Goal: Task Accomplishment & Management: Manage account settings

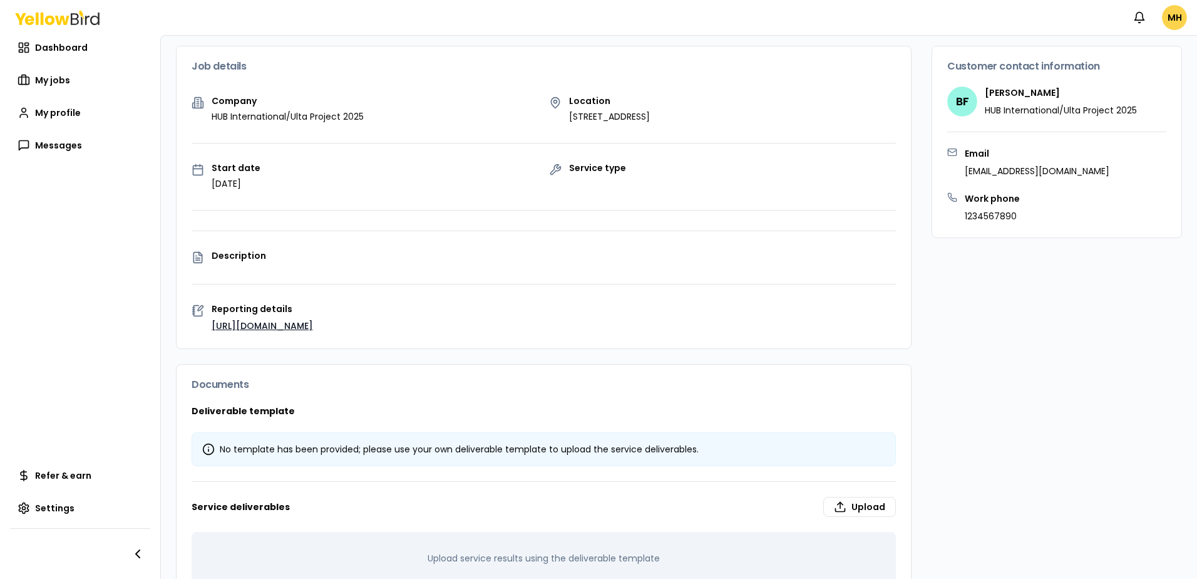
scroll to position [117, 0]
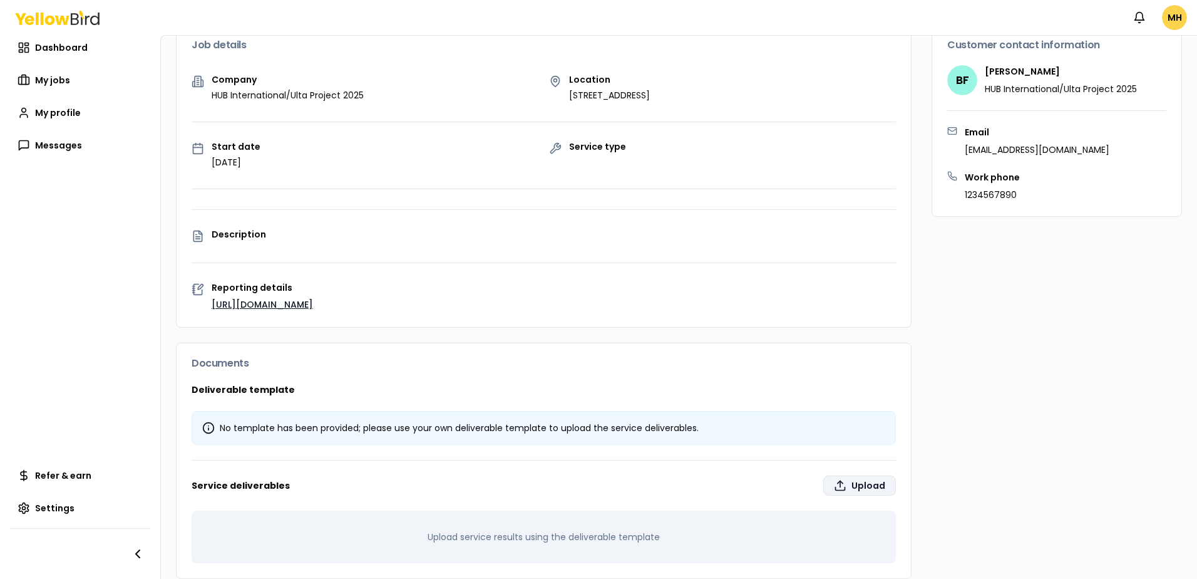
click at [866, 475] on label "Upload" at bounding box center [859, 485] width 73 height 20
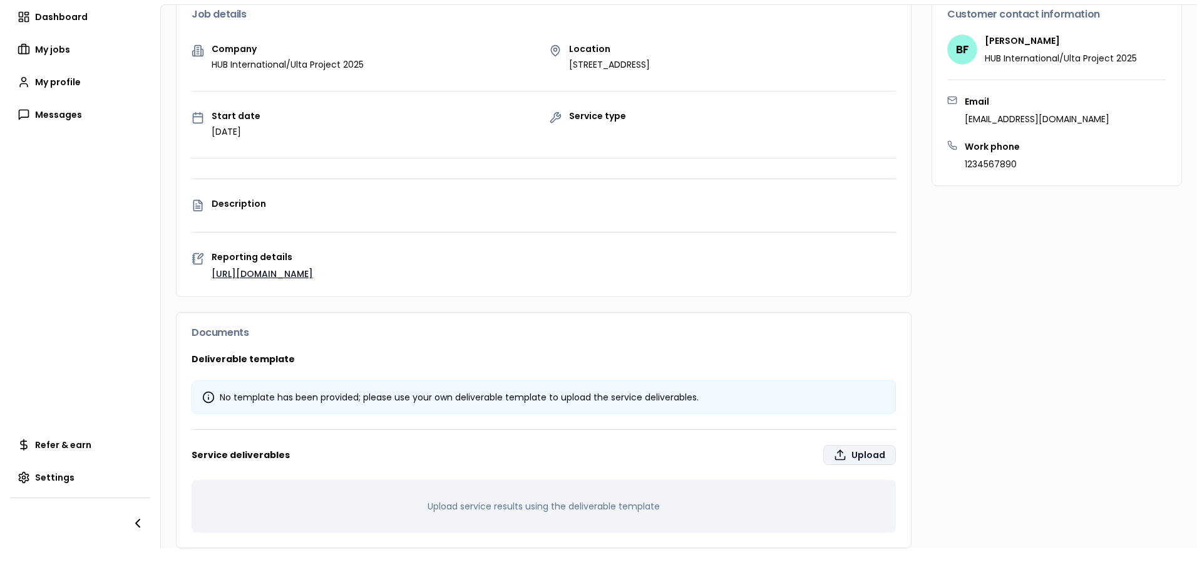
type input "**********"
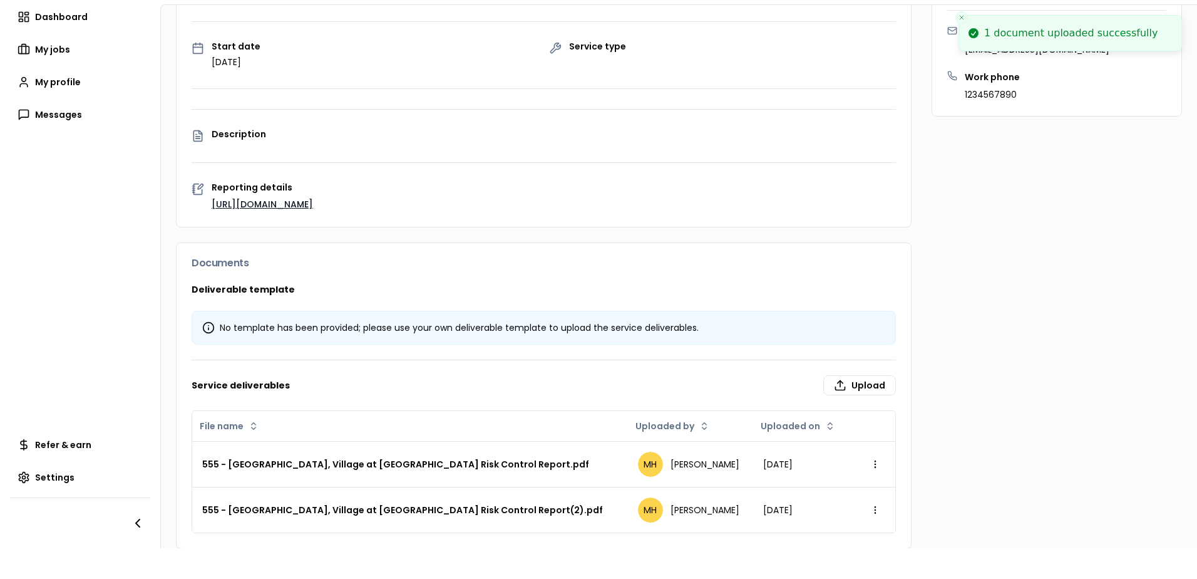
scroll to position [187, 0]
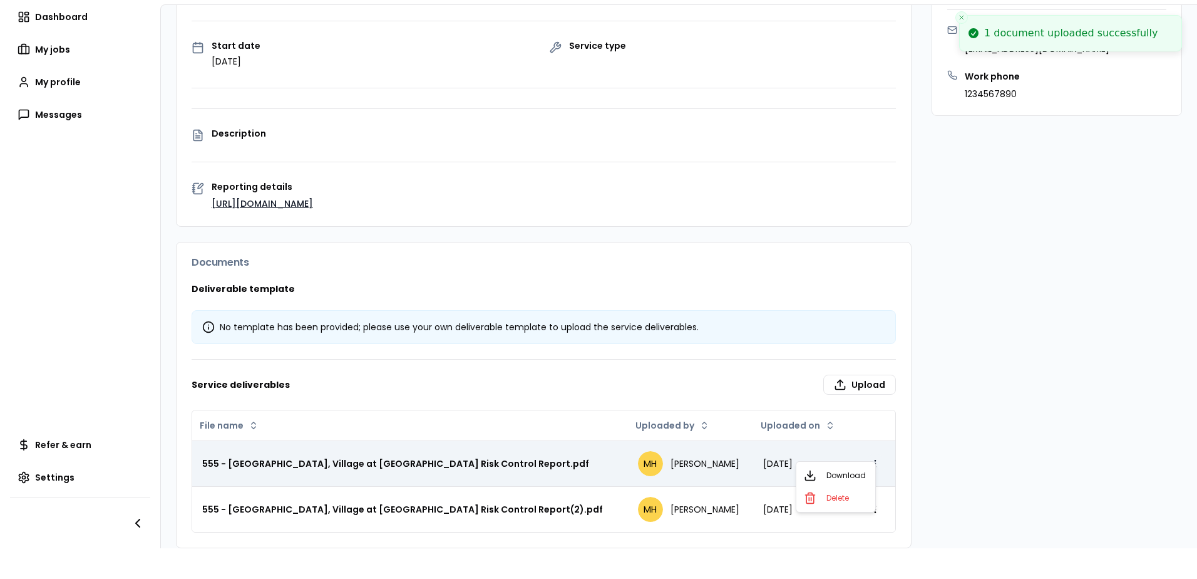
click at [867, 448] on html "1 document uploaded successfully Notifications MH Dashboard My jobs My profile …" at bounding box center [598, 289] width 1197 height 579
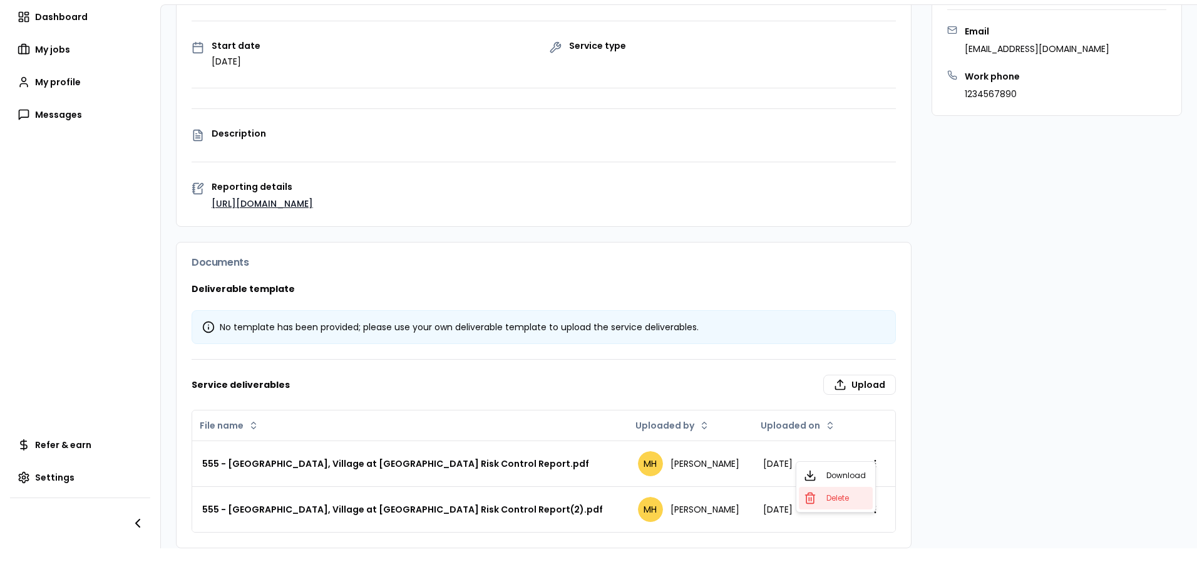
click at [819, 498] on div "Delete" at bounding box center [836, 498] width 74 height 23
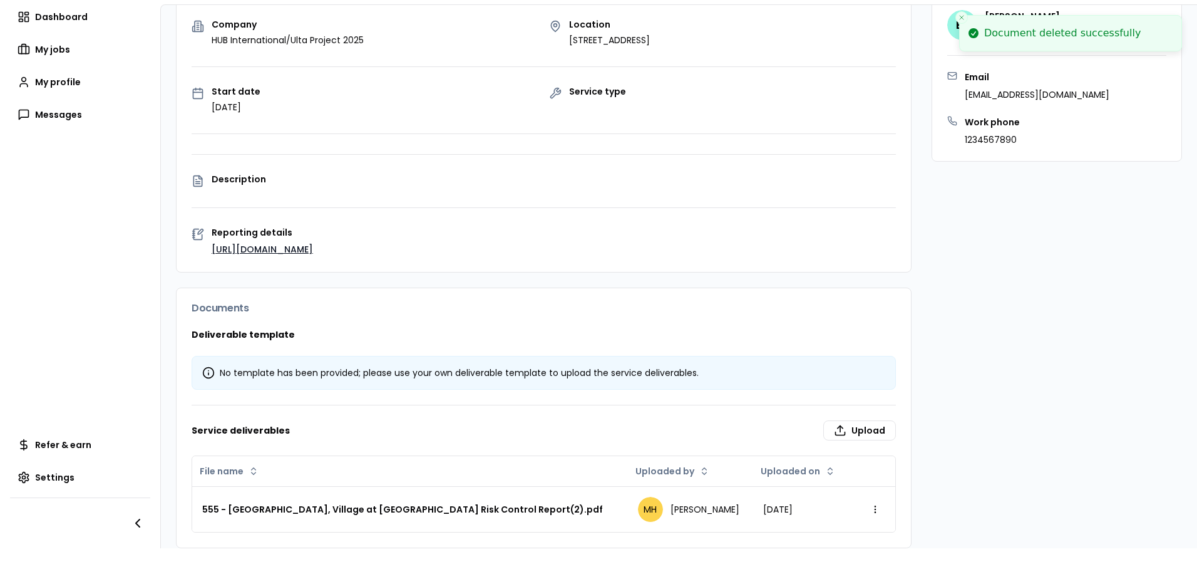
click at [986, 412] on div "Customer contact information BF [PERSON_NAME][GEOGRAPHIC_DATA] HUB Internationa…" at bounding box center [1057, 258] width 250 height 579
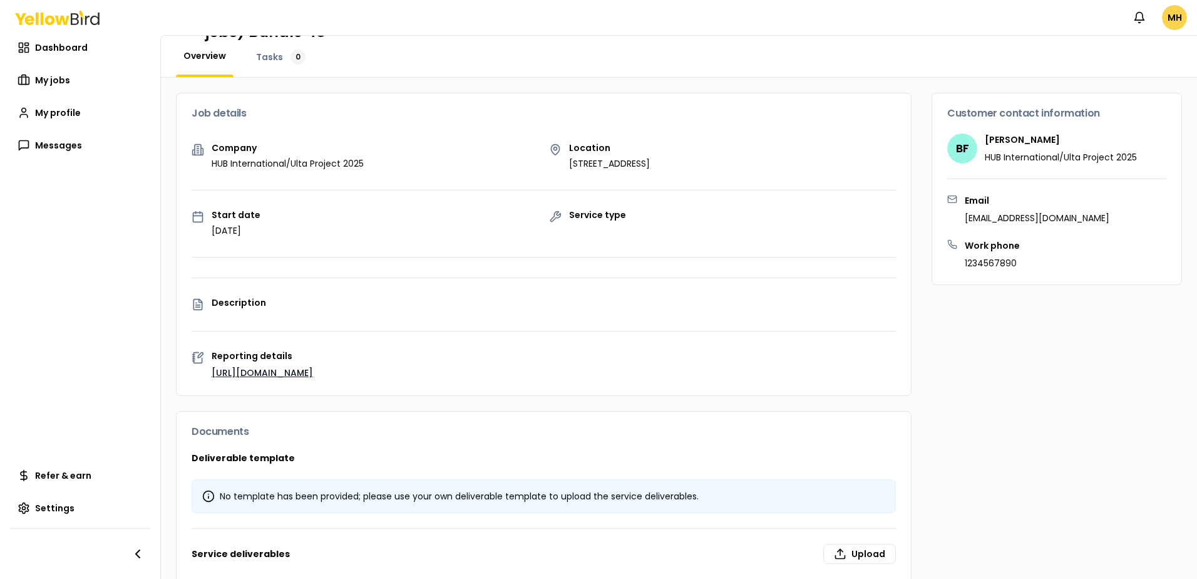
scroll to position [117, 0]
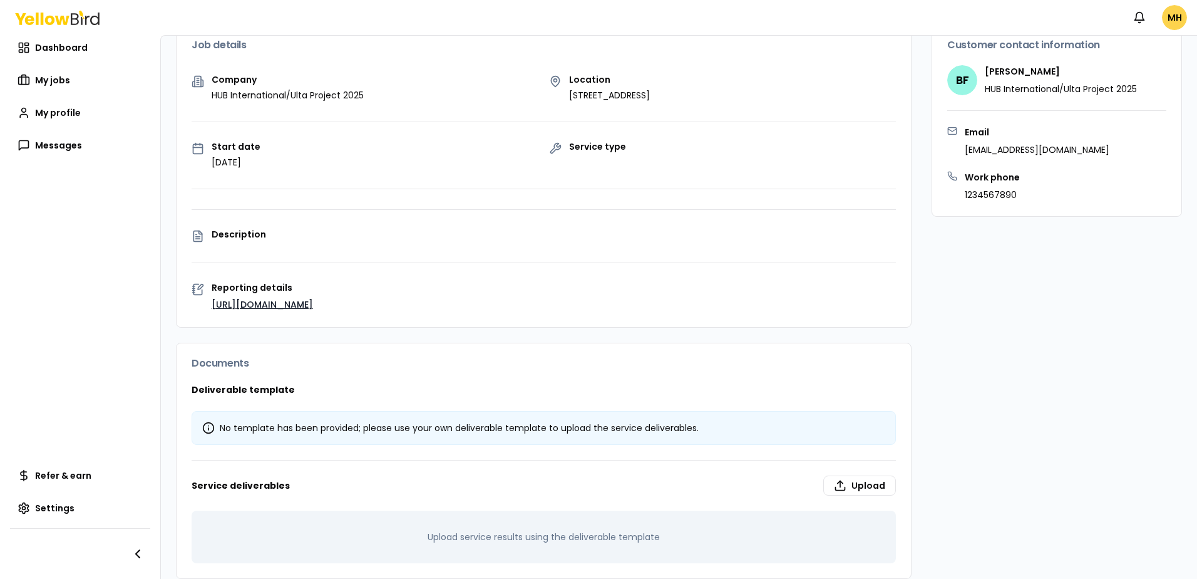
click at [1029, 402] on div "Customer contact information BF [PERSON_NAME][GEOGRAPHIC_DATA] HUB Internationa…" at bounding box center [1057, 301] width 250 height 554
click at [71, 46] on span "Dashboard" at bounding box center [61, 47] width 53 height 13
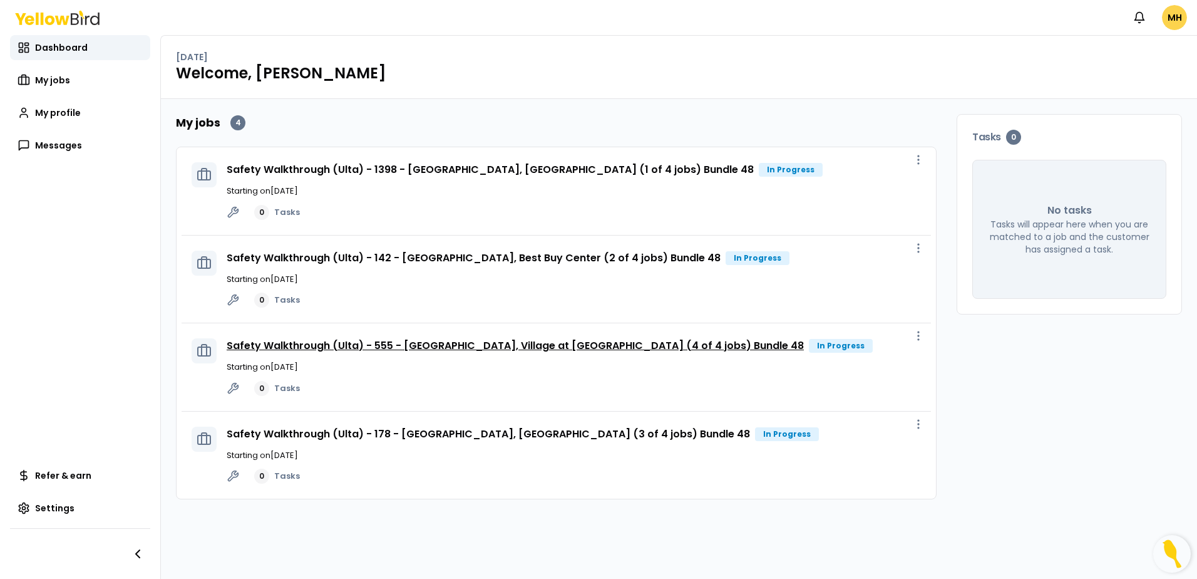
click at [415, 346] on link "Safety Walkthrough (Ulta) - 555 - [GEOGRAPHIC_DATA], Village at [GEOGRAPHIC_DAT…" at bounding box center [515, 345] width 577 height 14
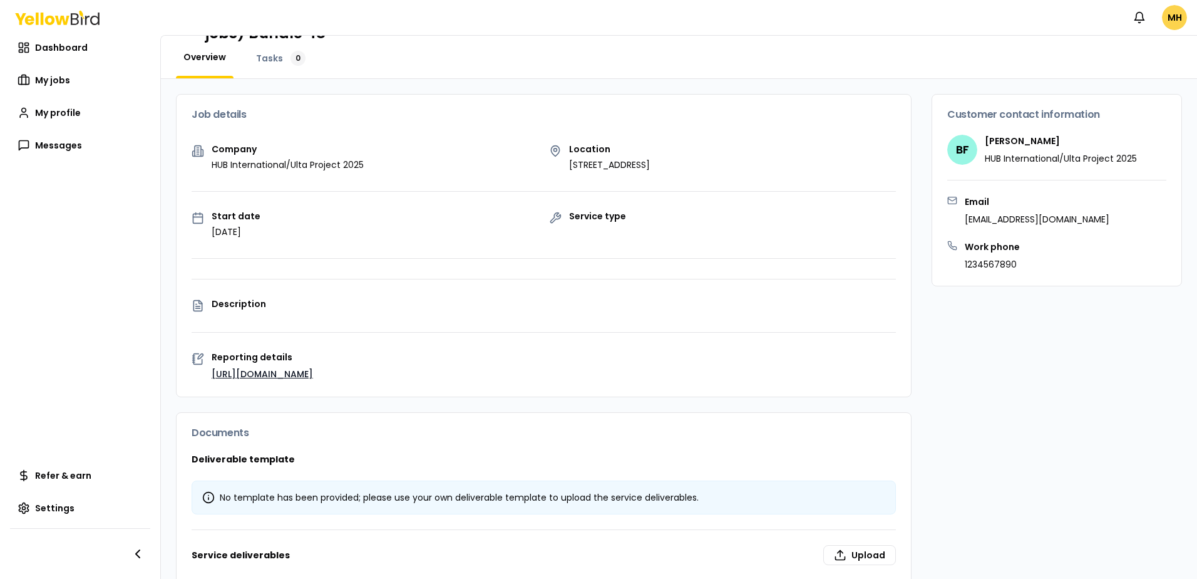
scroll to position [117, 0]
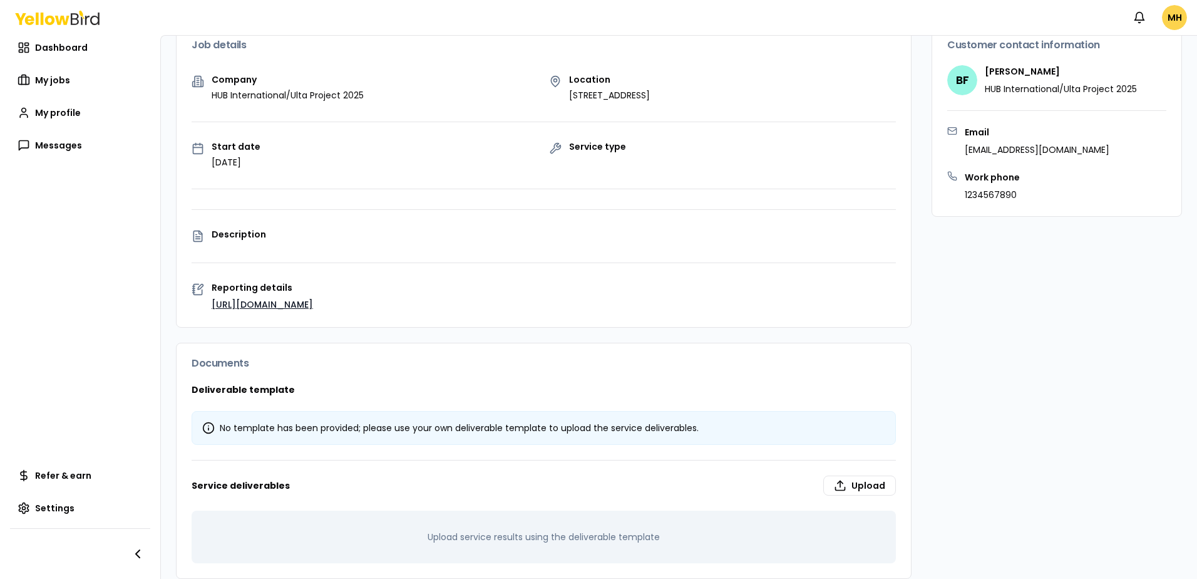
click at [1039, 378] on div "Customer contact information BF [PERSON_NAME][GEOGRAPHIC_DATA] HUB Internationa…" at bounding box center [1057, 301] width 250 height 554
click at [865, 475] on label "Upload" at bounding box center [859, 485] width 73 height 20
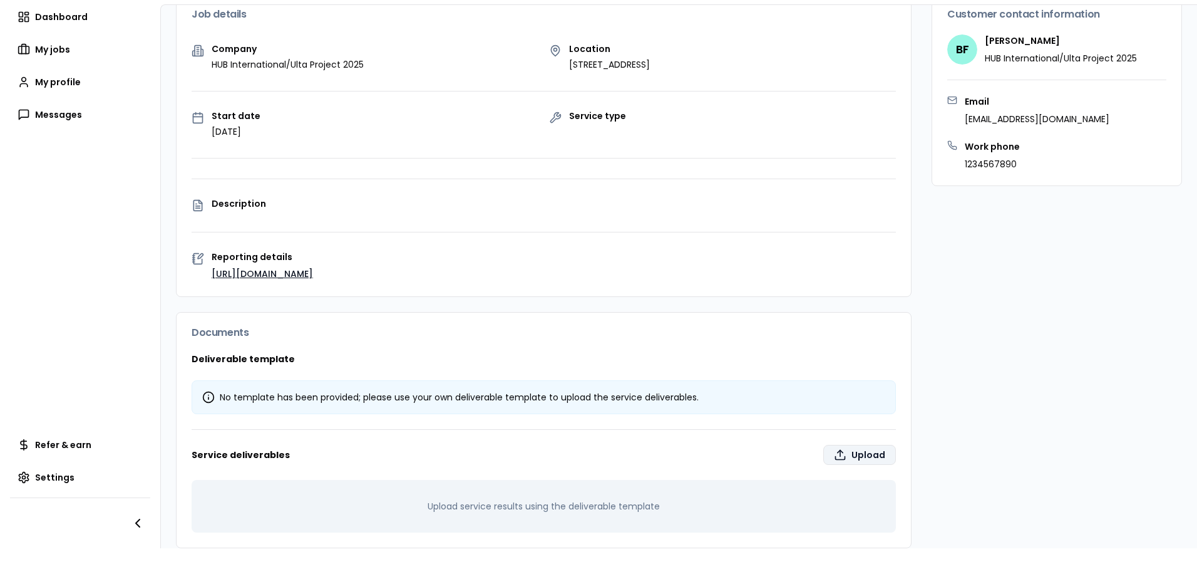
type input "**********"
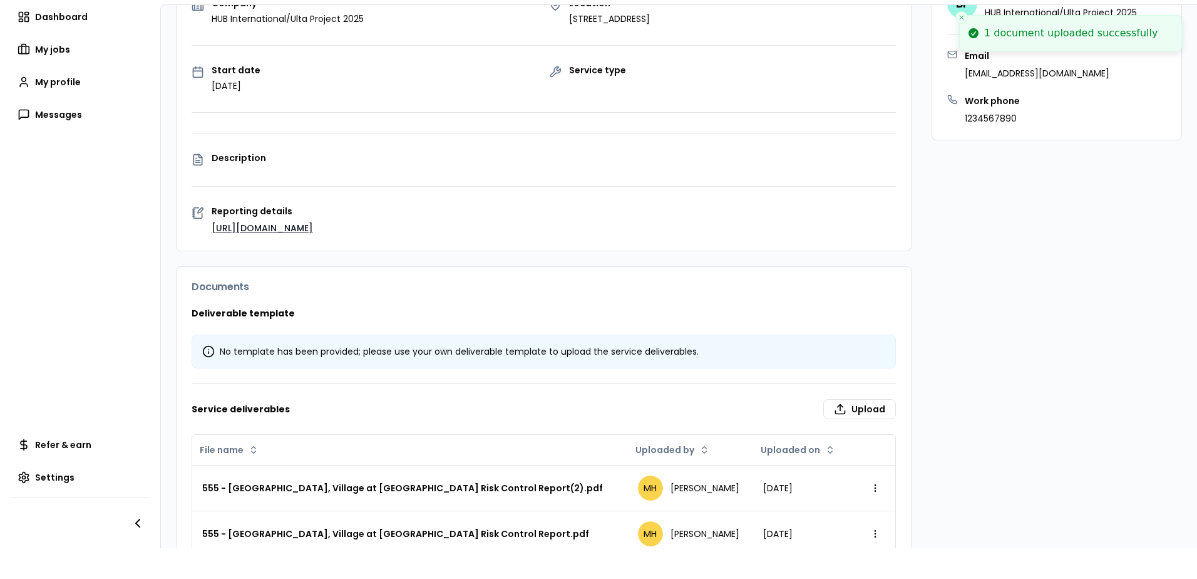
scroll to position [187, 0]
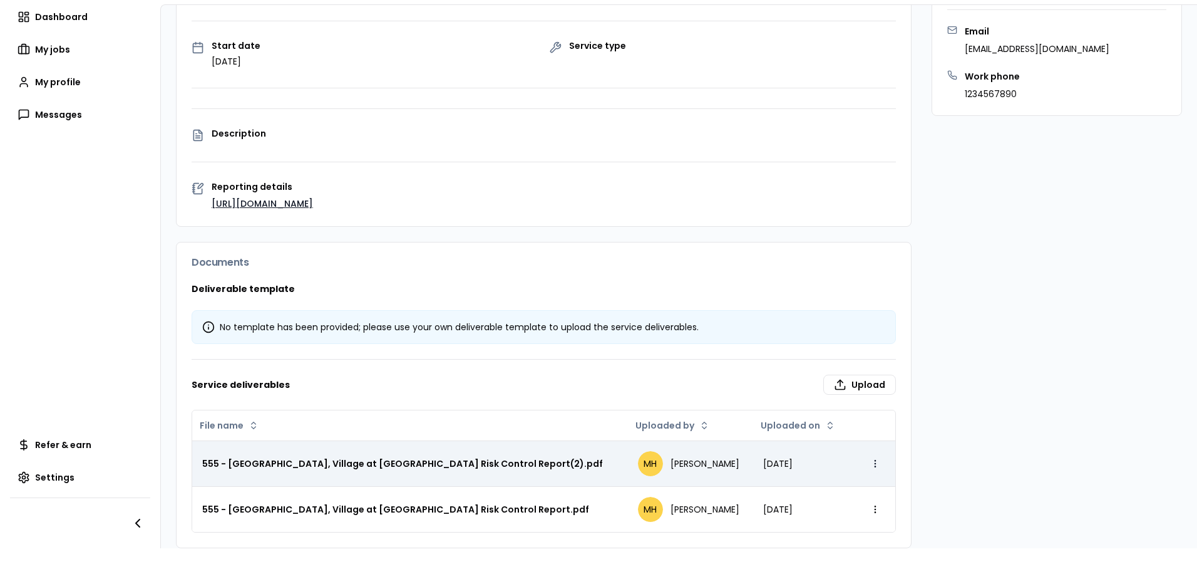
click at [869, 449] on html "Notifications MH Dashboard My jobs My profile Messages Refer & earn Settings Sa…" at bounding box center [598, 289] width 1197 height 579
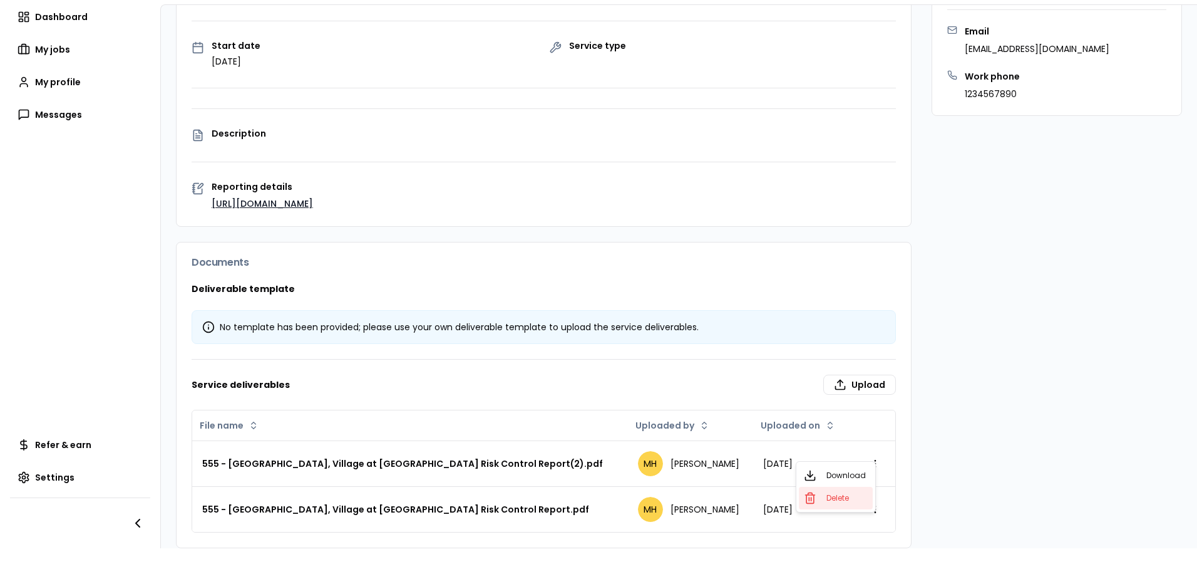
click at [838, 497] on span "Delete" at bounding box center [838, 498] width 23 height 10
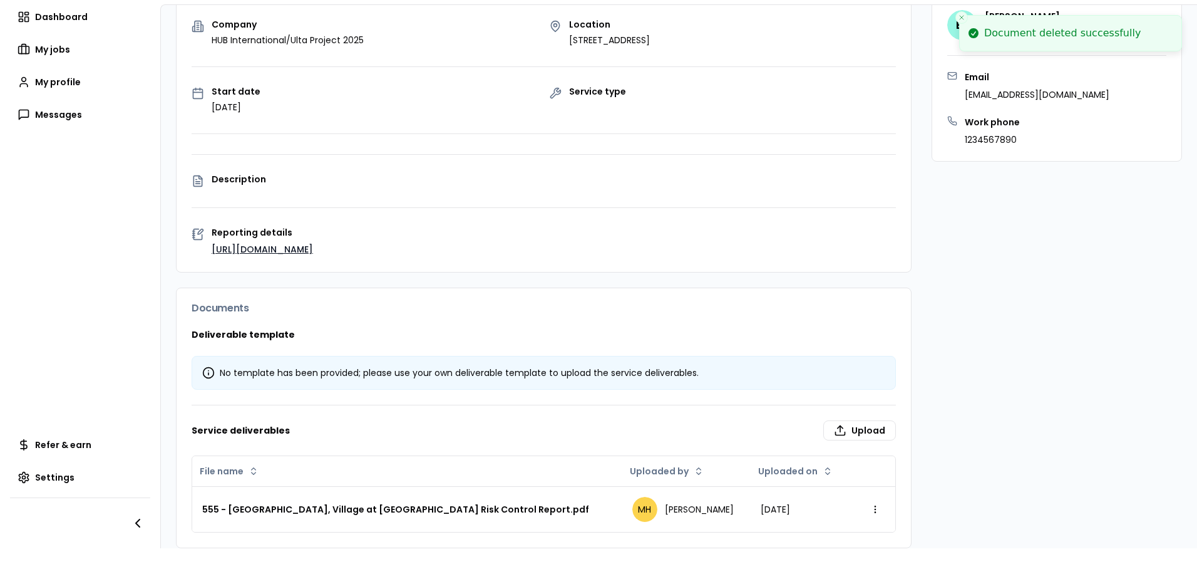
click at [959, 408] on div "Customer contact information BF [PERSON_NAME][GEOGRAPHIC_DATA] HUB Internationa…" at bounding box center [1057, 258] width 250 height 579
click at [994, 413] on div "Customer contact information BF [PERSON_NAME][GEOGRAPHIC_DATA] HUB Internationa…" at bounding box center [1057, 258] width 250 height 579
click at [856, 420] on label "Upload" at bounding box center [859, 430] width 73 height 20
click at [856, 559] on input "Upload" at bounding box center [789, 571] width 1197 height 25
click at [1146, 287] on div "Customer contact information BF [PERSON_NAME][GEOGRAPHIC_DATA] HUB Internationa…" at bounding box center [1057, 258] width 250 height 579
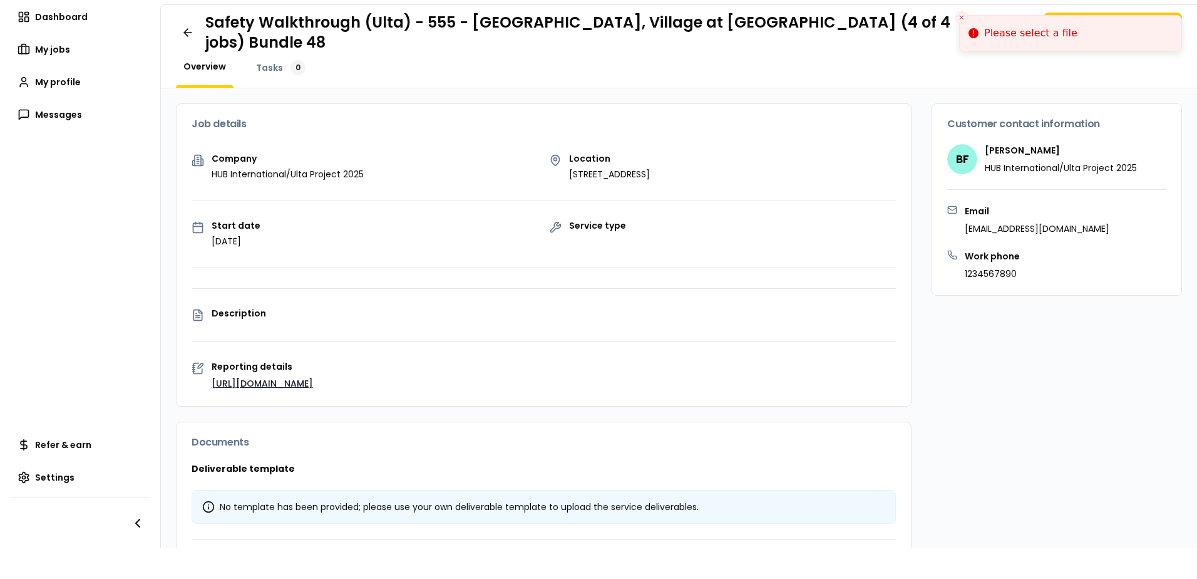
scroll to position [0, 0]
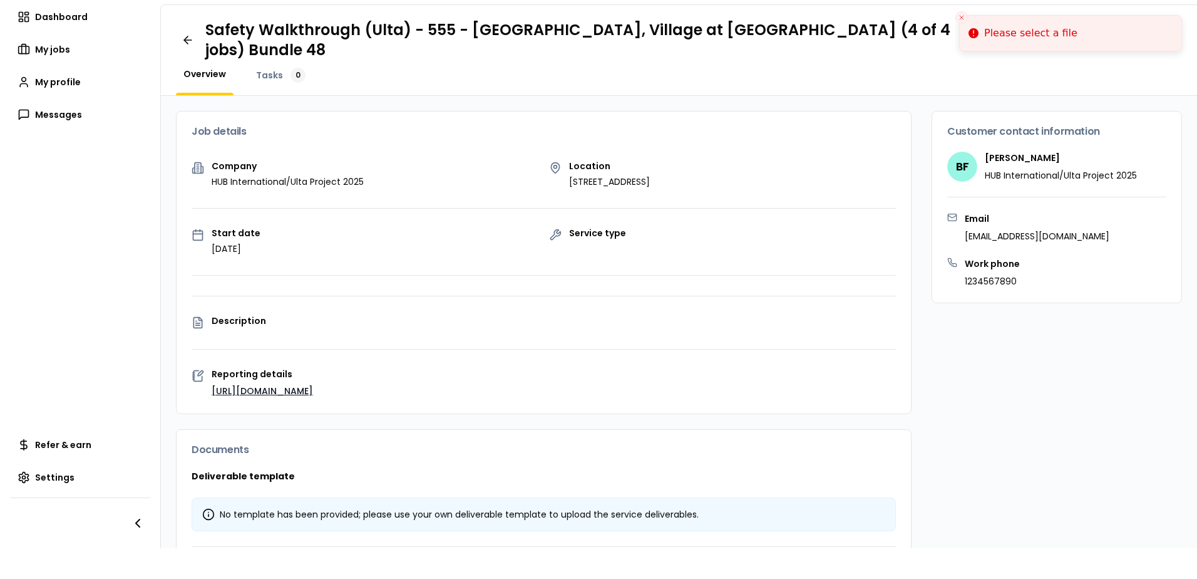
click at [961, 13] on button "Close toast" at bounding box center [961, 17] width 13 height 13
click at [1118, 34] on button "[PERSON_NAME] completed" at bounding box center [1113, 30] width 138 height 20
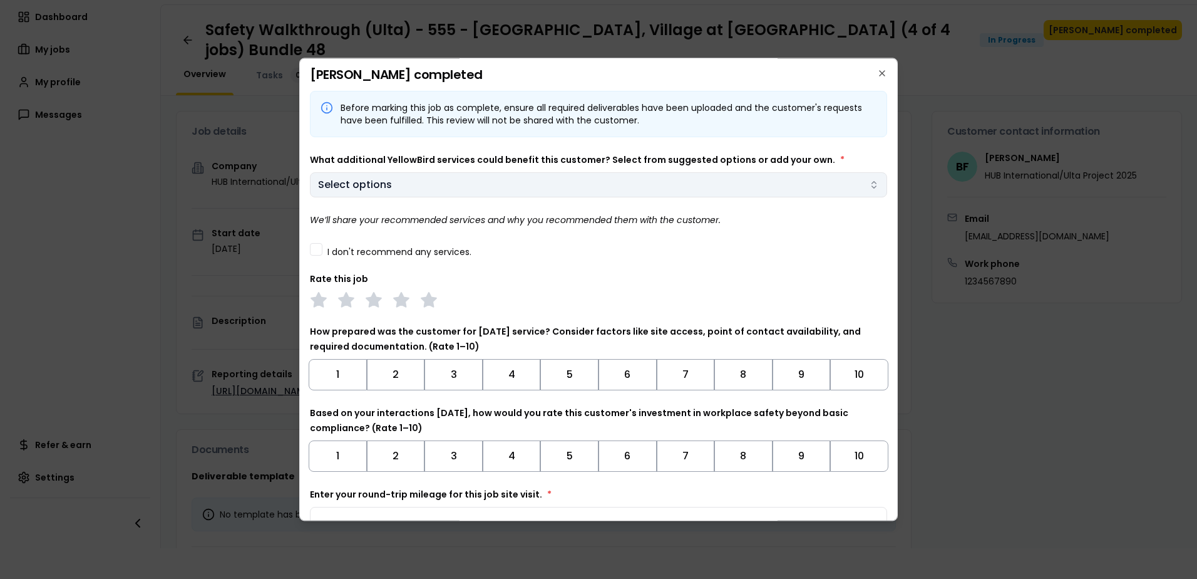
click at [431, 184] on body "Notifications MH Dashboard My jobs My profile Messages Refer & earn Settings Sa…" at bounding box center [598, 289] width 1197 height 579
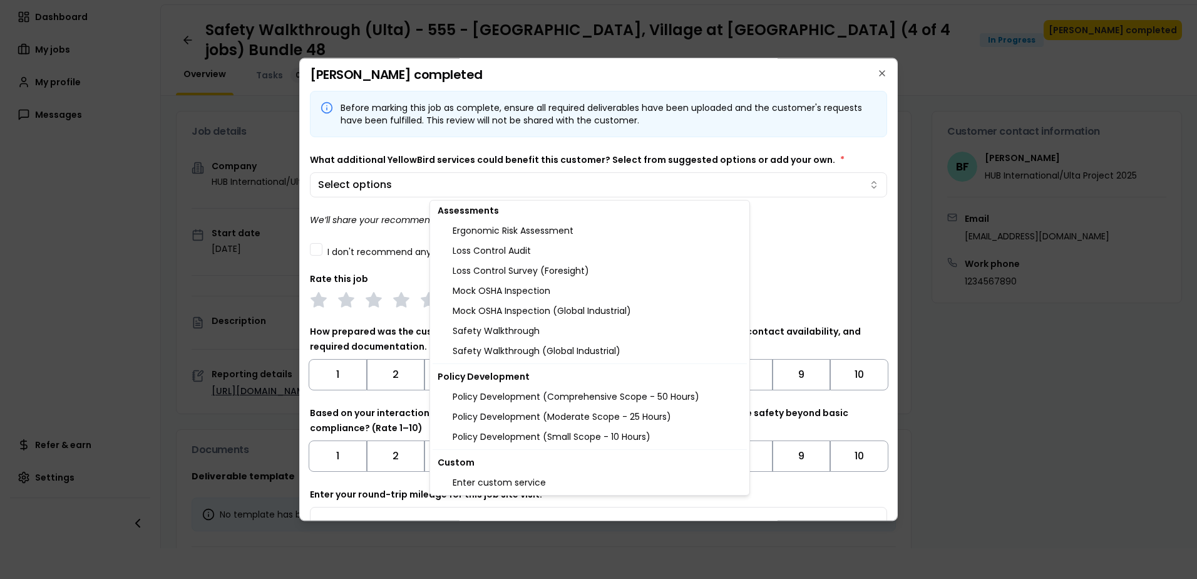
scroll to position [1290, 0]
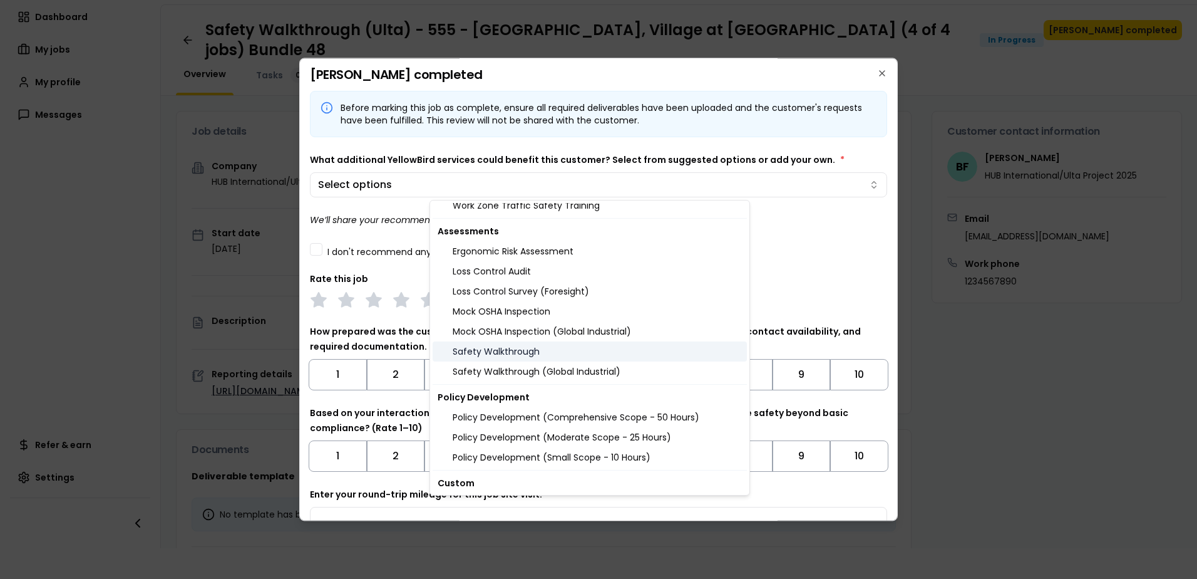
click at [497, 353] on div "Safety Walkthrough" at bounding box center [590, 351] width 314 height 20
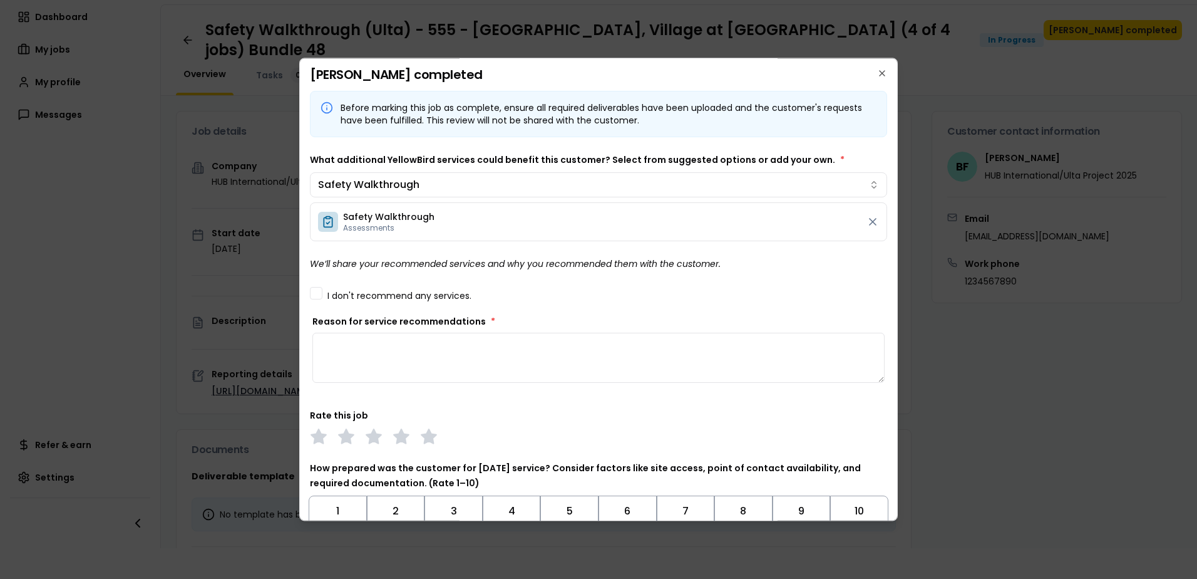
click at [381, 249] on body "Notifications MH Dashboard My jobs My profile Messages Refer & earn Settings Sa…" at bounding box center [598, 289] width 1197 height 579
click at [467, 350] on textarea "Reason for service recommendations *" at bounding box center [598, 357] width 572 height 50
type textarea "*"
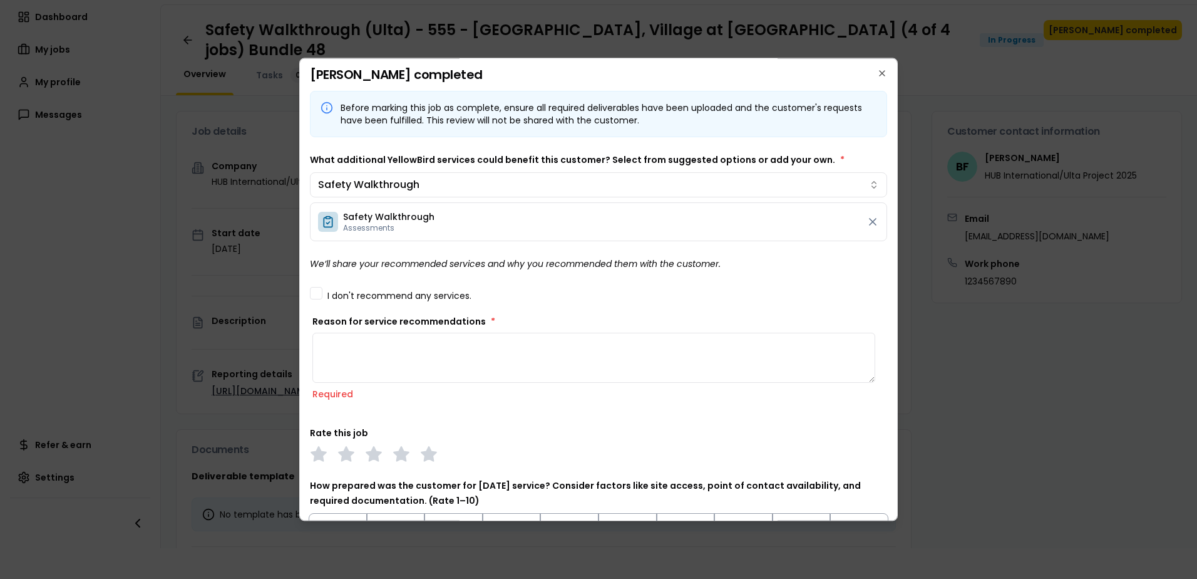
click at [317, 293] on button "I don't recommend any services." at bounding box center [316, 293] width 13 height 13
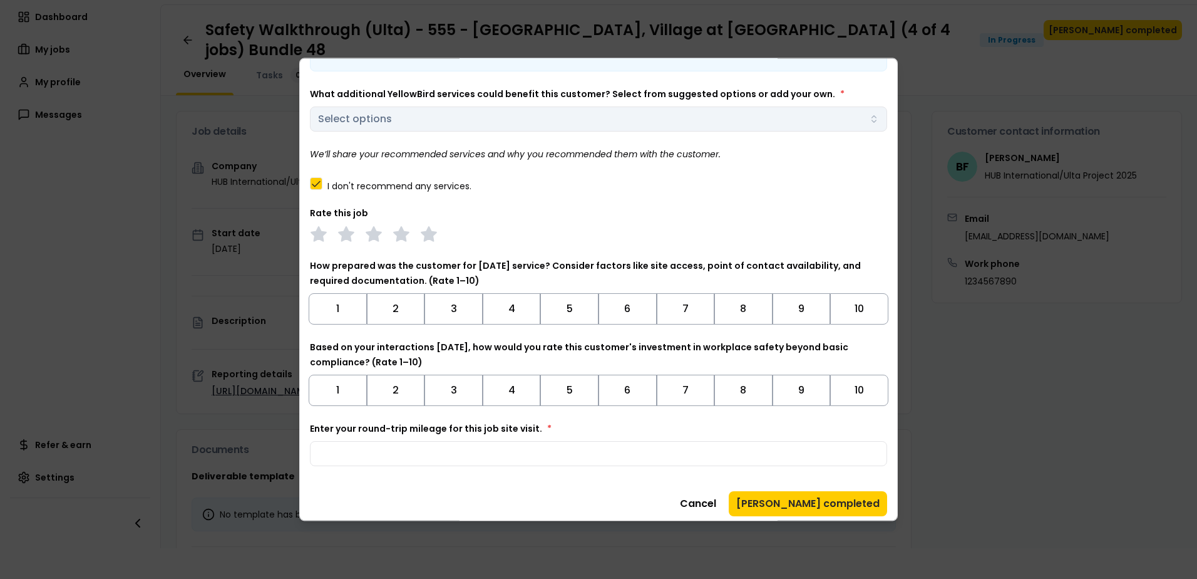
scroll to position [72, 0]
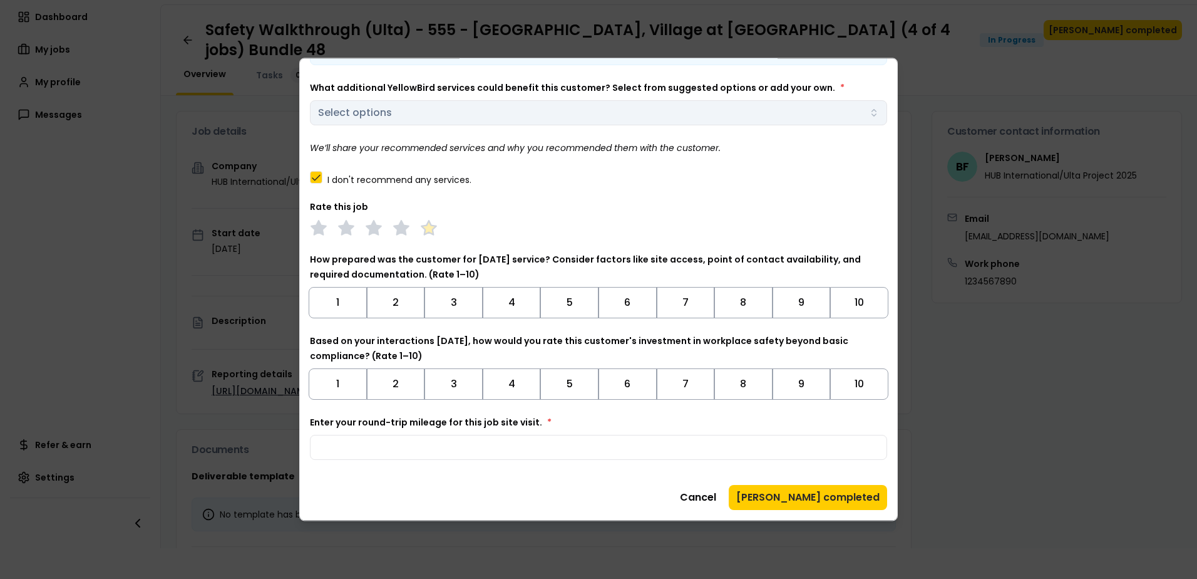
click at [432, 225] on polygon at bounding box center [428, 228] width 14 height 14
click at [858, 296] on button "10" at bounding box center [859, 302] width 58 height 31
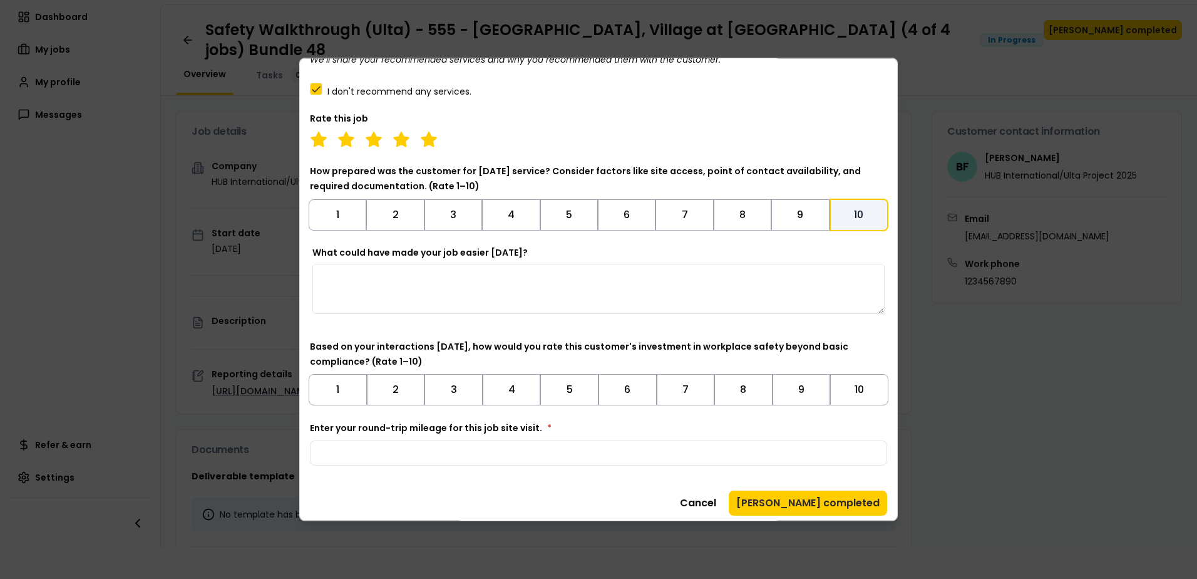
scroll to position [166, 0]
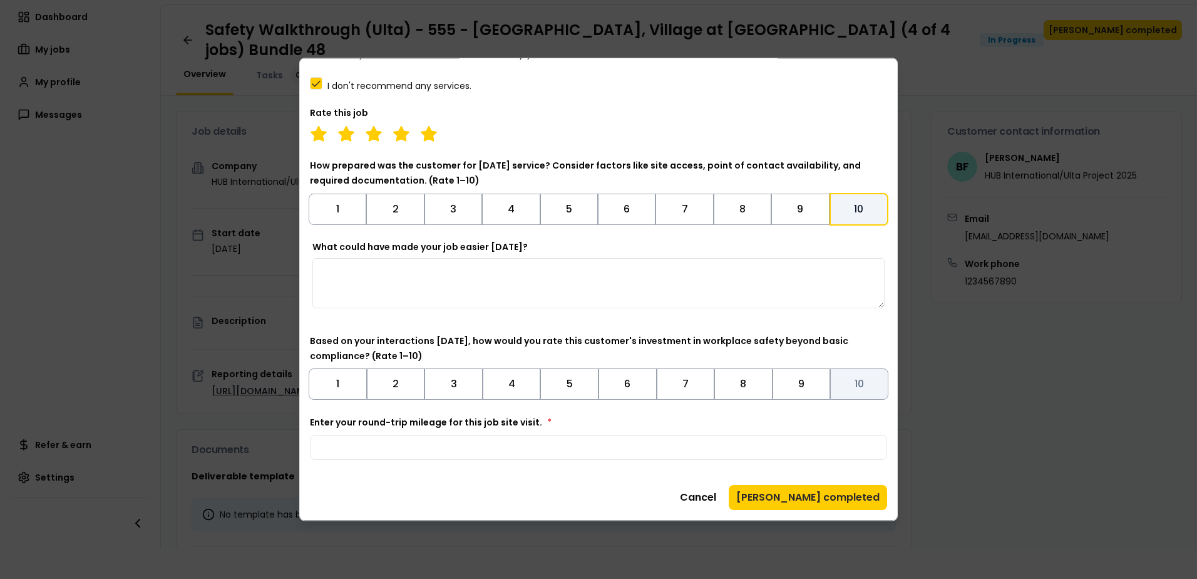
click at [849, 388] on button "10" at bounding box center [859, 383] width 58 height 31
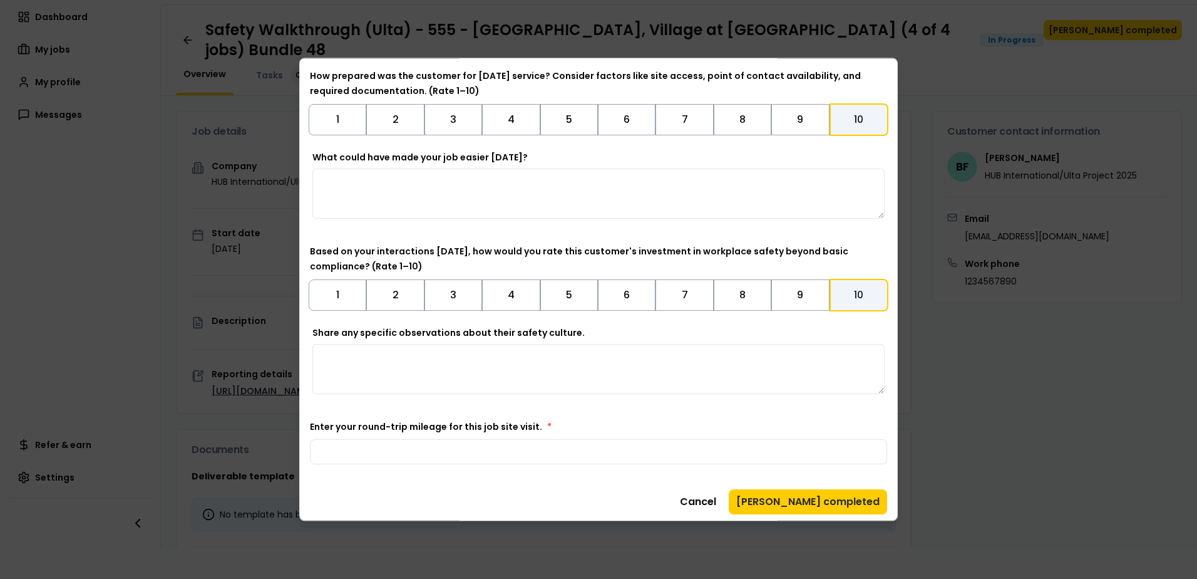
scroll to position [260, 0]
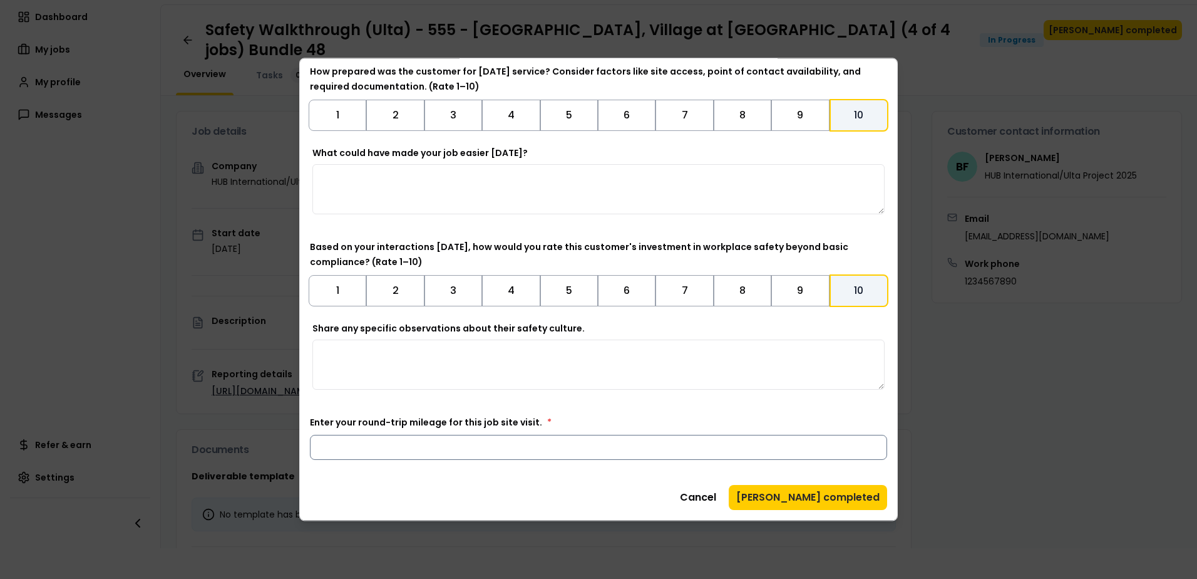
click at [416, 446] on input "Enter your round-trip mileage for this job site visit. *" at bounding box center [598, 447] width 577 height 25
click at [567, 411] on div "Before marking this job as complete, ensure all required deliverables have been…" at bounding box center [598, 145] width 577 height 629
click at [452, 450] on input "Enter your round-trip mileage for this job site visit. *" at bounding box center [598, 447] width 577 height 25
click at [622, 489] on div "Cancel Mark job completed" at bounding box center [598, 497] width 577 height 25
click at [375, 446] on input "**" at bounding box center [598, 447] width 577 height 25
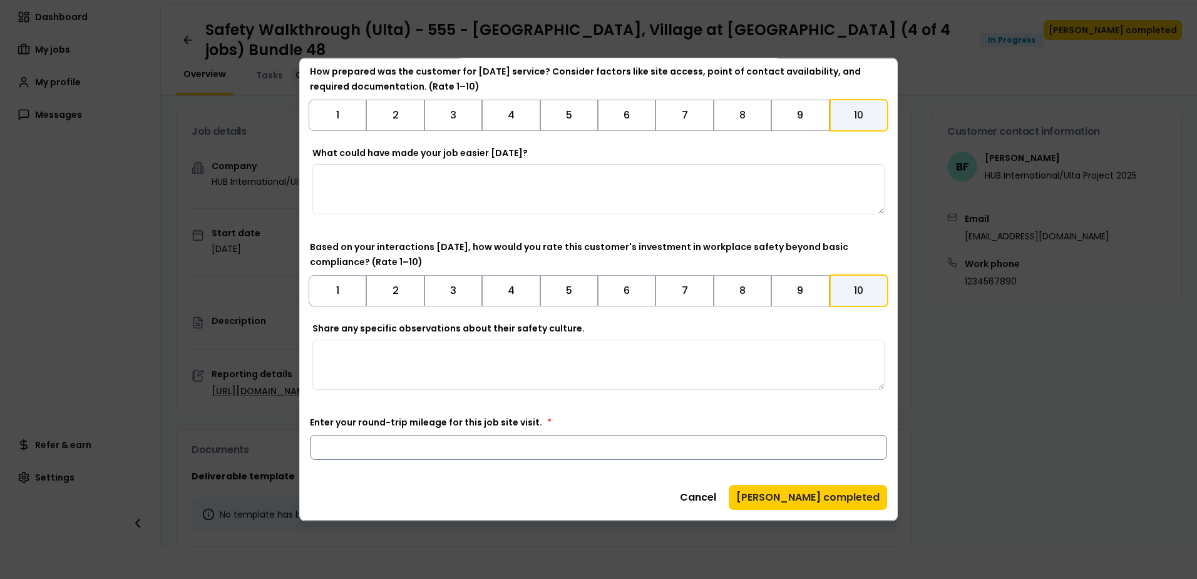
type input "*"
type input "**"
click at [821, 493] on button "[PERSON_NAME] completed" at bounding box center [808, 497] width 158 height 25
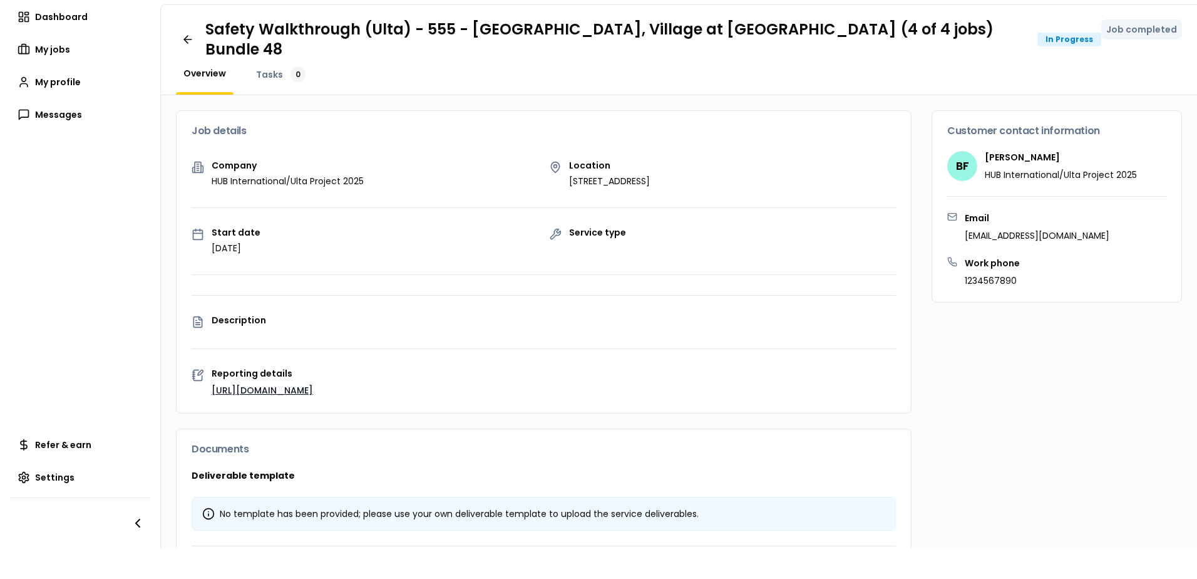
scroll to position [0, 0]
click at [181, 32] on link at bounding box center [188, 40] width 24 height 25
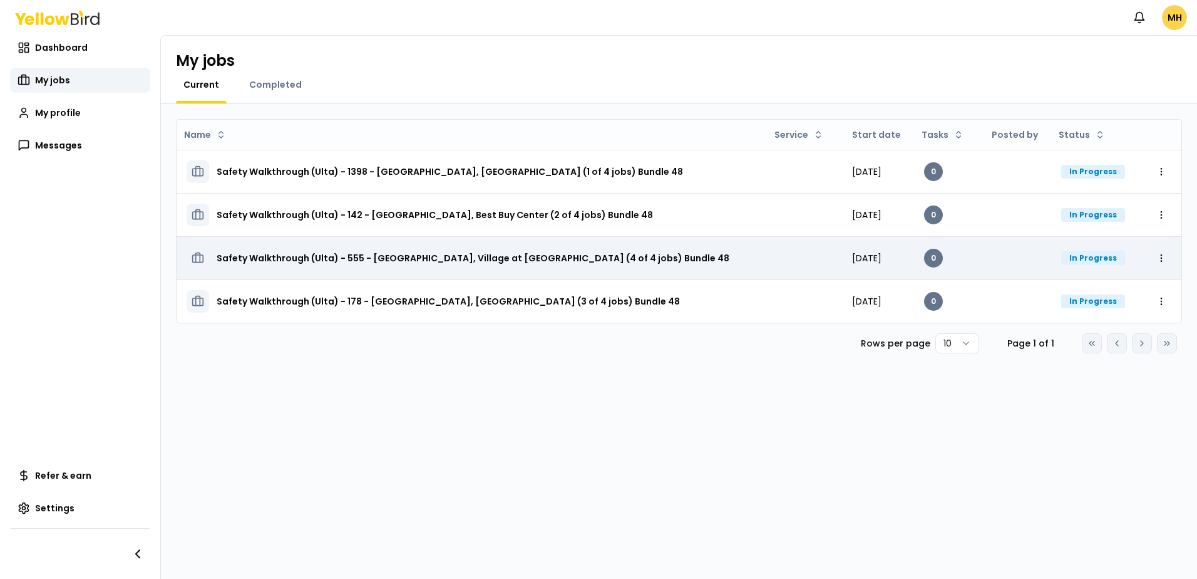
click at [433, 260] on h3 "Safety Walkthrough (Ulta) - 555 - [GEOGRAPHIC_DATA], Village at [GEOGRAPHIC_DAT…" at bounding box center [473, 258] width 513 height 23
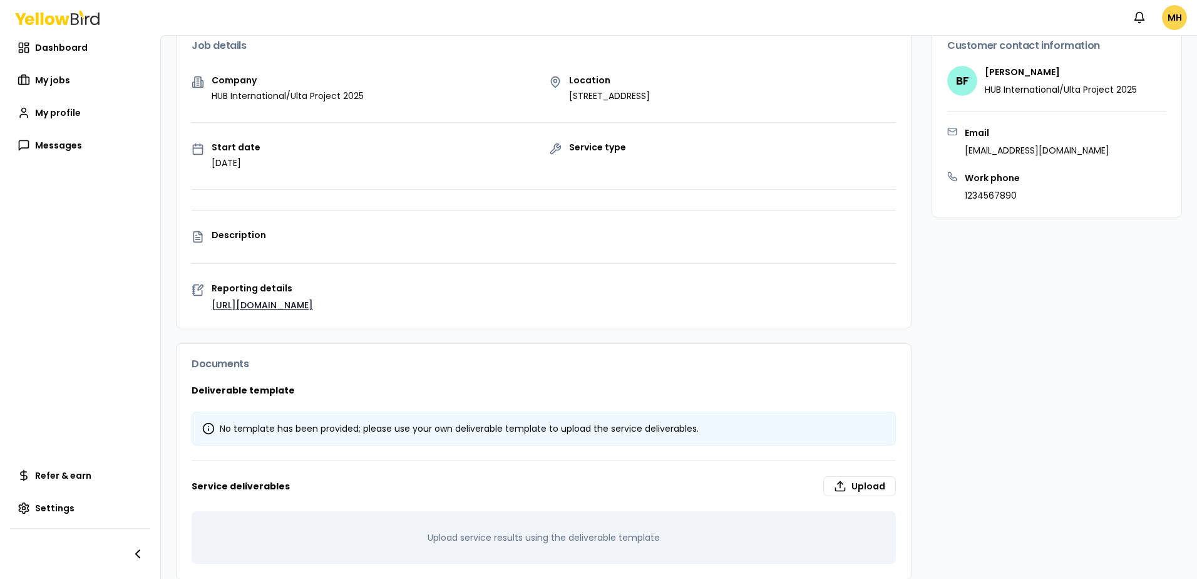
scroll to position [117, 0]
click at [525, 526] on div "Upload service results using the deliverable template" at bounding box center [544, 536] width 704 height 53
click at [857, 475] on label "Upload" at bounding box center [859, 485] width 73 height 20
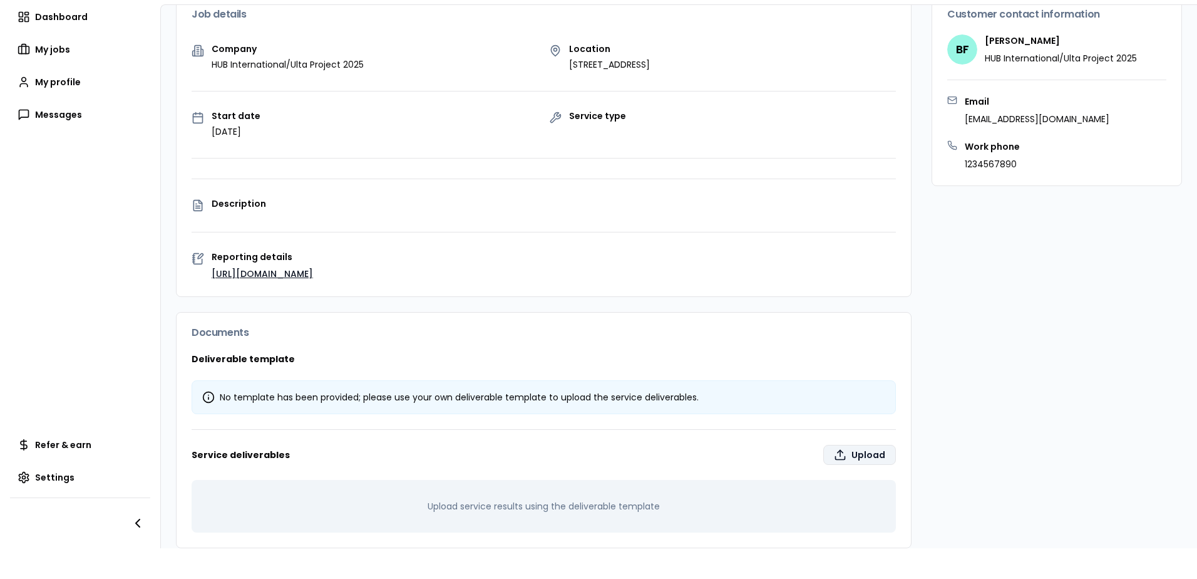
type input "**********"
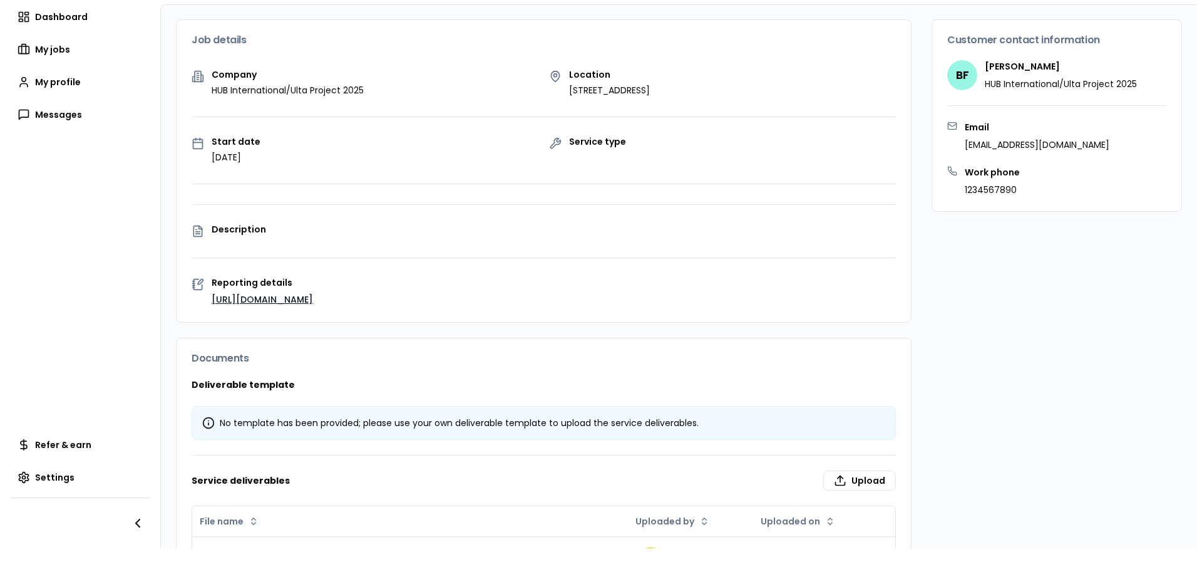
scroll to position [187, 0]
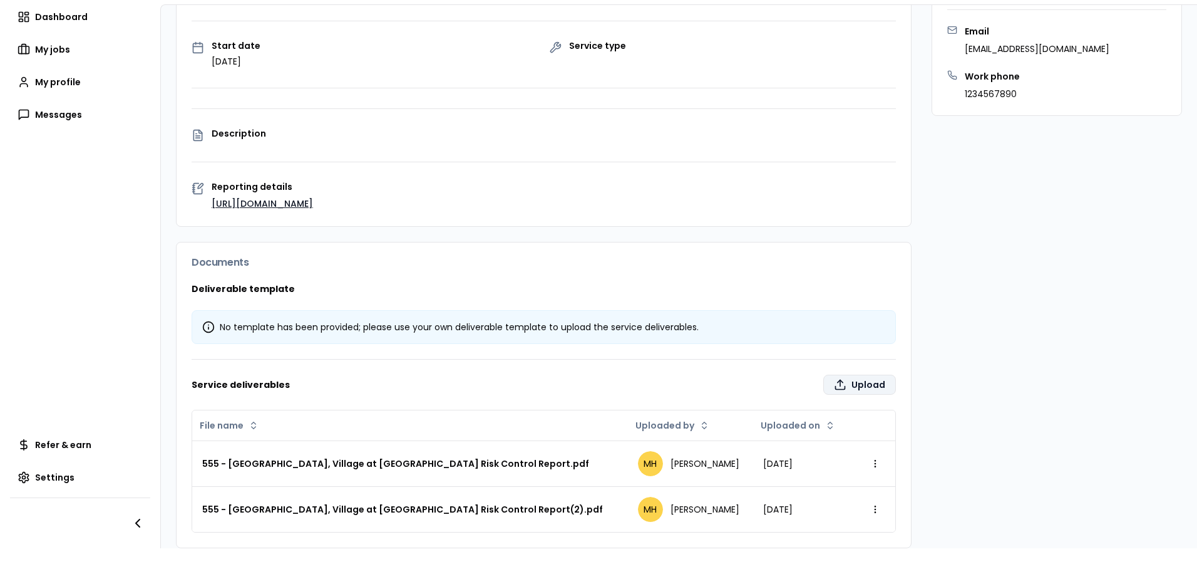
click at [868, 374] on label "Upload" at bounding box center [859, 384] width 73 height 20
click at [868, 559] on input "Upload" at bounding box center [789, 571] width 1197 height 25
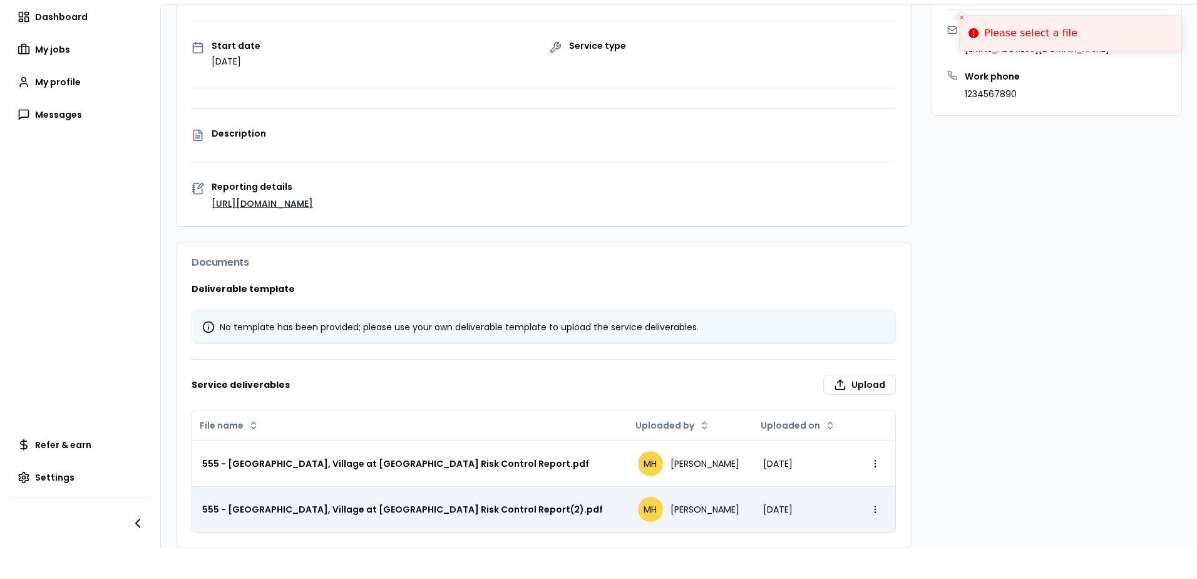
click at [864, 493] on html "Please select a file Notifications MH Dashboard My jobs My profile Messages Ref…" at bounding box center [598, 289] width 1197 height 579
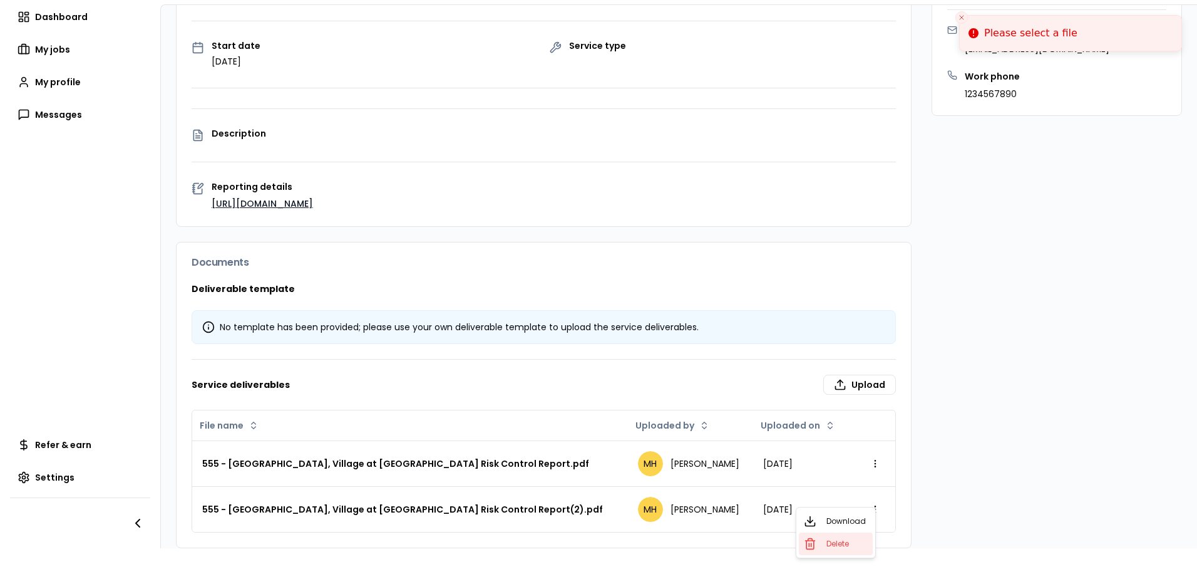
click at [840, 543] on span "Delete" at bounding box center [838, 543] width 23 height 10
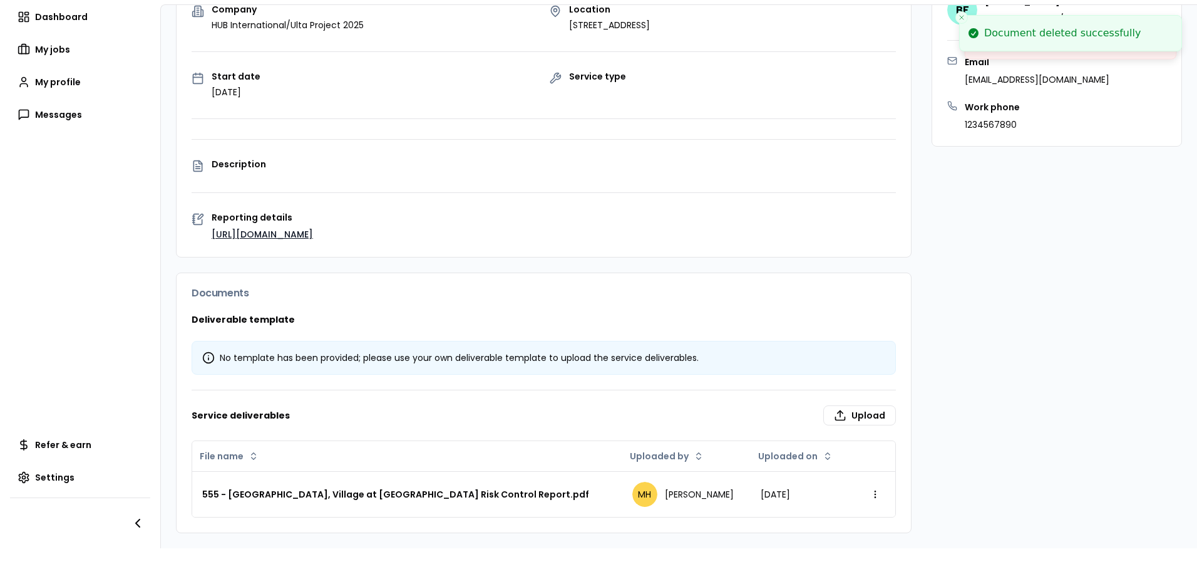
scroll to position [142, 0]
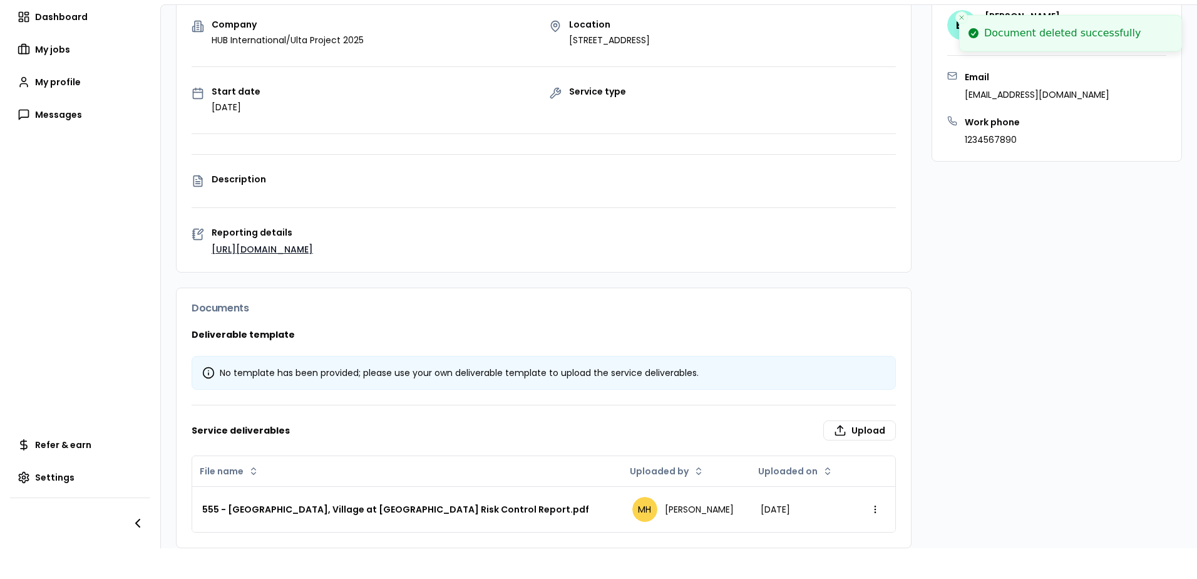
click at [1004, 411] on div "Customer contact information BF [PERSON_NAME][GEOGRAPHIC_DATA] HUB Internationa…" at bounding box center [1057, 258] width 250 height 579
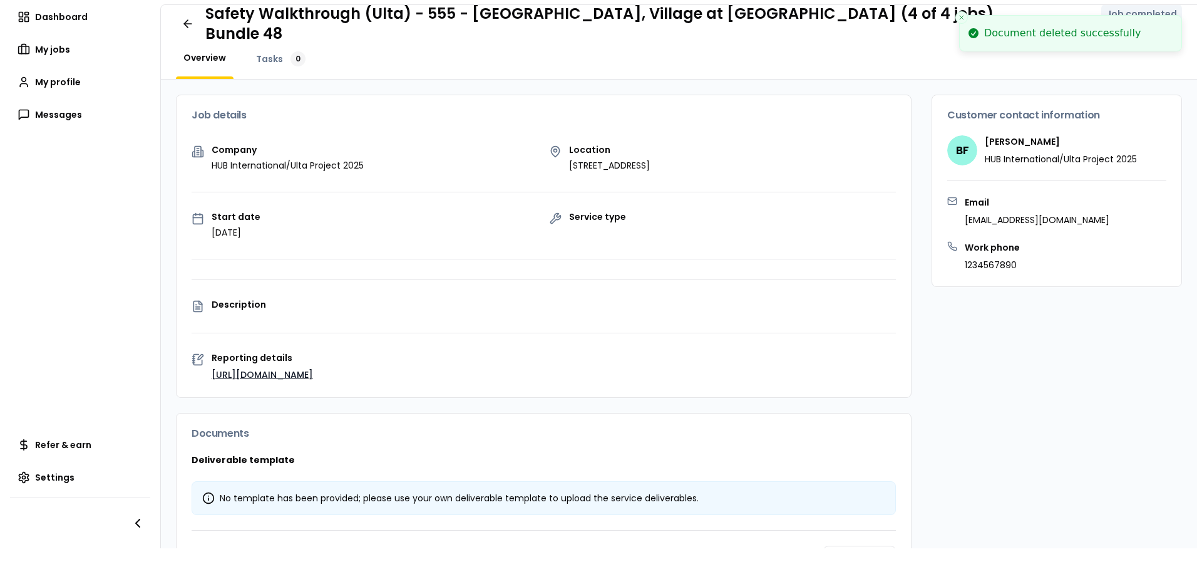
scroll to position [0, 0]
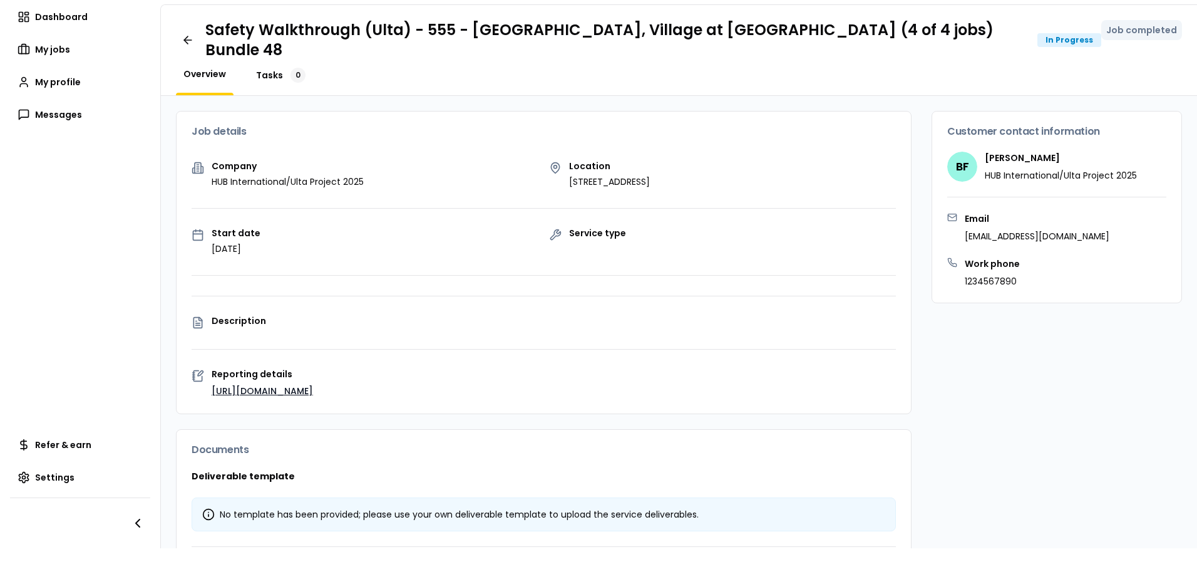
click at [261, 69] on span "Tasks" at bounding box center [269, 75] width 27 height 13
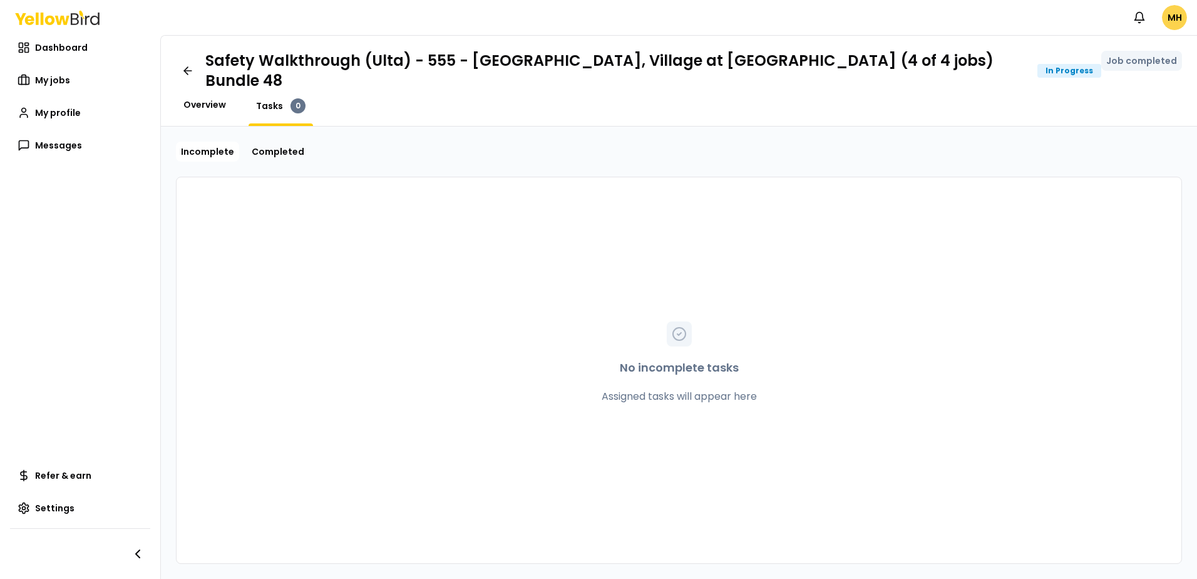
click at [203, 98] on span "Overview" at bounding box center [204, 104] width 43 height 13
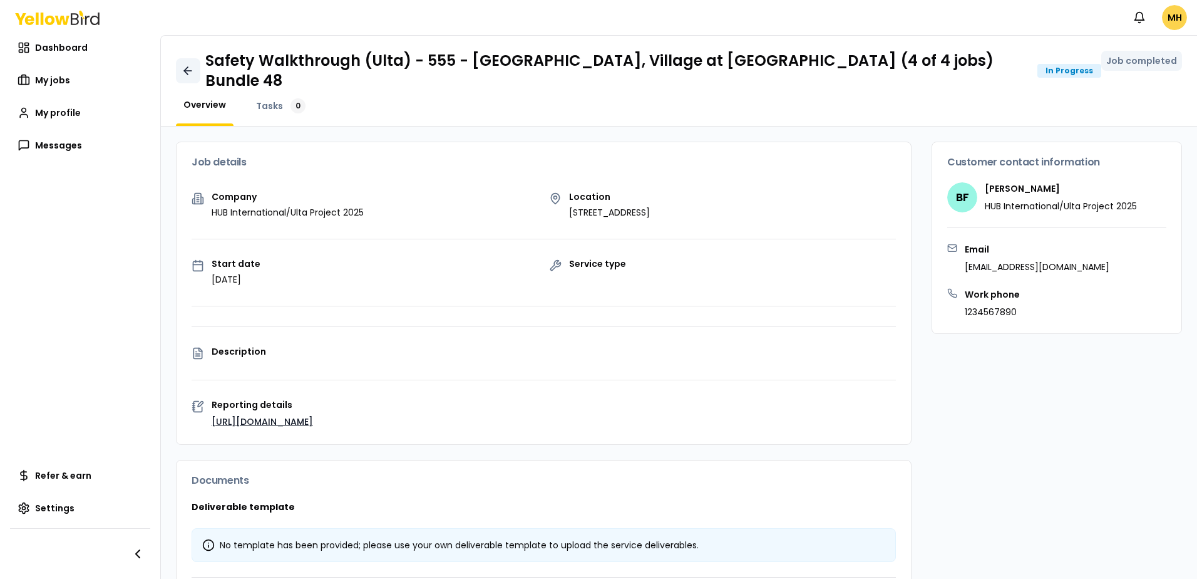
click at [188, 64] on icon at bounding box center [188, 70] width 13 height 13
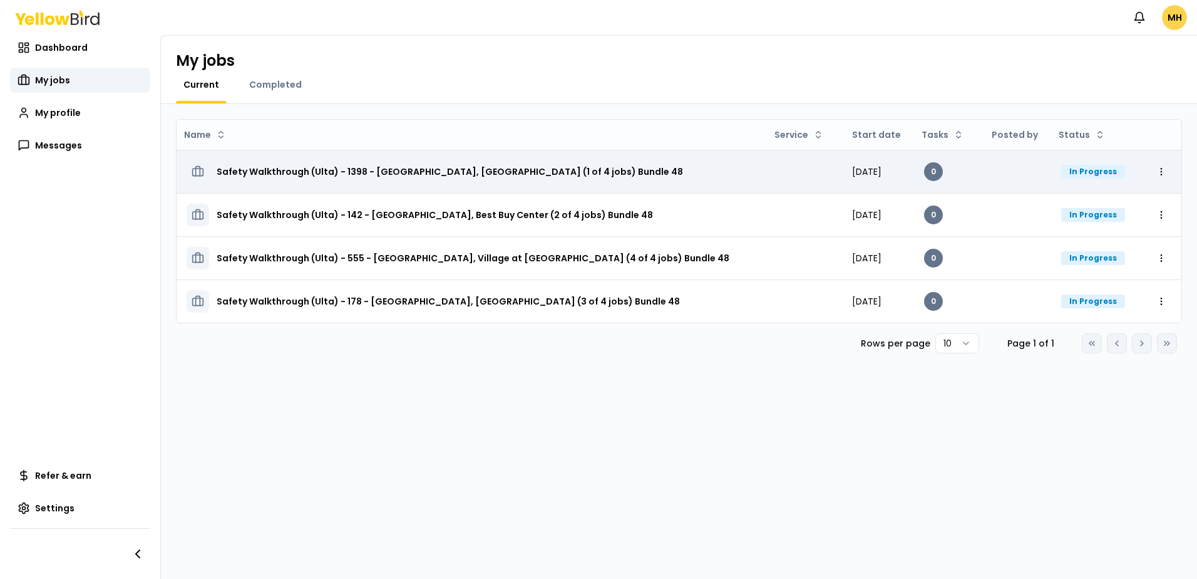
click at [403, 172] on h3 "Safety Walkthrough (Ulta) - 1398 - Arlington, Pentagon Row (1 of 4 jobs) Bundle…" at bounding box center [450, 171] width 466 height 23
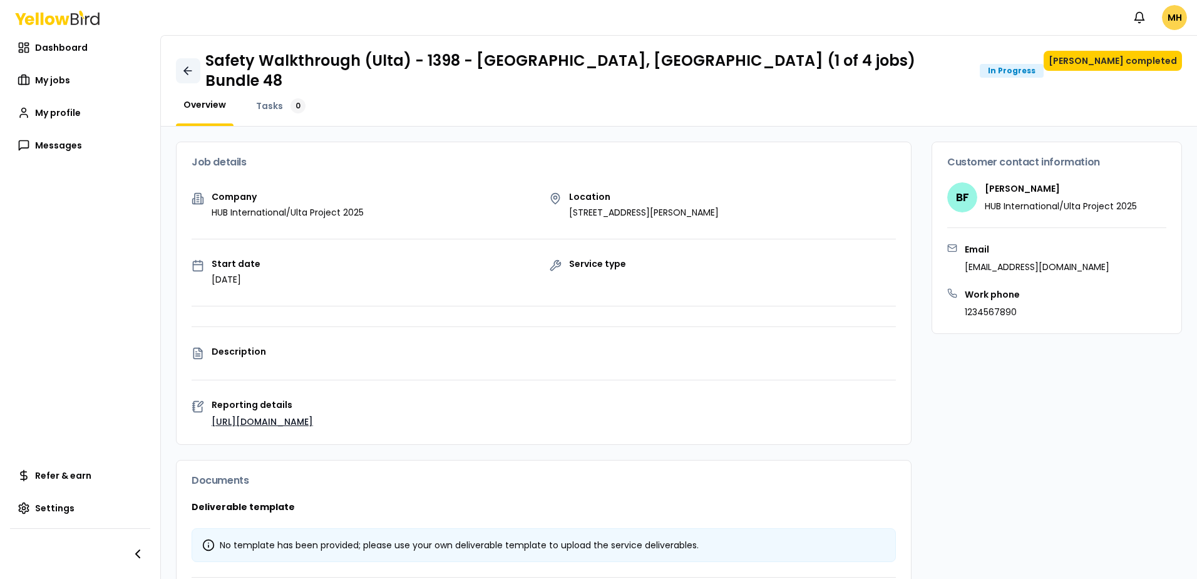
click at [190, 64] on icon at bounding box center [188, 70] width 13 height 13
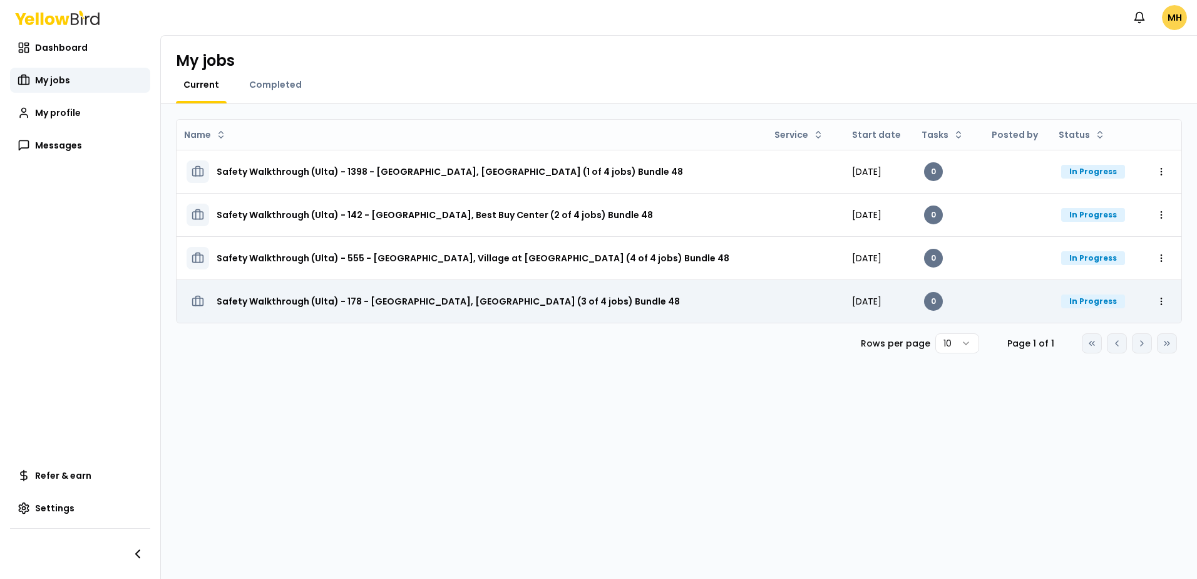
click at [430, 304] on h3 "Safety Walkthrough (Ulta) - 178 - Fairfax, Fair City Mall (3 of 4 jobs) Bundle …" at bounding box center [448, 301] width 463 height 23
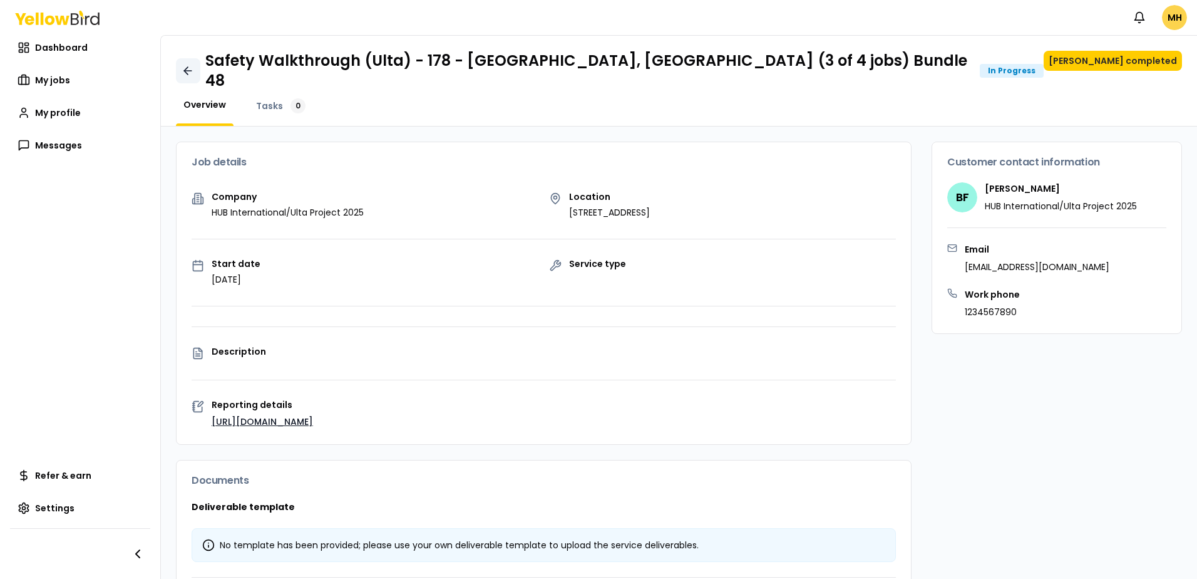
click at [190, 64] on icon at bounding box center [188, 70] width 13 height 13
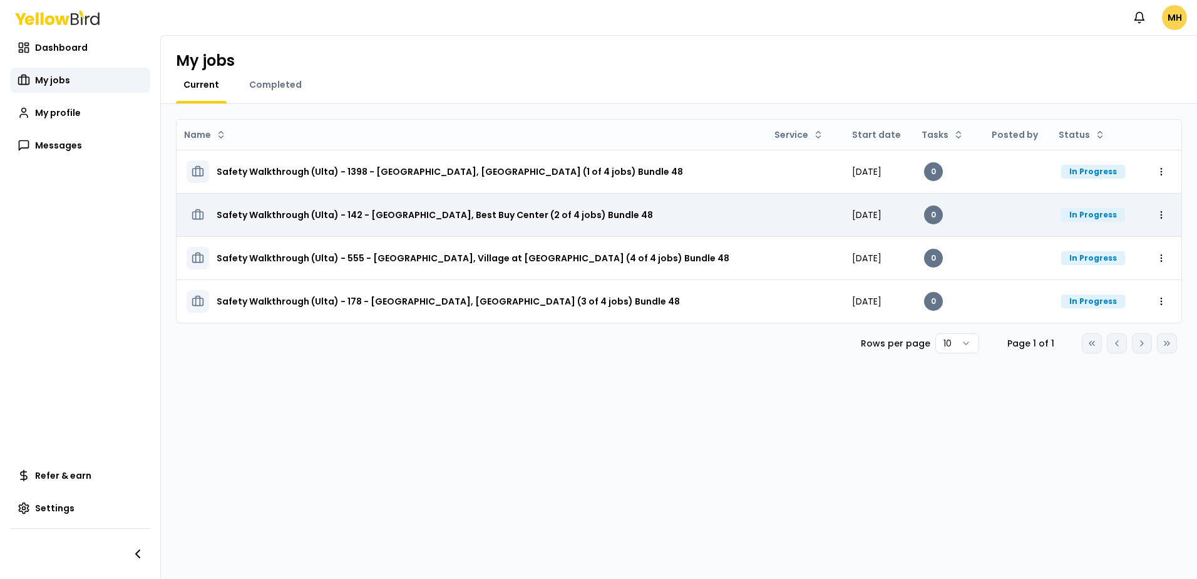
click at [414, 215] on h3 "Safety Walkthrough (Ulta) - 142 - Springfield, Best Buy Center (2 of 4 jobs) Bu…" at bounding box center [435, 214] width 436 height 23
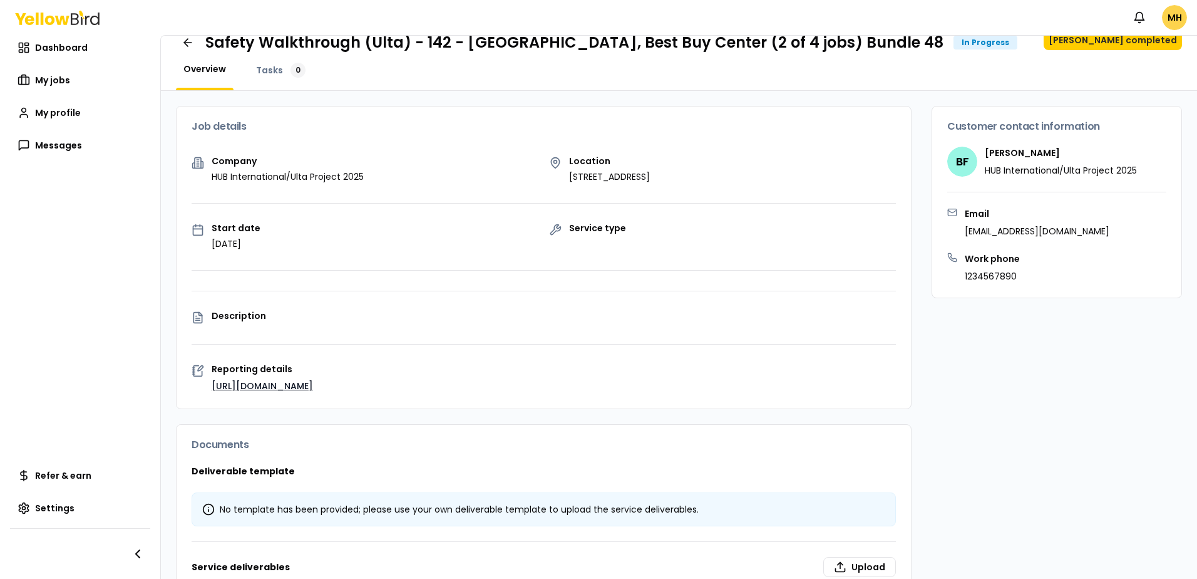
scroll to position [16, 0]
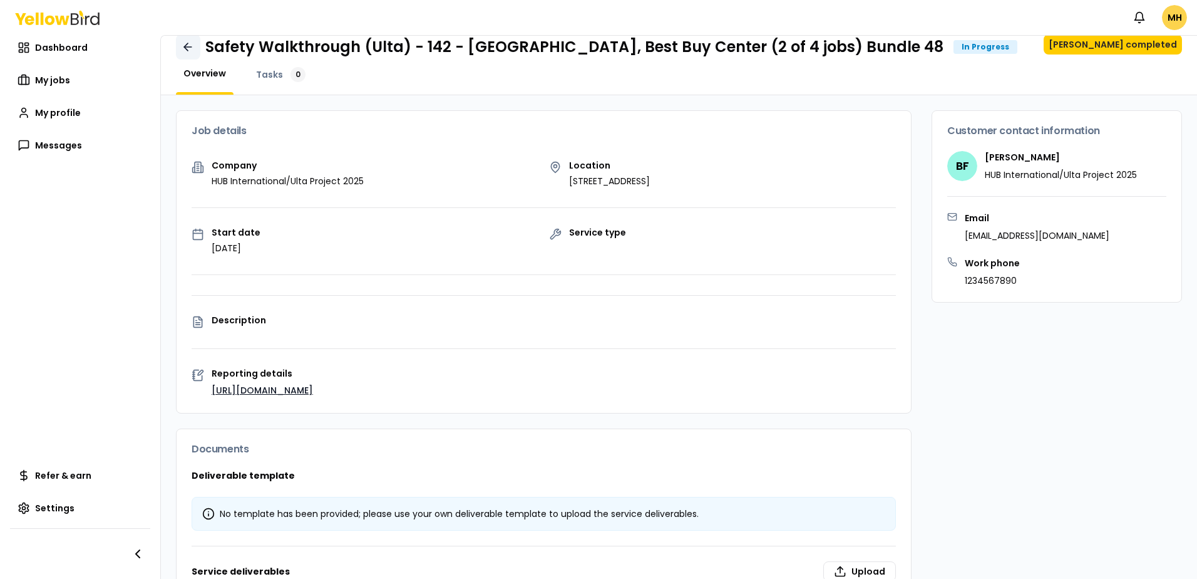
click at [187, 41] on icon at bounding box center [188, 47] width 13 height 13
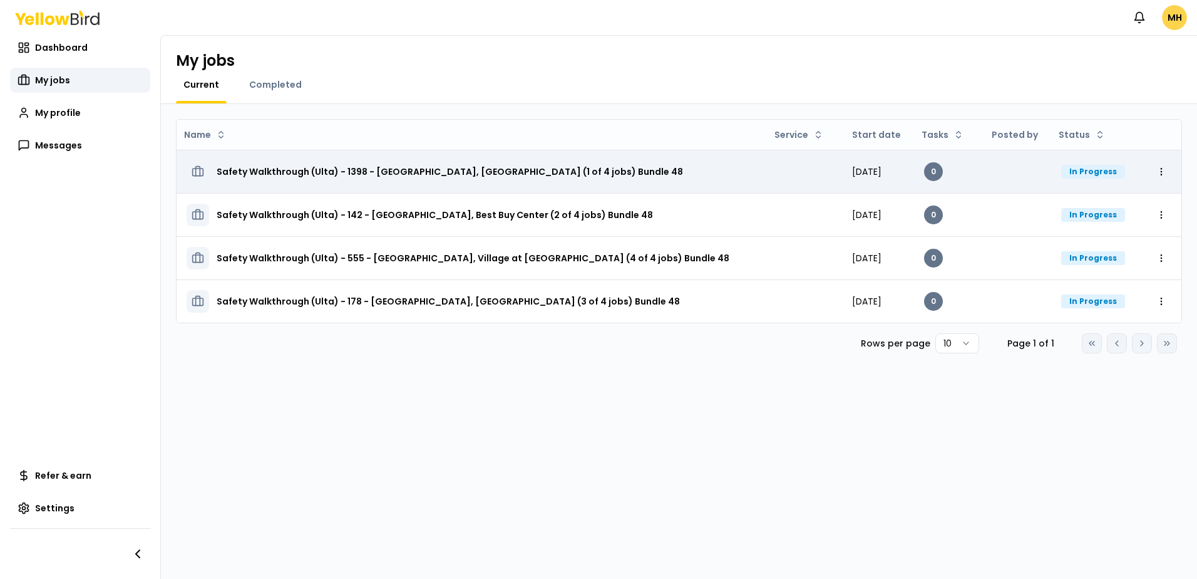
click at [537, 175] on h3 "Safety Walkthrough (Ulta) - 1398 - Arlington, Pentagon Row (1 of 4 jobs) Bundle…" at bounding box center [450, 171] width 466 height 23
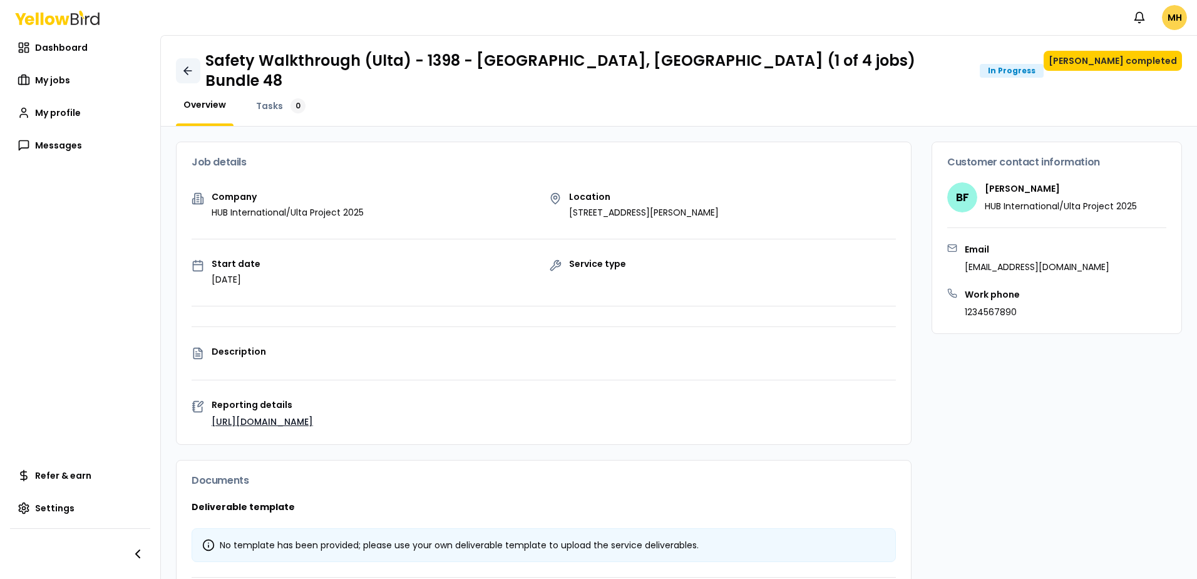
click at [187, 67] on icon at bounding box center [186, 71] width 4 height 8
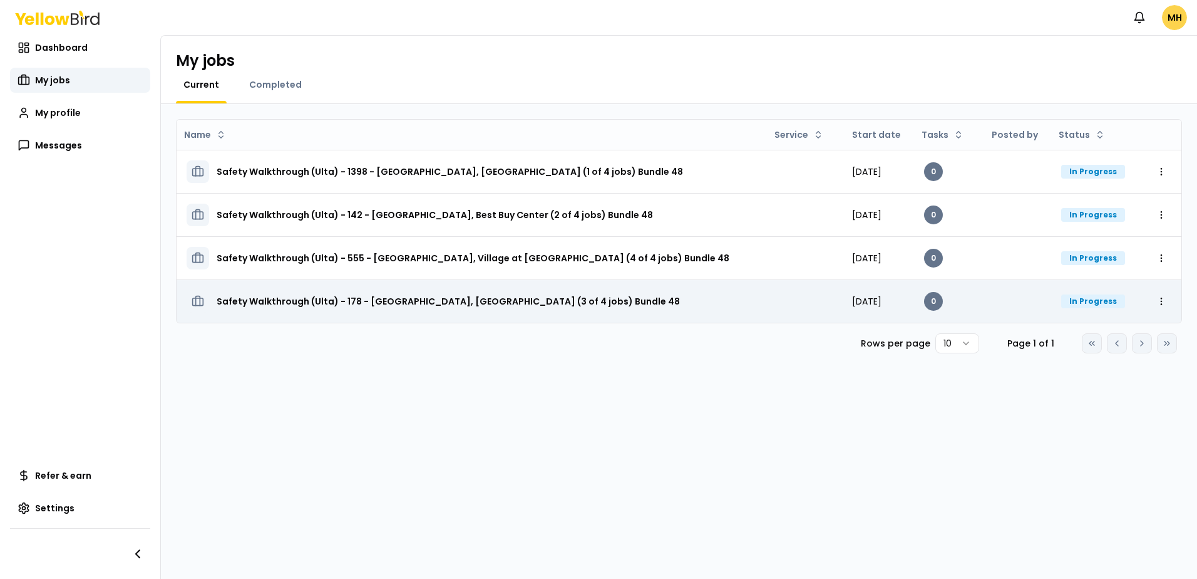
click at [437, 304] on h3 "Safety Walkthrough (Ulta) - 178 - Fairfax, Fair City Mall (3 of 4 jobs) Bundle …" at bounding box center [448, 301] width 463 height 23
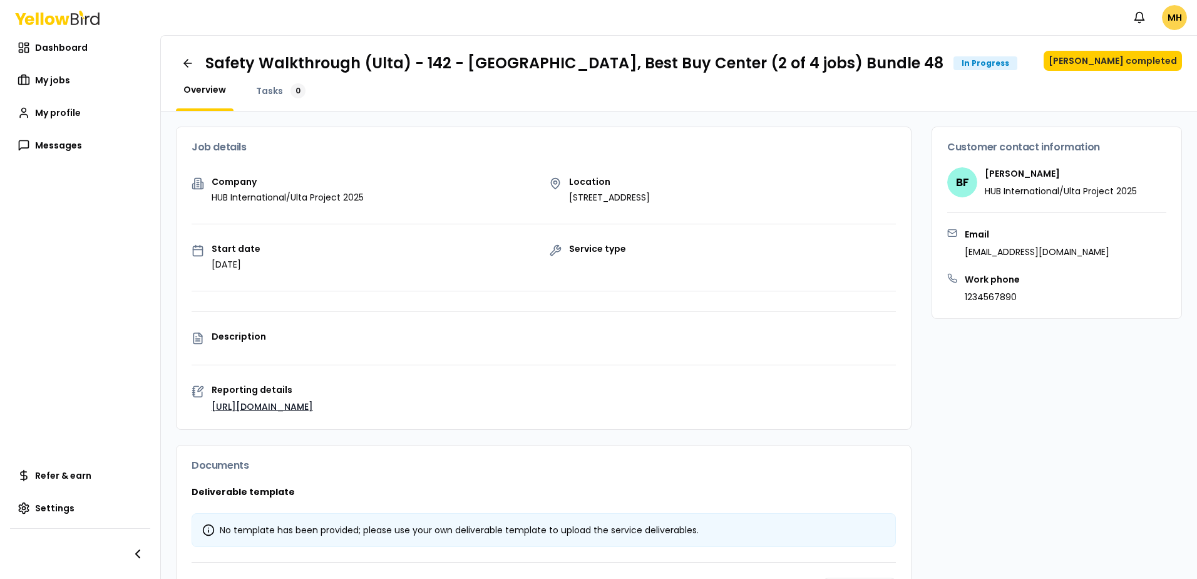
scroll to position [142, 0]
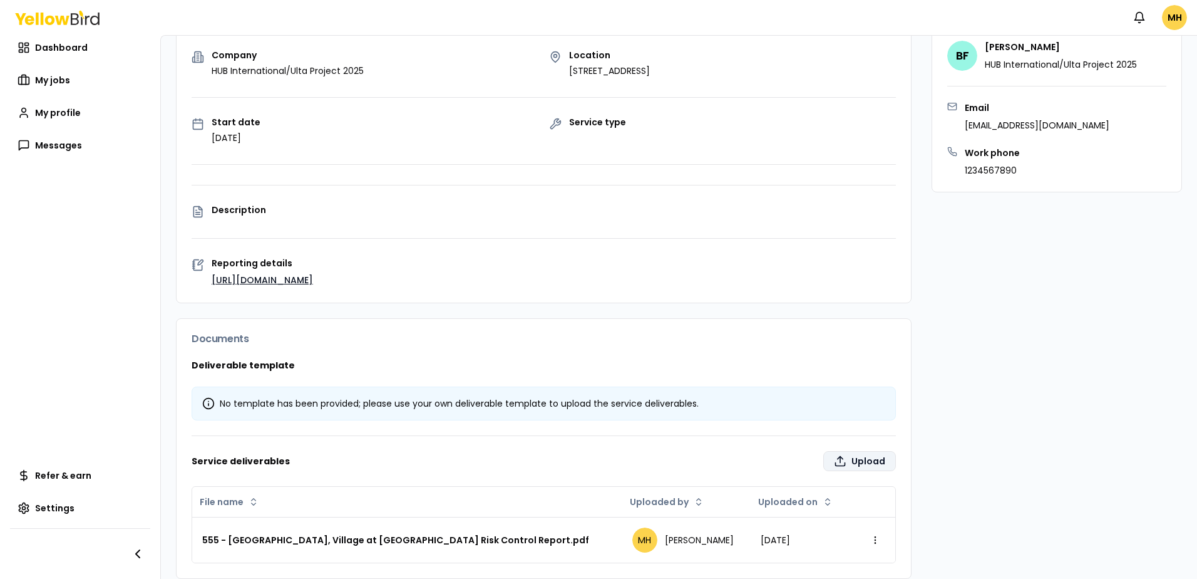
click at [862, 451] on label "Upload" at bounding box center [859, 461] width 73 height 20
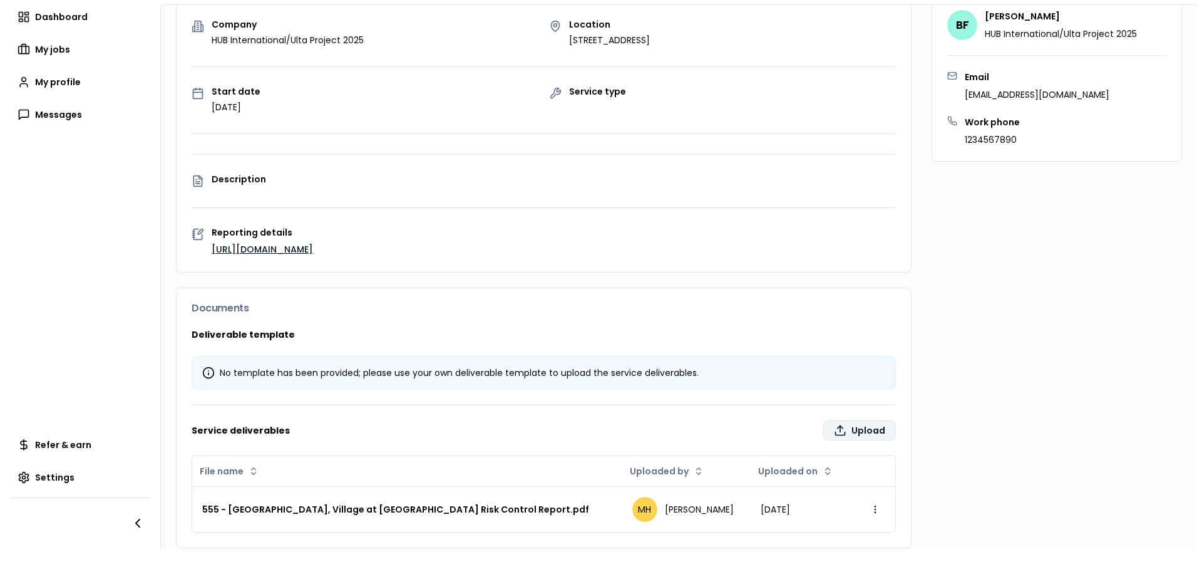
type input "**********"
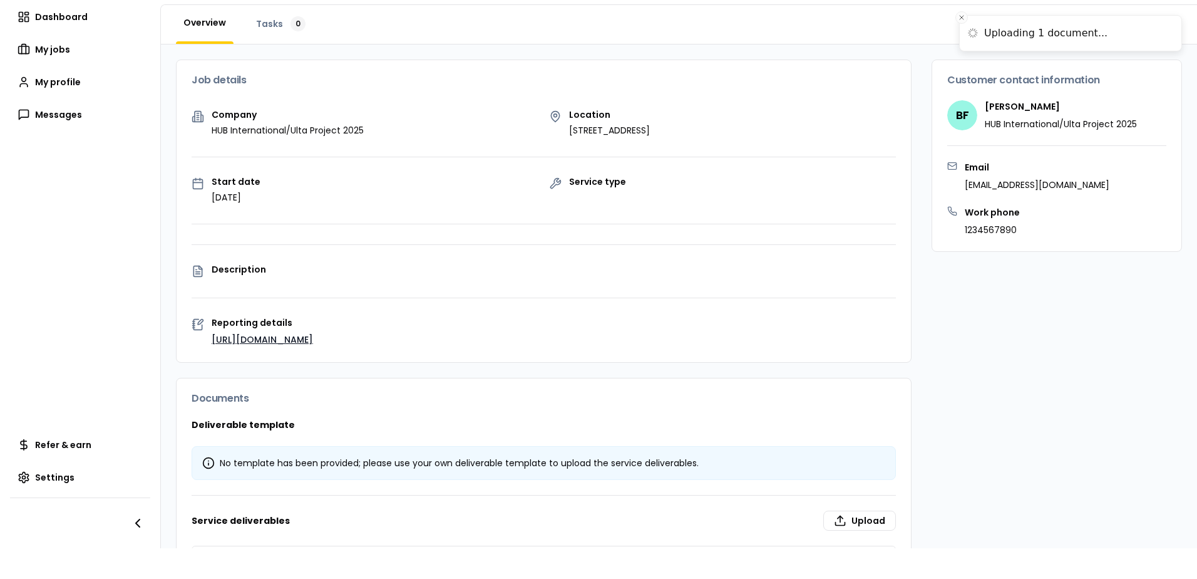
scroll to position [142, 0]
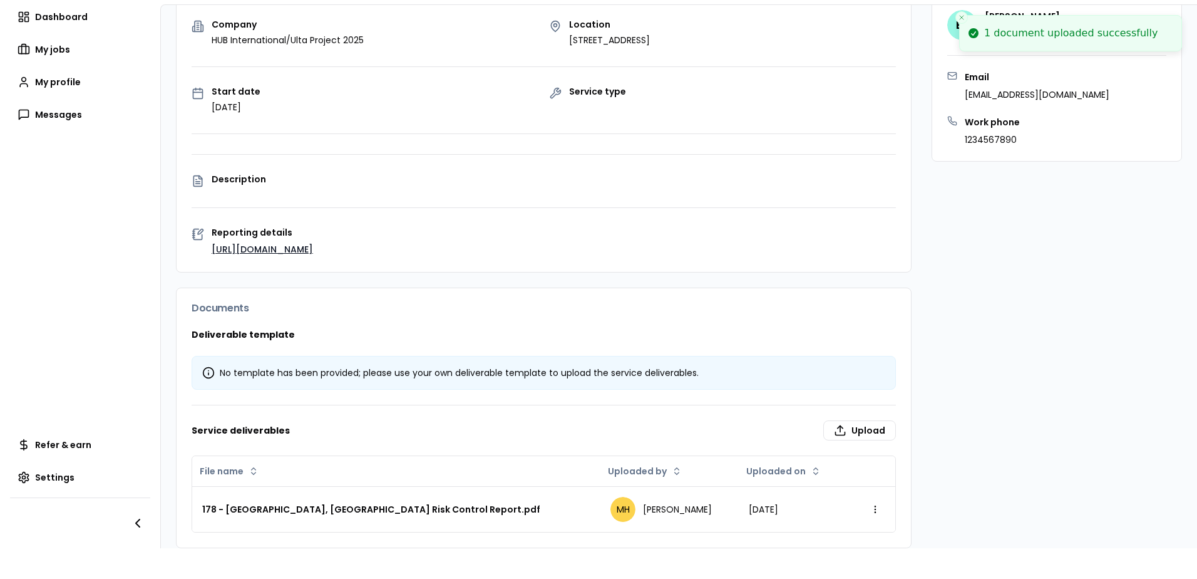
click at [989, 318] on div "Customer contact information BF [PERSON_NAME][GEOGRAPHIC_DATA] HUB Internationa…" at bounding box center [1057, 258] width 250 height 579
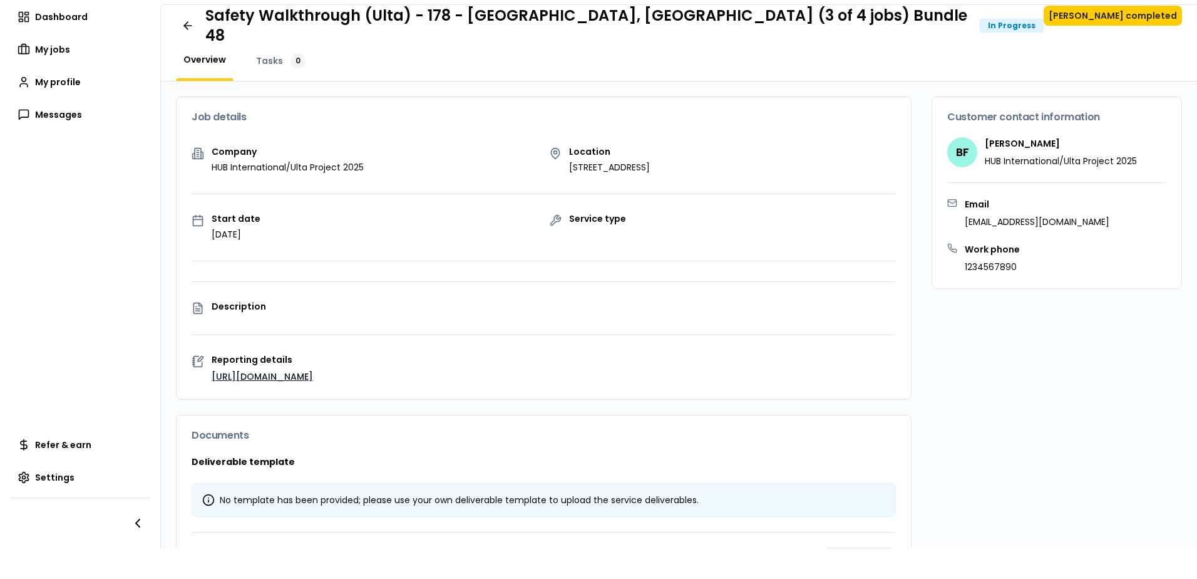
scroll to position [0, 0]
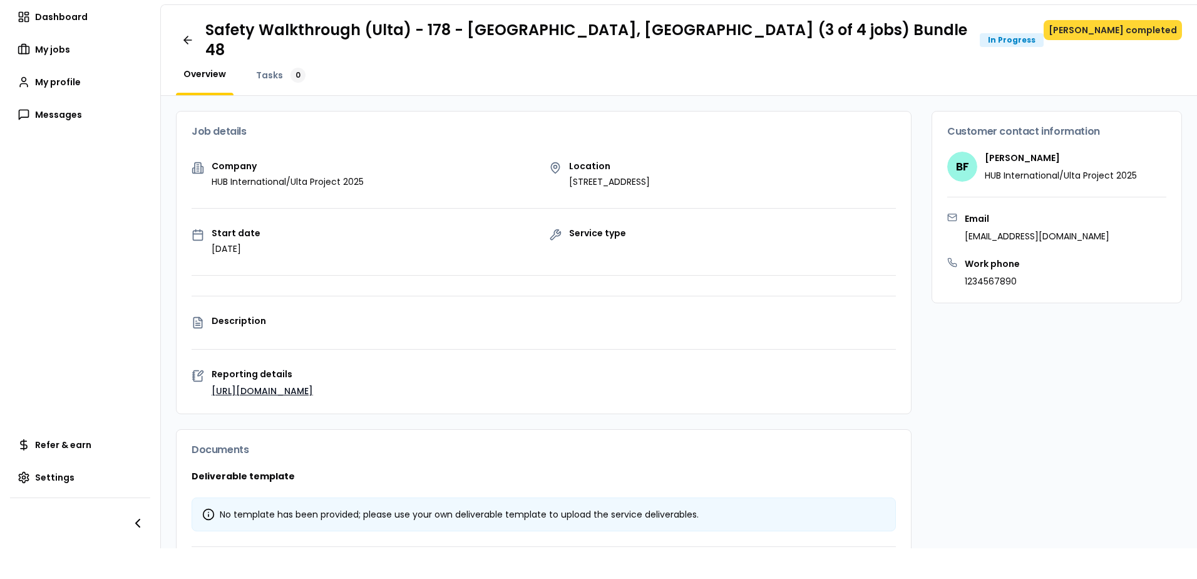
click at [1099, 34] on button "[PERSON_NAME] completed" at bounding box center [1113, 30] width 138 height 20
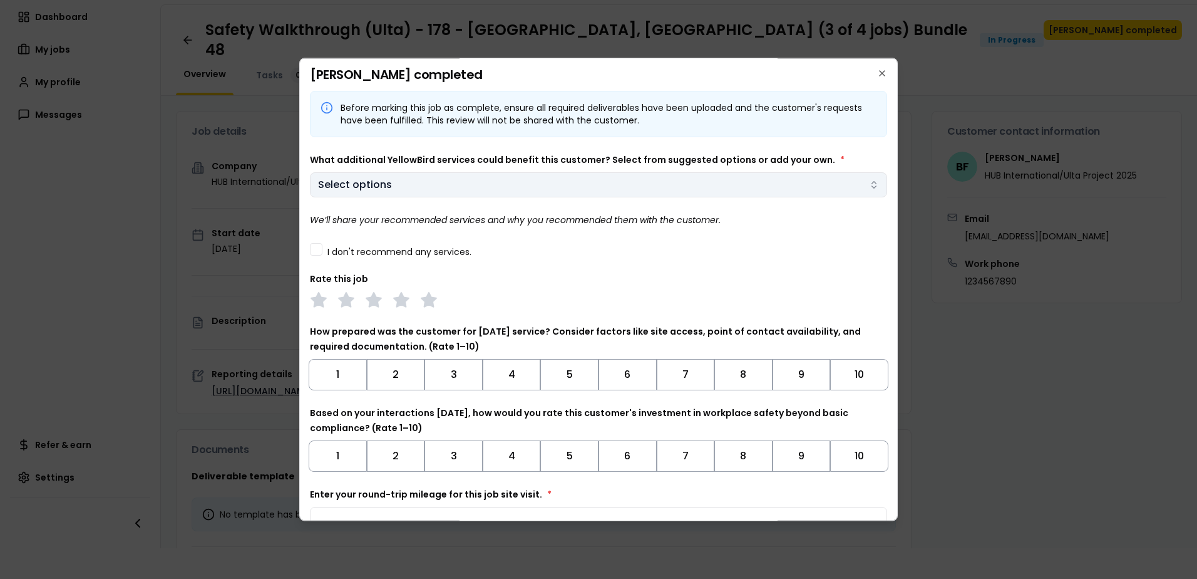
click at [405, 185] on body "Notifications MH Dashboard My jobs My profile Messages Refer & earn Settings Sa…" at bounding box center [598, 289] width 1197 height 579
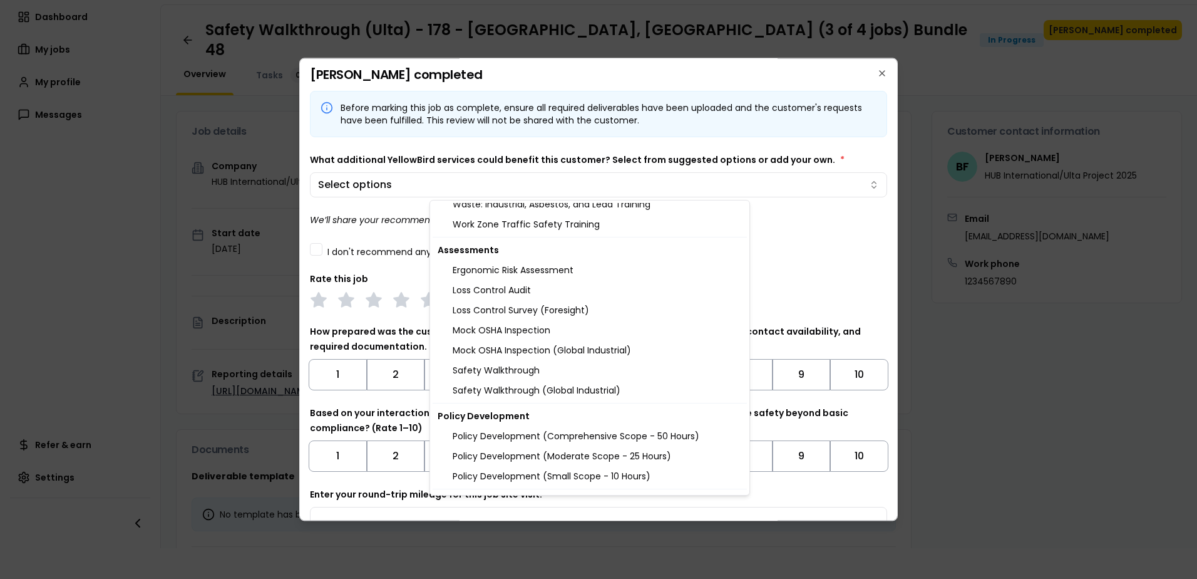
scroll to position [1311, 0]
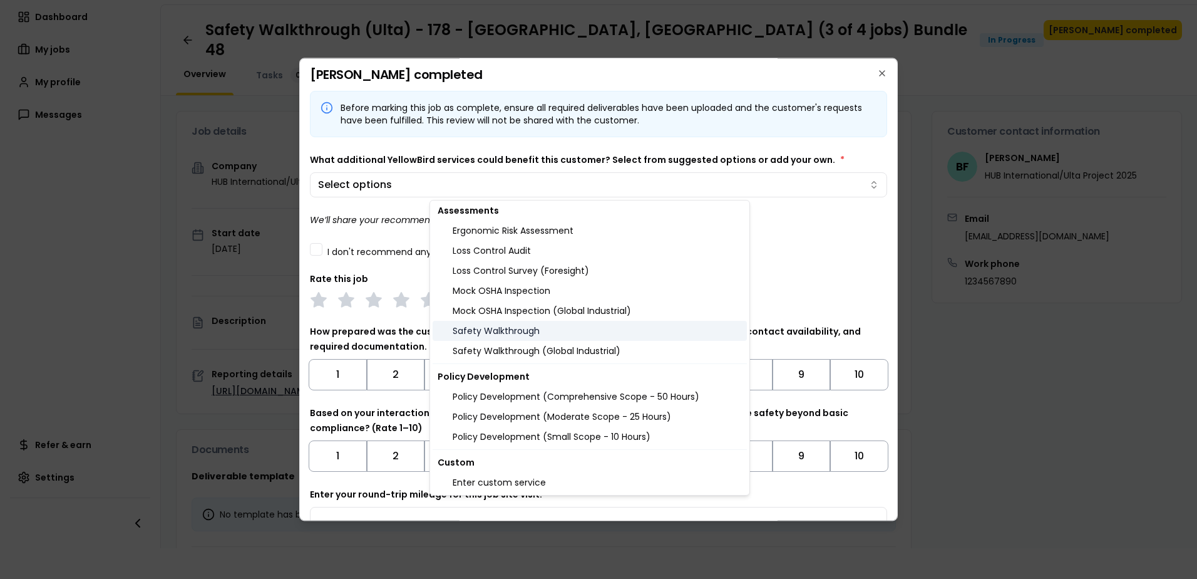
click at [533, 337] on div "Safety Walkthrough" at bounding box center [590, 331] width 314 height 20
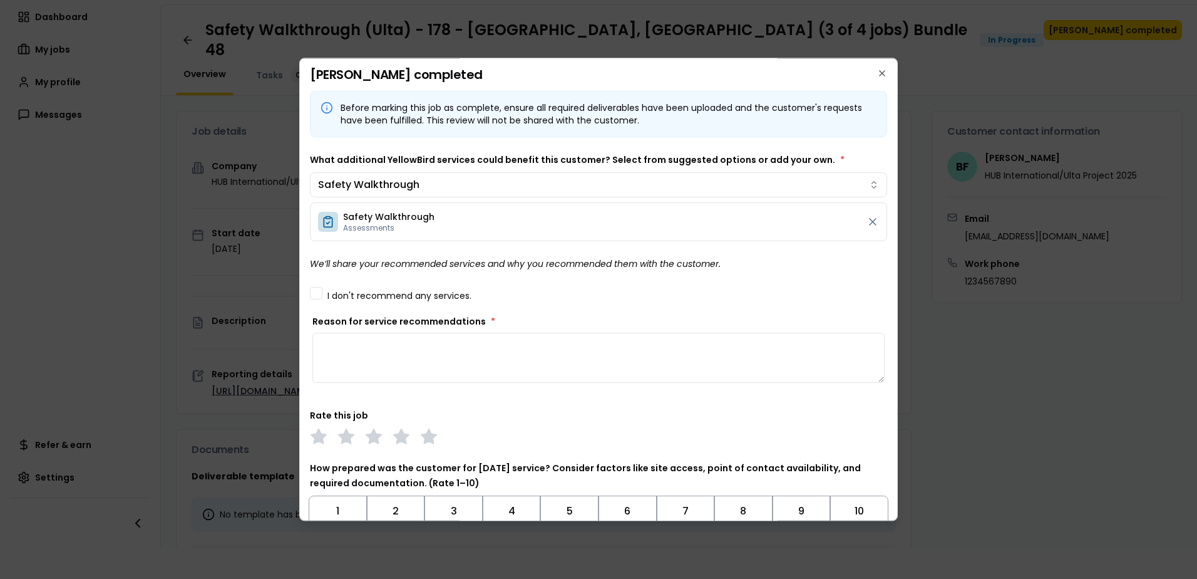
click at [365, 282] on body "Notifications MH Dashboard My jobs My profile Messages Refer & earn Settings Sa…" at bounding box center [598, 289] width 1197 height 579
click at [314, 291] on button "I don't recommend any services." at bounding box center [316, 293] width 13 height 13
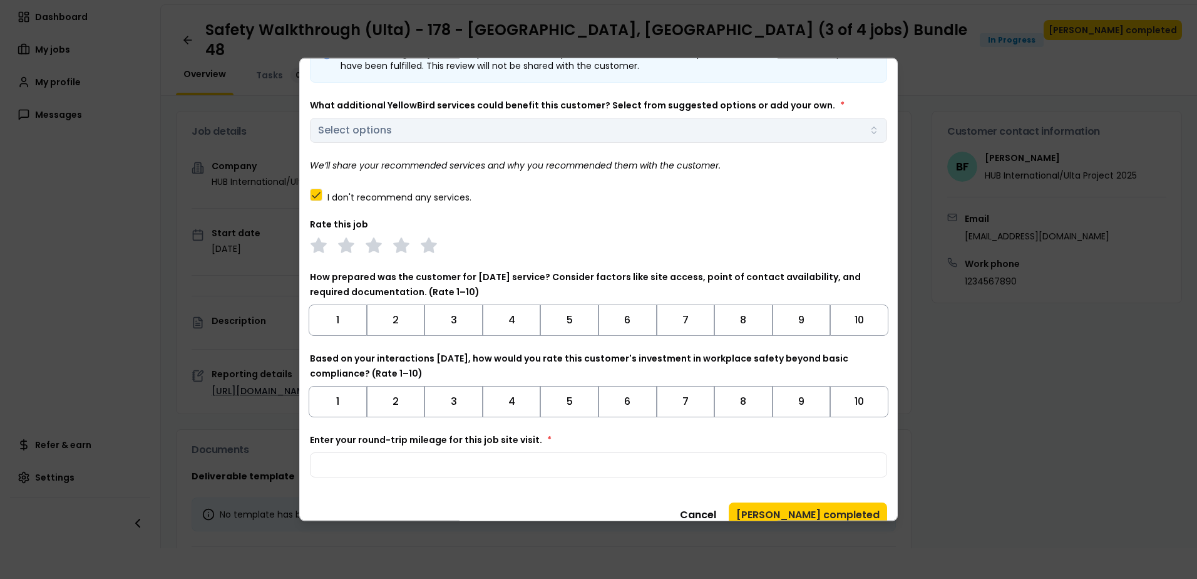
scroll to position [72, 0]
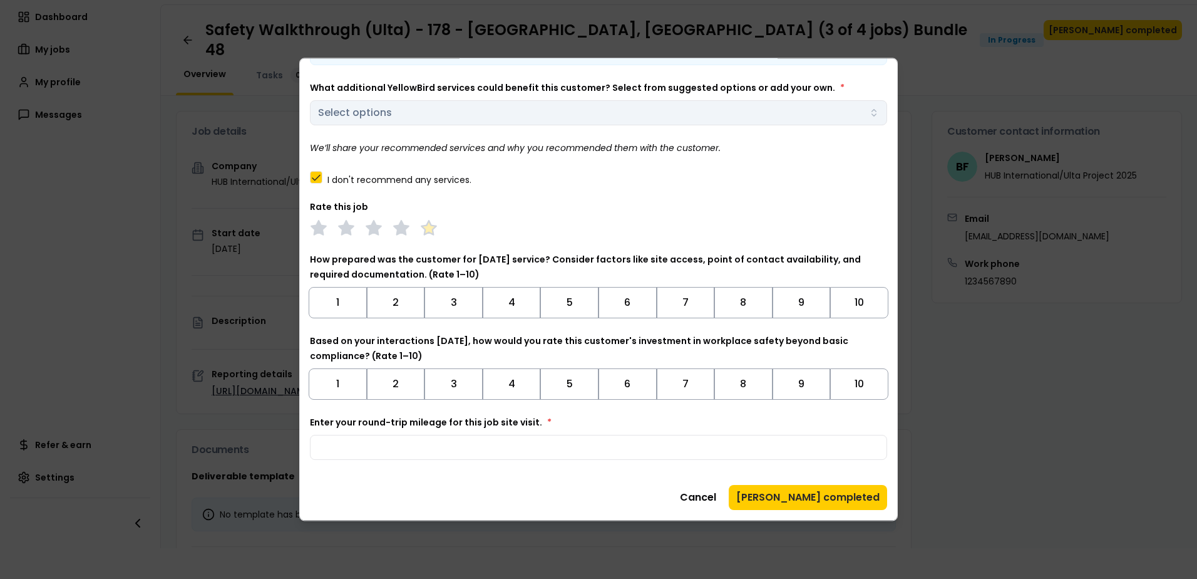
click at [427, 234] on polygon at bounding box center [428, 228] width 14 height 14
click at [847, 301] on button "10" at bounding box center [859, 302] width 58 height 31
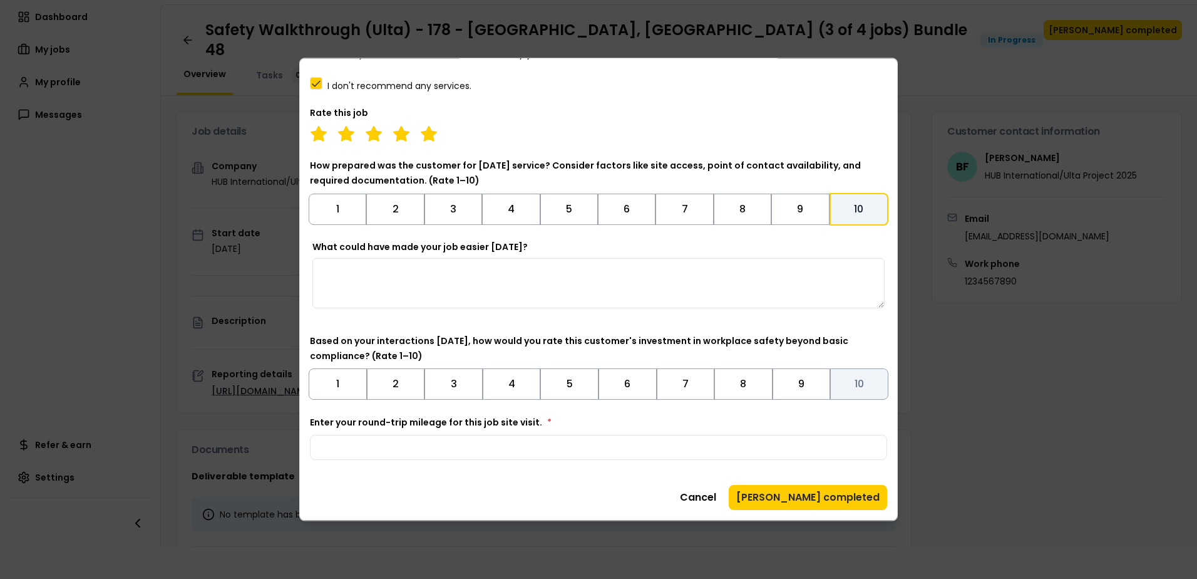
click at [847, 383] on button "10" at bounding box center [859, 383] width 58 height 31
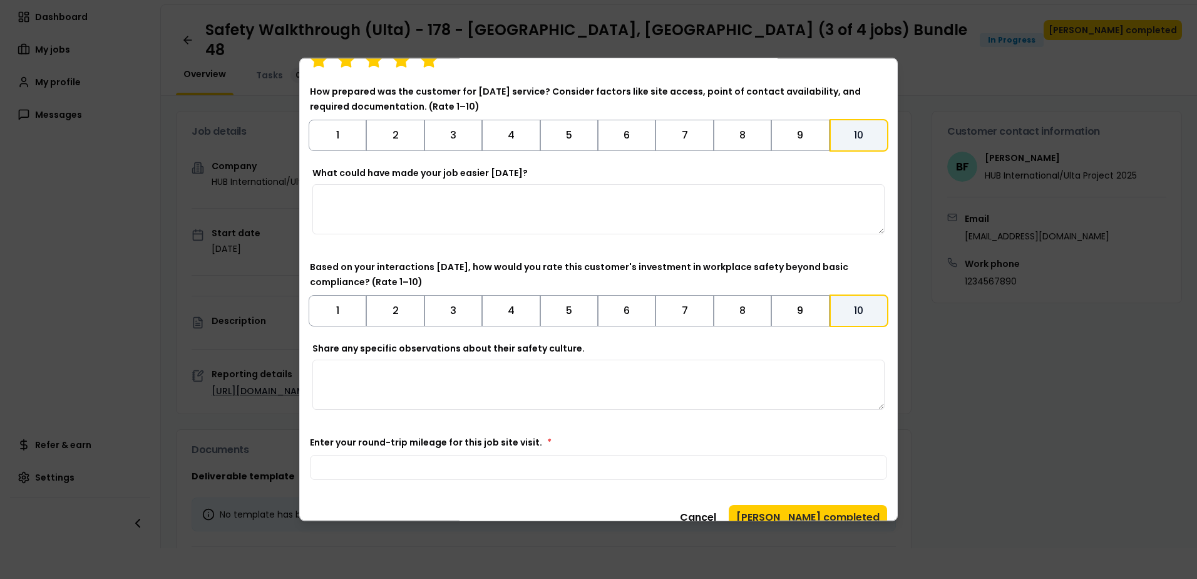
scroll to position [260, 0]
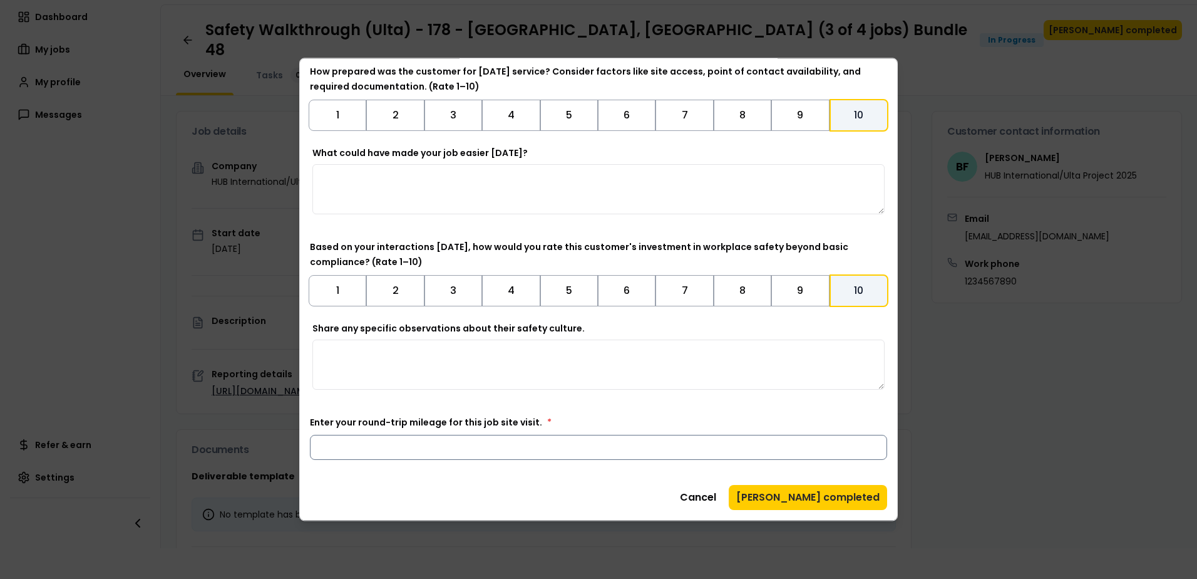
click at [611, 450] on input "Enter your round-trip mileage for this job site visit. *" at bounding box center [598, 447] width 577 height 25
click at [453, 450] on input "Enter your round-trip mileage for this job site visit. *" at bounding box center [598, 447] width 577 height 25
type input "**"
click at [793, 492] on button "[PERSON_NAME] completed" at bounding box center [808, 497] width 158 height 25
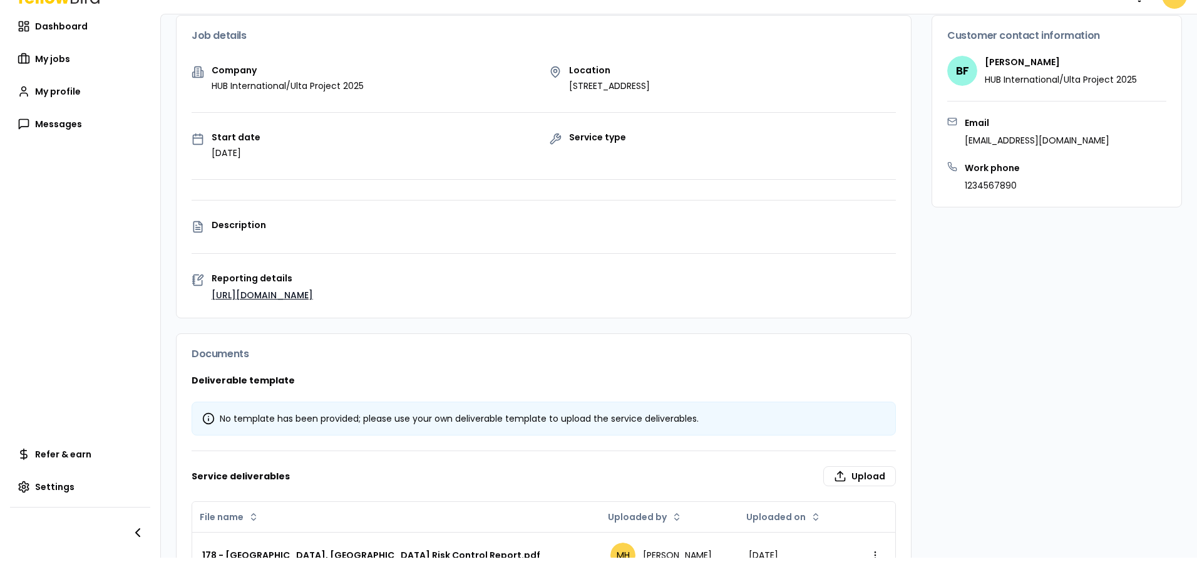
scroll to position [0, 0]
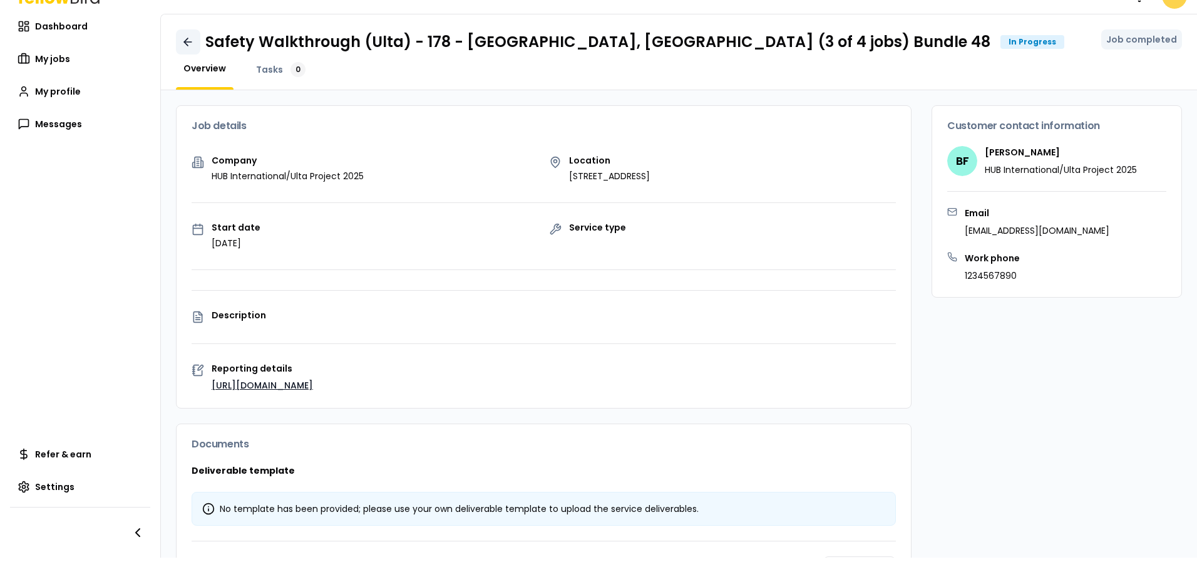
click at [182, 36] on icon at bounding box center [188, 42] width 13 height 13
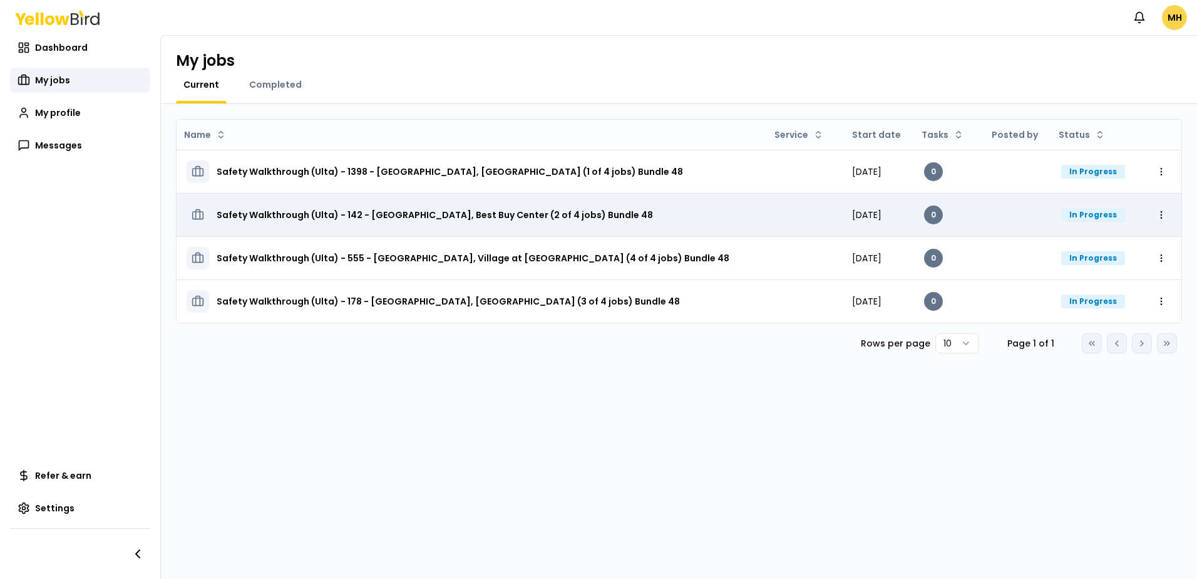
click at [423, 220] on h3 "Safety Walkthrough (Ulta) - 142 - Springfield, Best Buy Center (2 of 4 jobs) Bu…" at bounding box center [435, 214] width 436 height 23
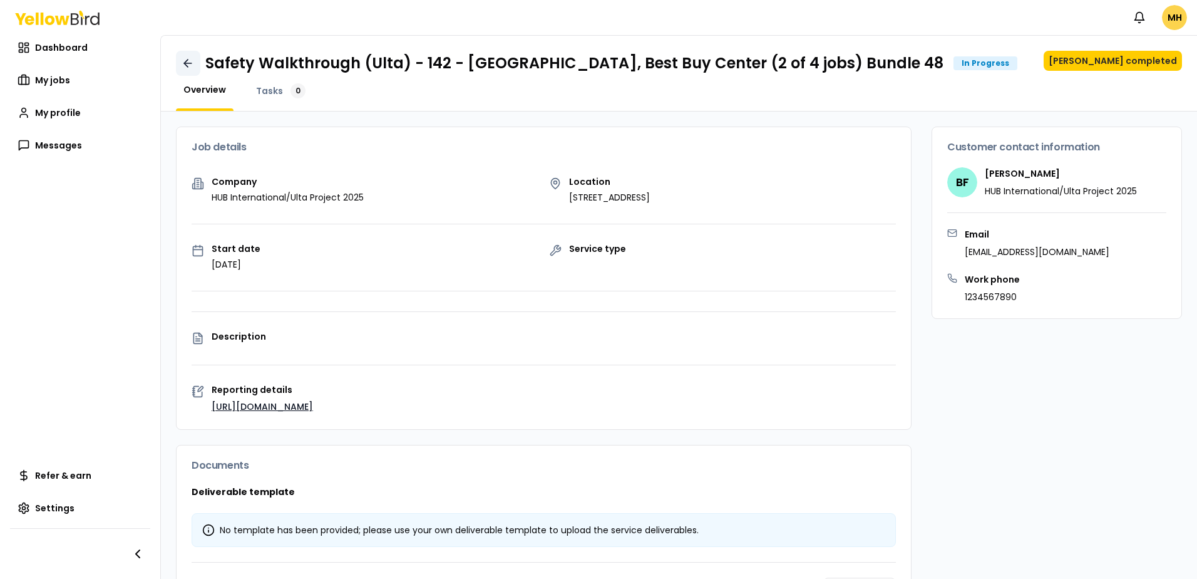
click at [185, 56] on link at bounding box center [188, 63] width 24 height 25
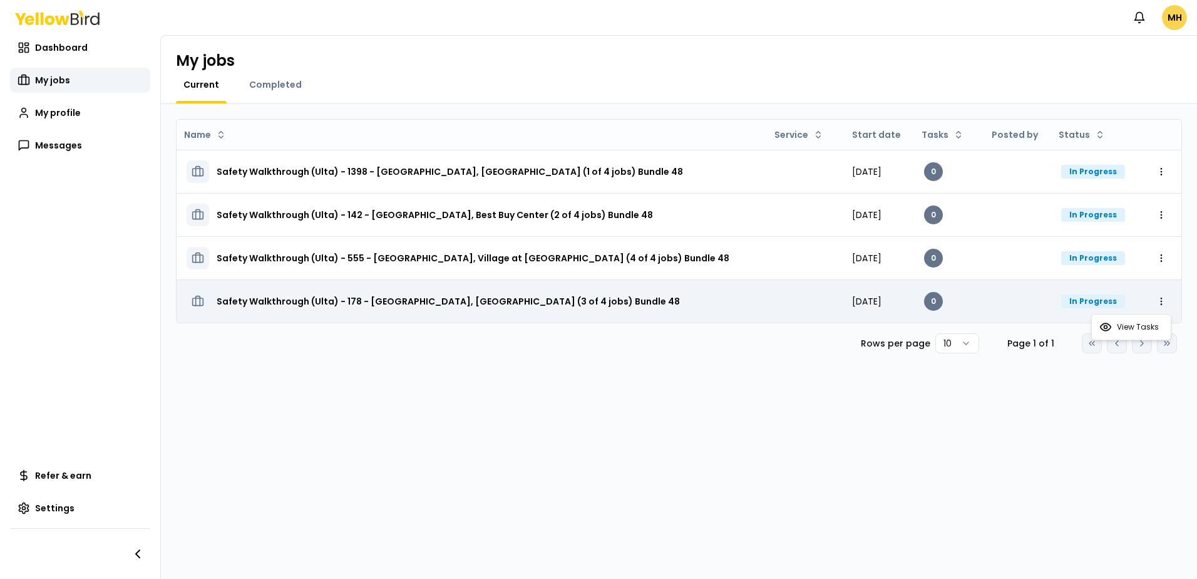
click at [1159, 299] on html "Notifications MH Dashboard My jobs My profile Messages Refer & earn Settings My…" at bounding box center [598, 289] width 1197 height 579
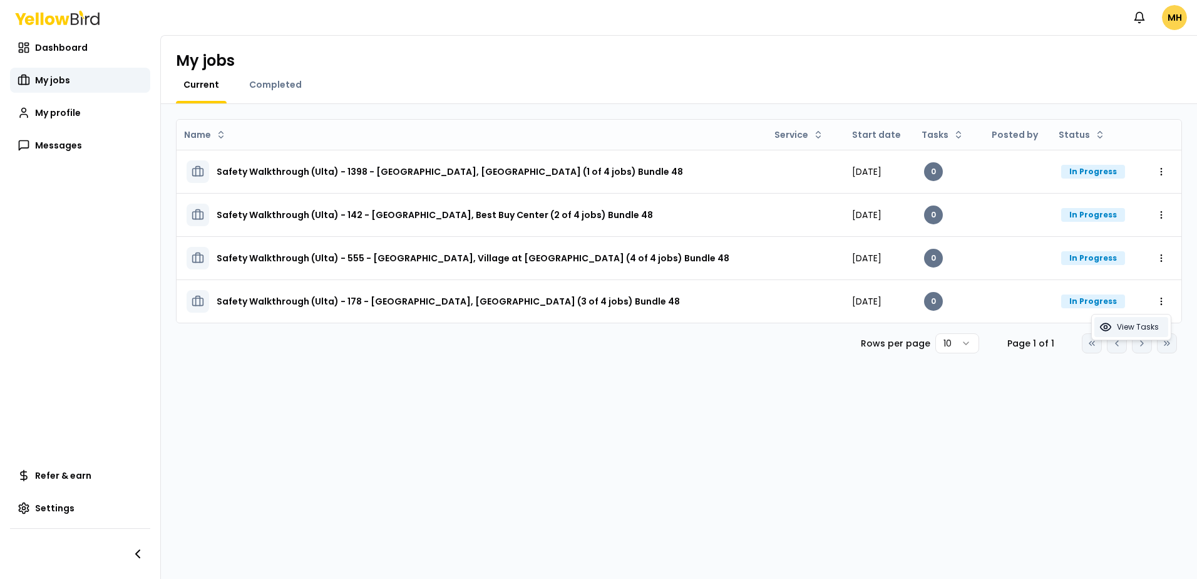
click at [1146, 324] on span "View Tasks" at bounding box center [1138, 327] width 42 height 10
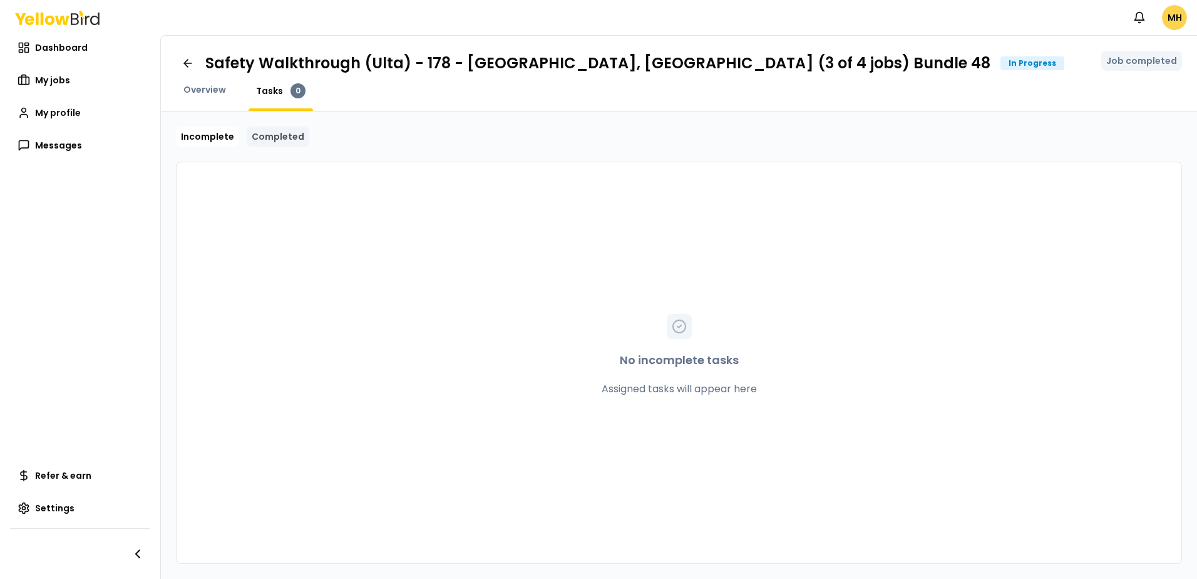
click at [262, 142] on link "Completed" at bounding box center [278, 136] width 63 height 20
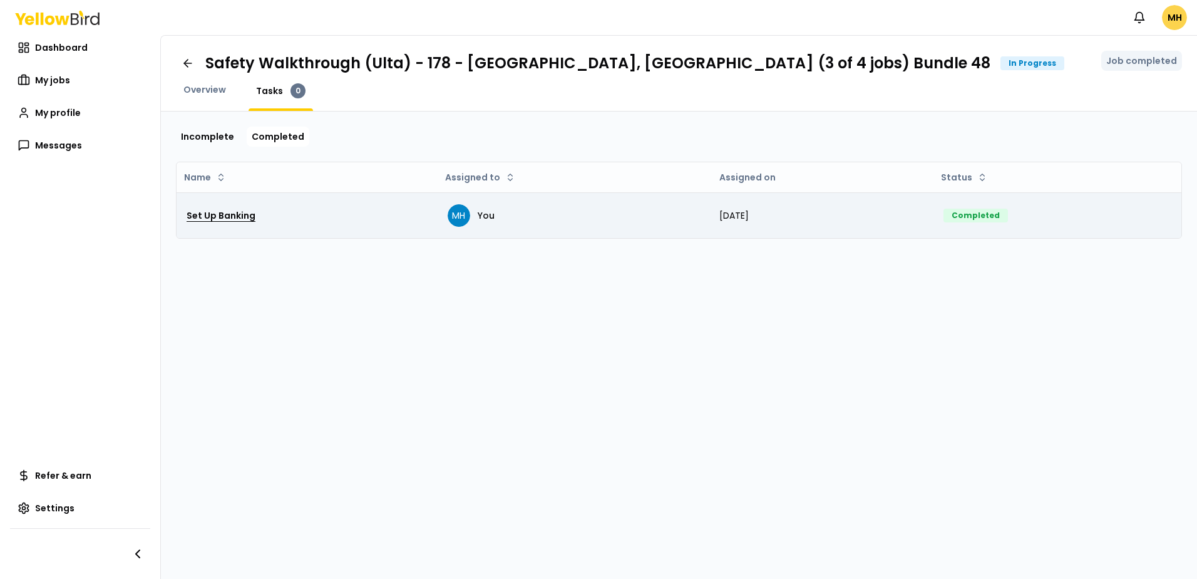
click at [233, 219] on h3 "Set Up Banking" at bounding box center [221, 215] width 69 height 23
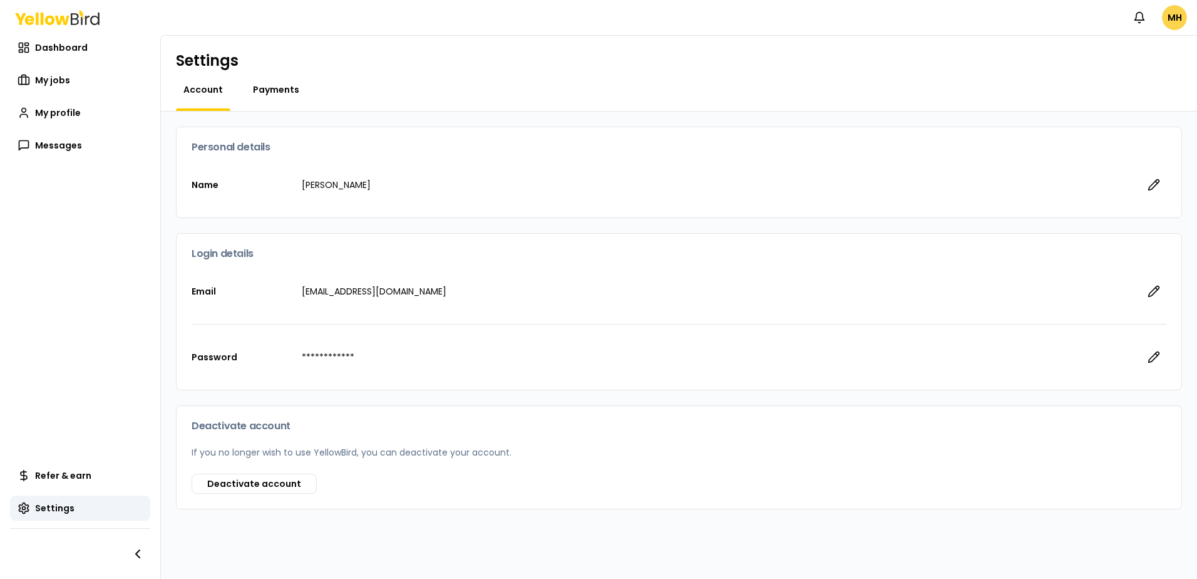
click at [272, 90] on span "Payments" at bounding box center [276, 89] width 46 height 13
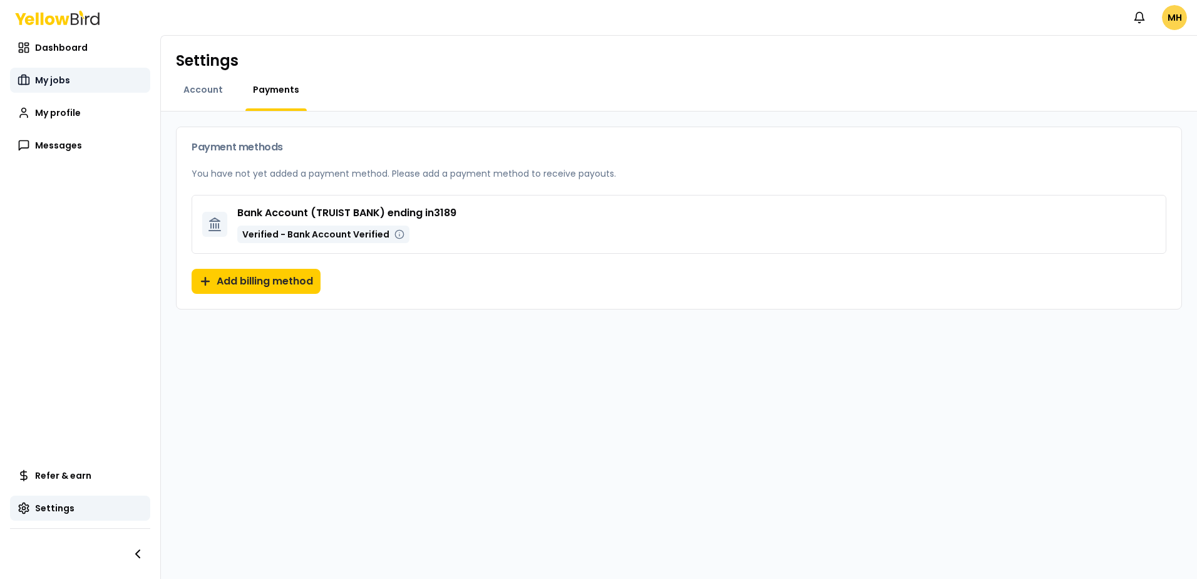
click at [53, 76] on span "My jobs" at bounding box center [52, 80] width 35 height 13
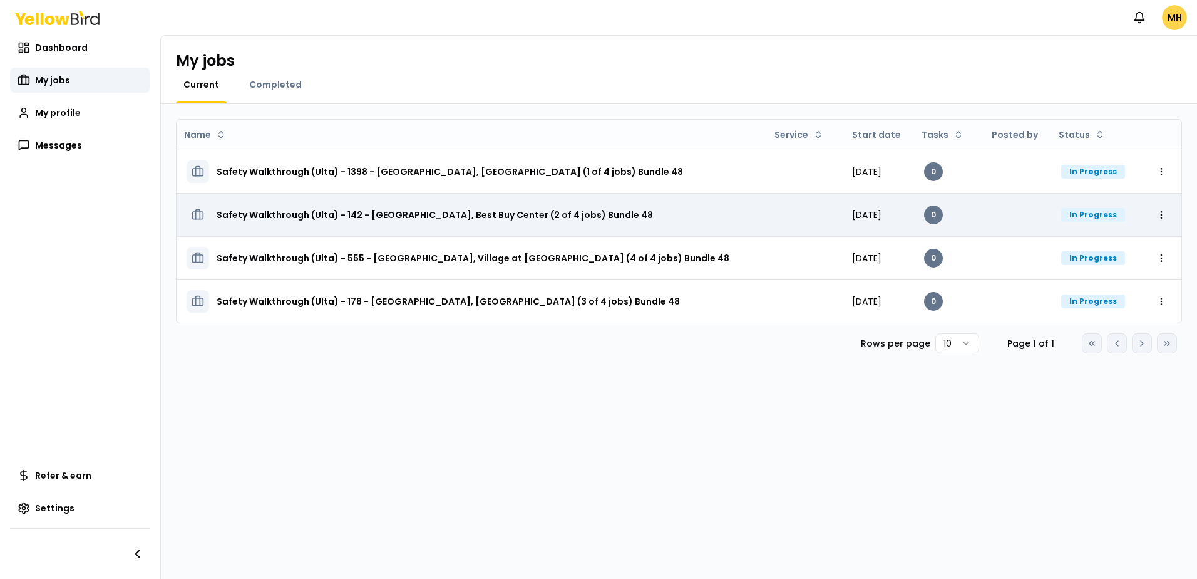
click at [389, 219] on h3 "Safety Walkthrough (Ulta) - 142 - Springfield, Best Buy Center (2 of 4 jobs) Bu…" at bounding box center [435, 214] width 436 height 23
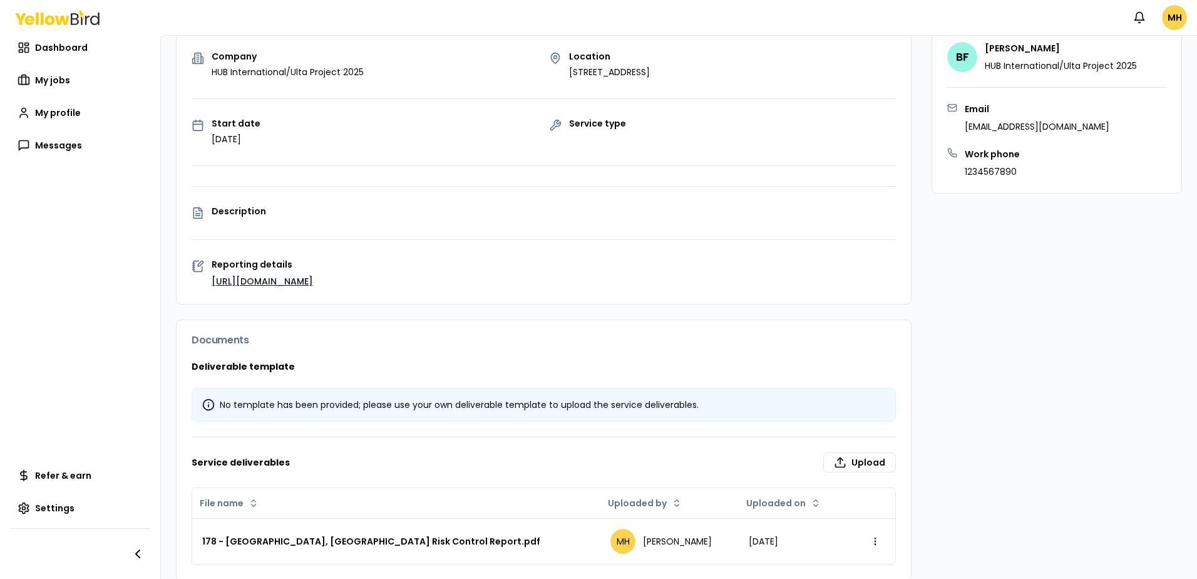
scroll to position [142, 0]
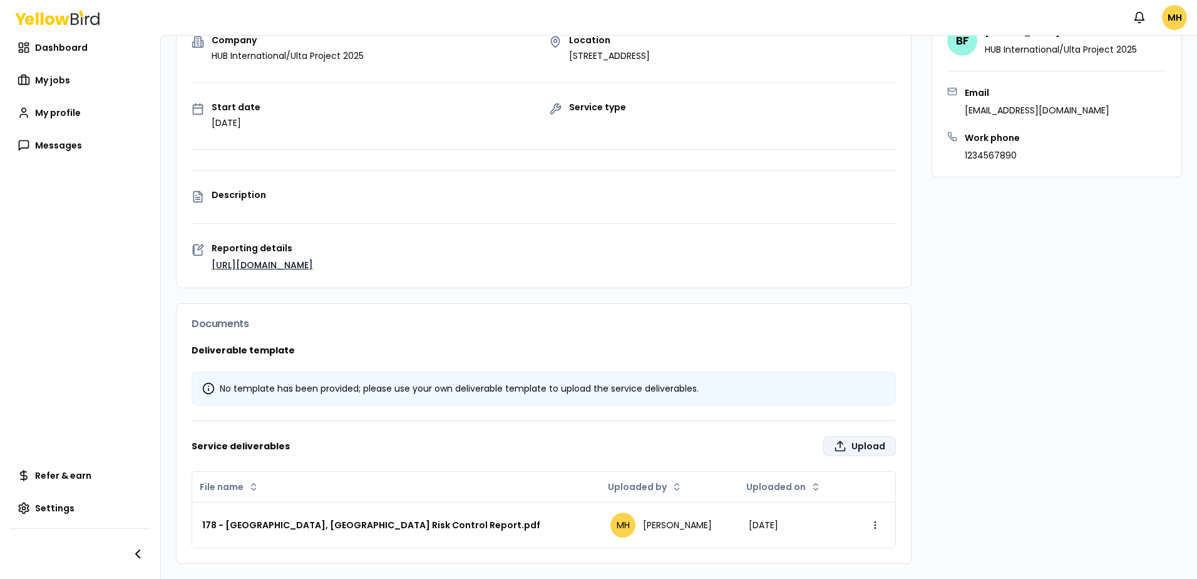
click at [854, 448] on label "Upload" at bounding box center [859, 446] width 73 height 20
click at [854, 575] on input "Upload" at bounding box center [789, 587] width 1197 height 25
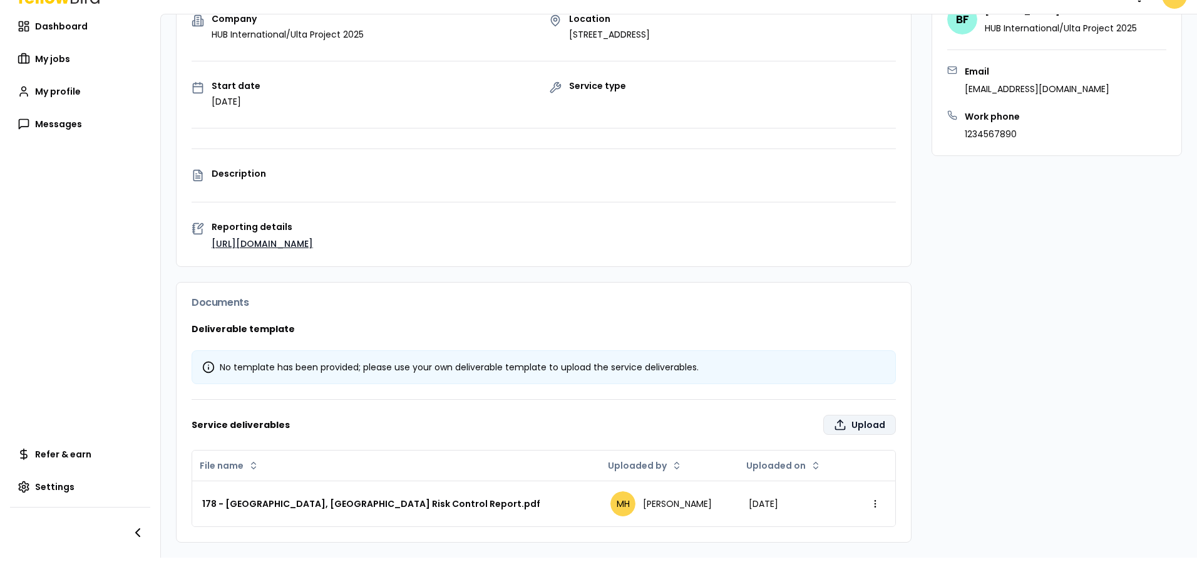
type input "**********"
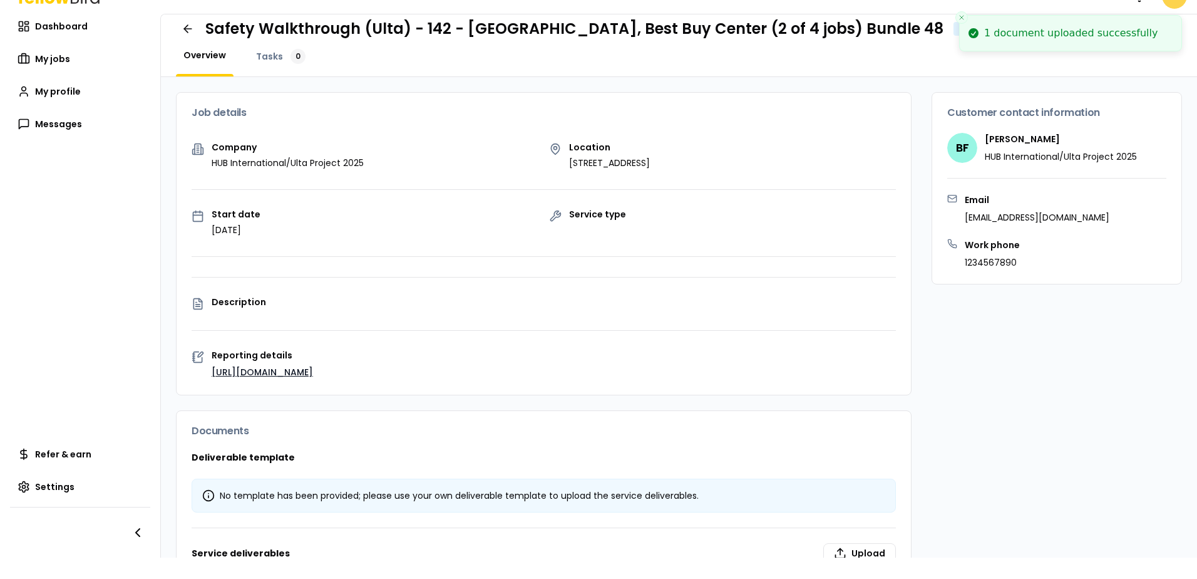
scroll to position [0, 0]
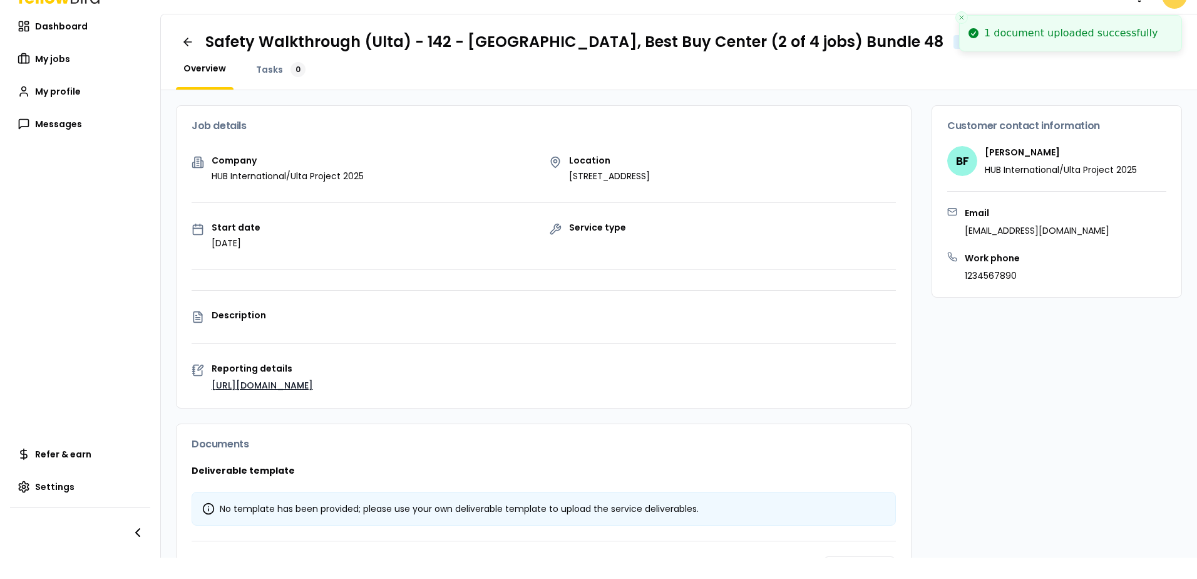
drag, startPoint x: 960, startPoint y: 18, endPoint x: 954, endPoint y: 21, distance: 7.0
click at [960, 18] on icon "Close toast" at bounding box center [962, 18] width 8 height 8
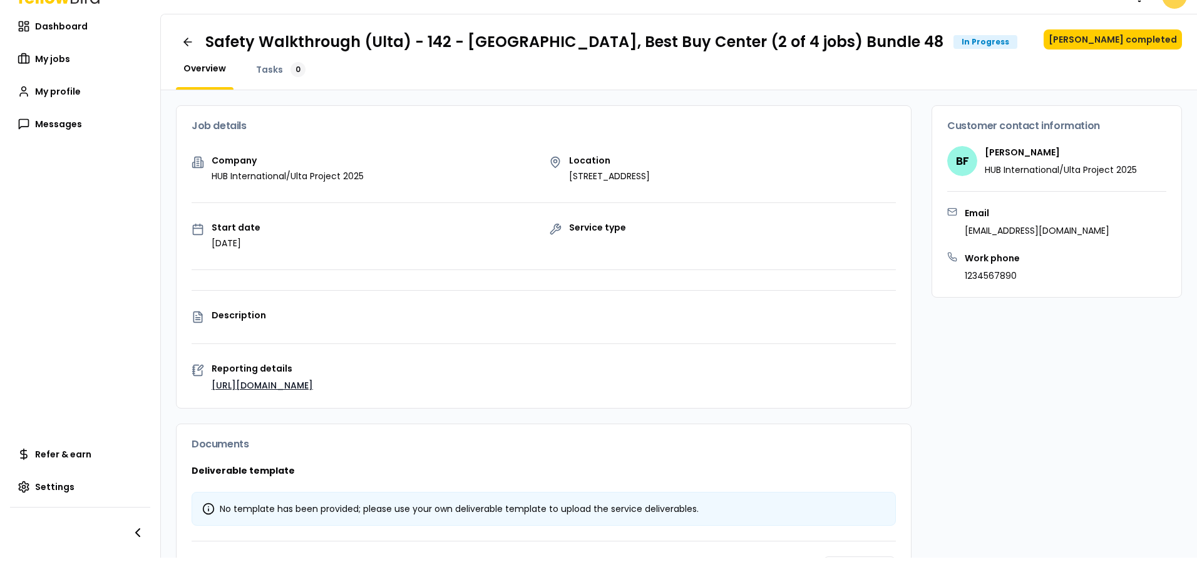
click at [922, 48] on div "Safety Walkthrough (Ulta) - 142 - Springfield, Best Buy Center (2 of 4 jobs) Bu…" at bounding box center [679, 52] width 1036 height 76
click at [1108, 33] on button "[PERSON_NAME] completed" at bounding box center [1113, 39] width 138 height 20
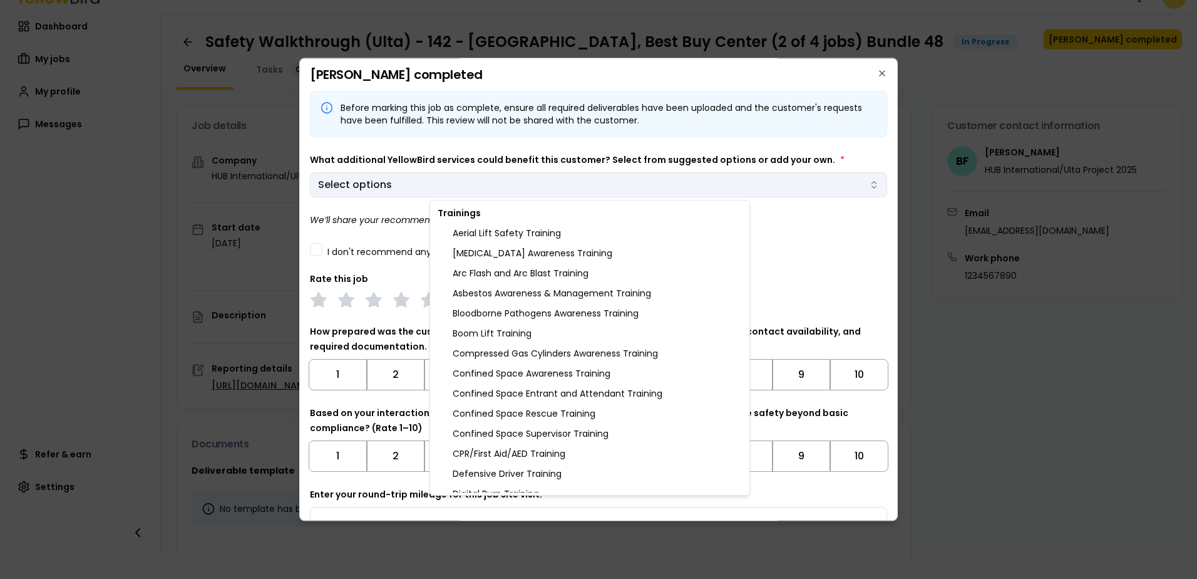
click at [552, 181] on body "Notifications MH Dashboard My jobs My profile Messages Refer & earn Settings Sa…" at bounding box center [598, 289] width 1197 height 579
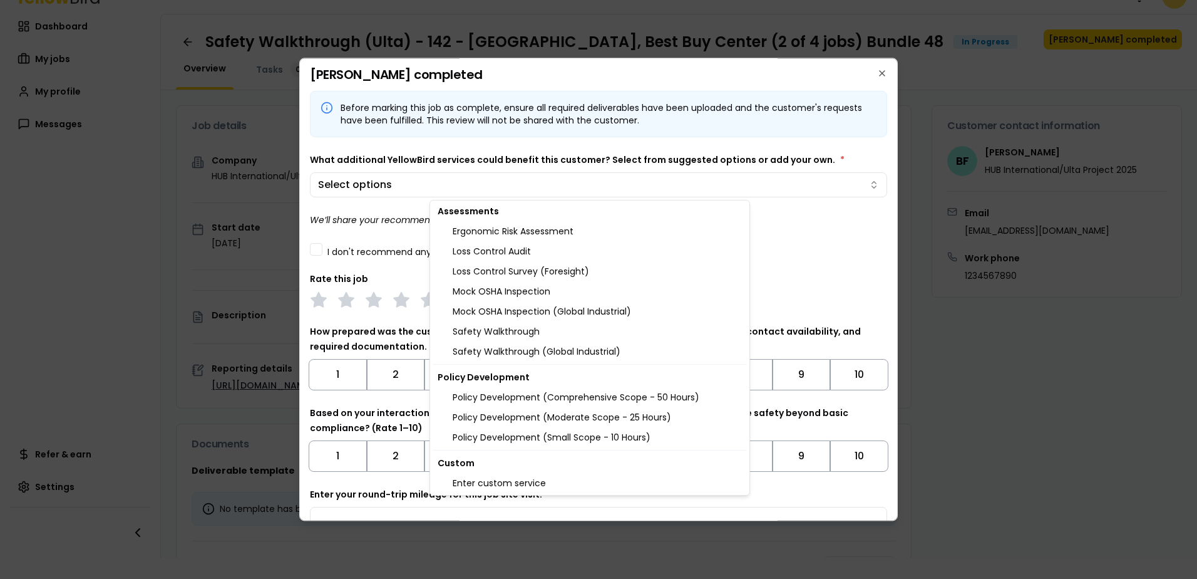
scroll to position [1311, 0]
click at [515, 329] on div "Safety Walkthrough" at bounding box center [590, 331] width 314 height 20
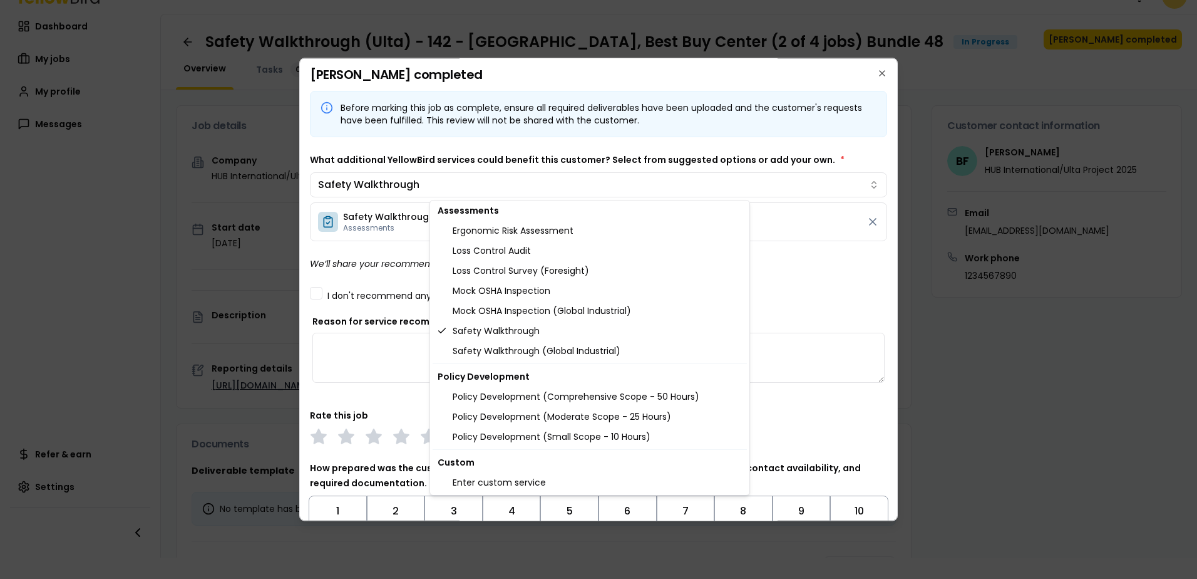
click at [316, 294] on body "Notifications MH Dashboard My jobs My profile Messages Refer & earn Settings Sa…" at bounding box center [598, 289] width 1197 height 579
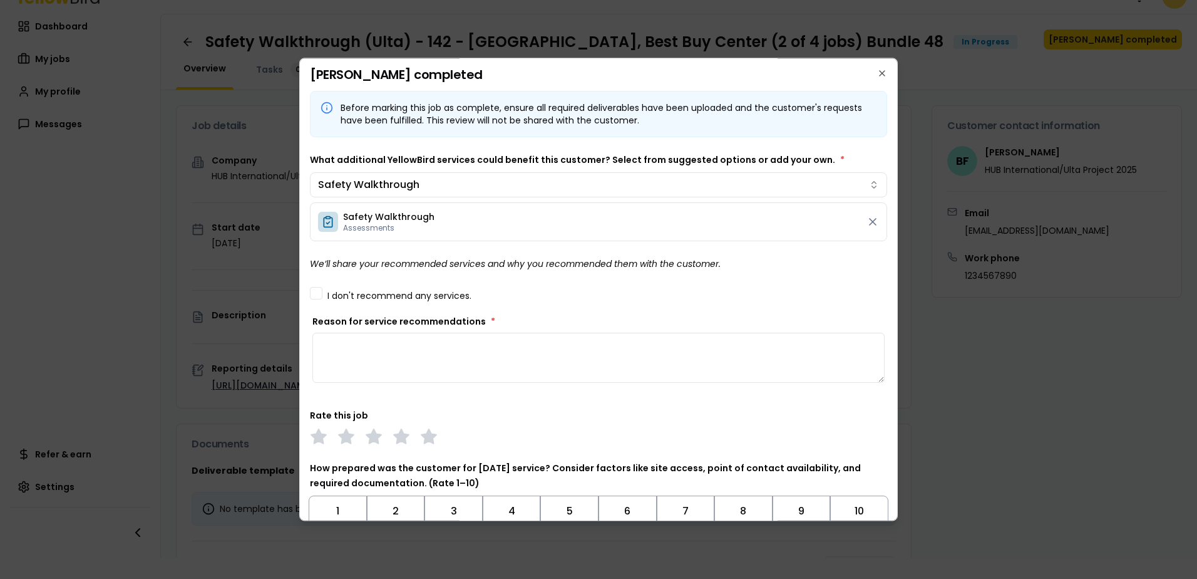
click at [312, 292] on button "I don't recommend any services." at bounding box center [316, 293] width 13 height 13
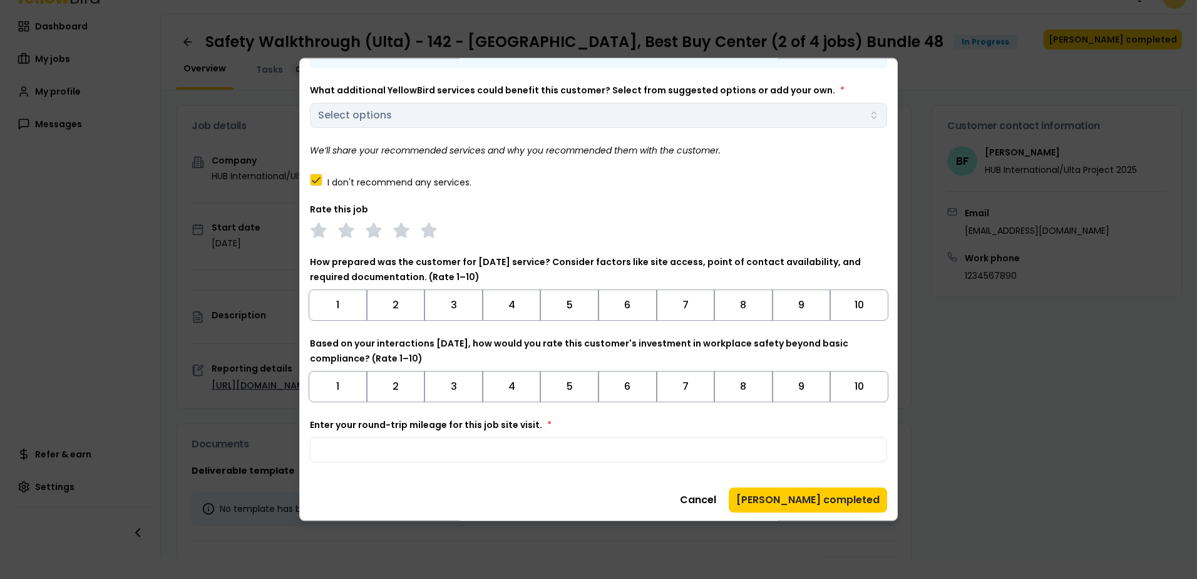
scroll to position [72, 0]
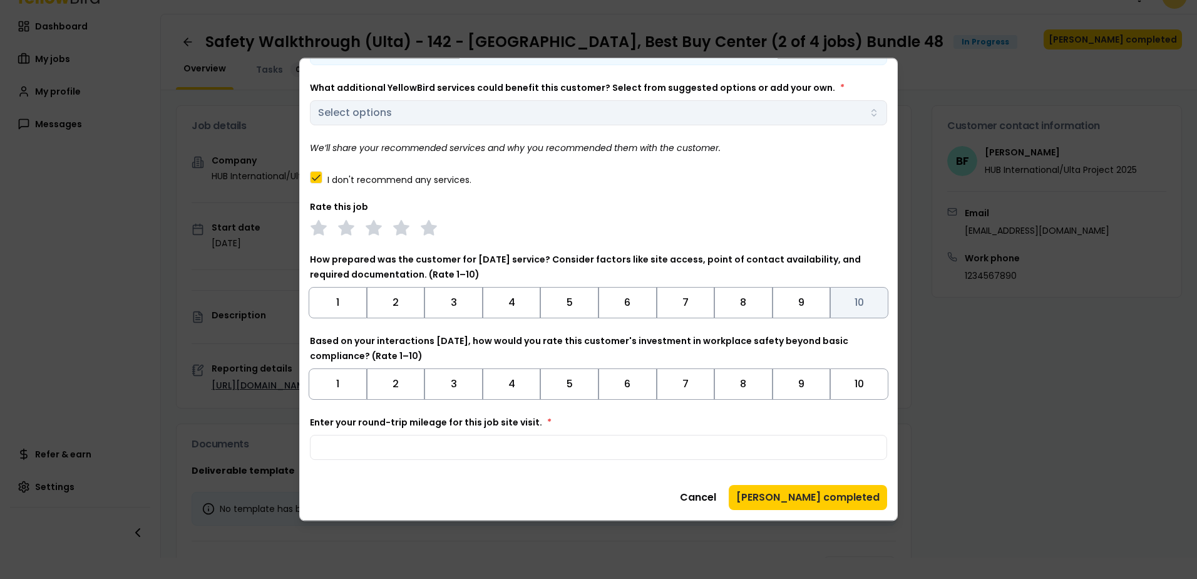
click at [843, 304] on button "10" at bounding box center [859, 302] width 58 height 31
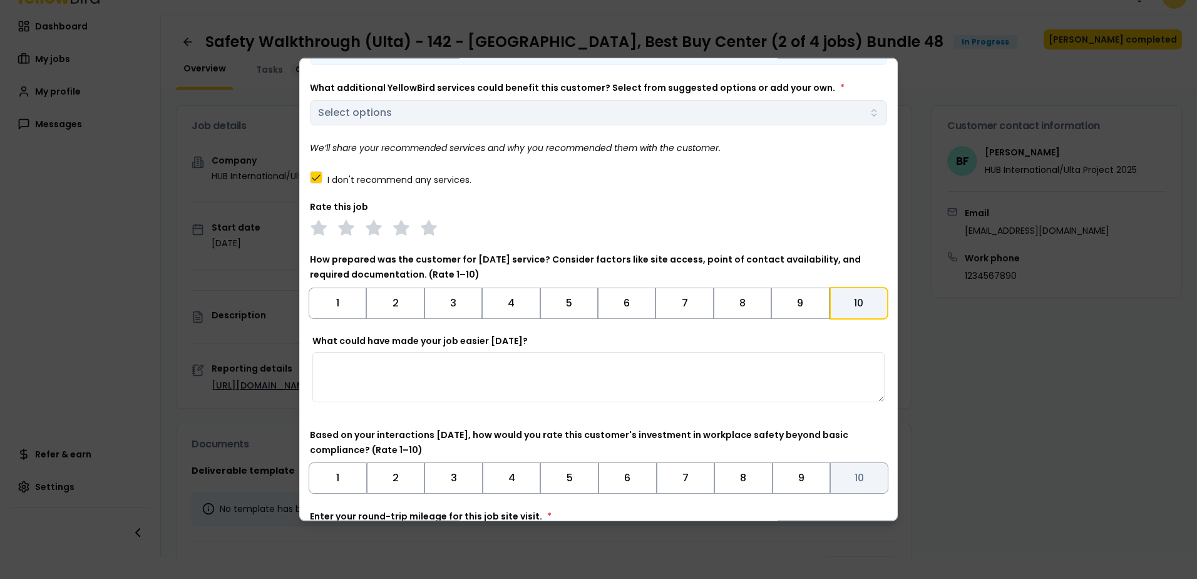
click at [837, 483] on button "10" at bounding box center [859, 477] width 58 height 31
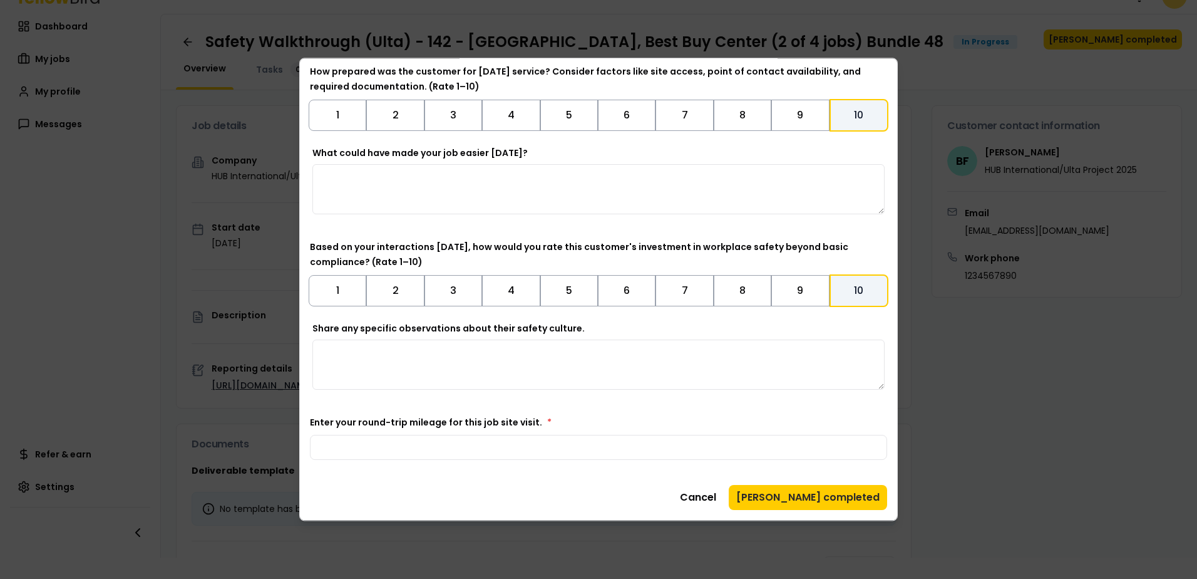
click at [611, 363] on textarea "Share any specific observations about their safety culture." at bounding box center [598, 364] width 572 height 50
click at [595, 417] on div "Enter your round-trip mileage for this job site visit. *" at bounding box center [598, 437] width 577 height 45
click at [584, 436] on input "Enter your round-trip mileage for this job site visit. *" at bounding box center [598, 447] width 577 height 25
type input "**"
click at [619, 479] on div "Before marking this job as complete, ensure all required deliverables have been…" at bounding box center [598, 170] width 577 height 679
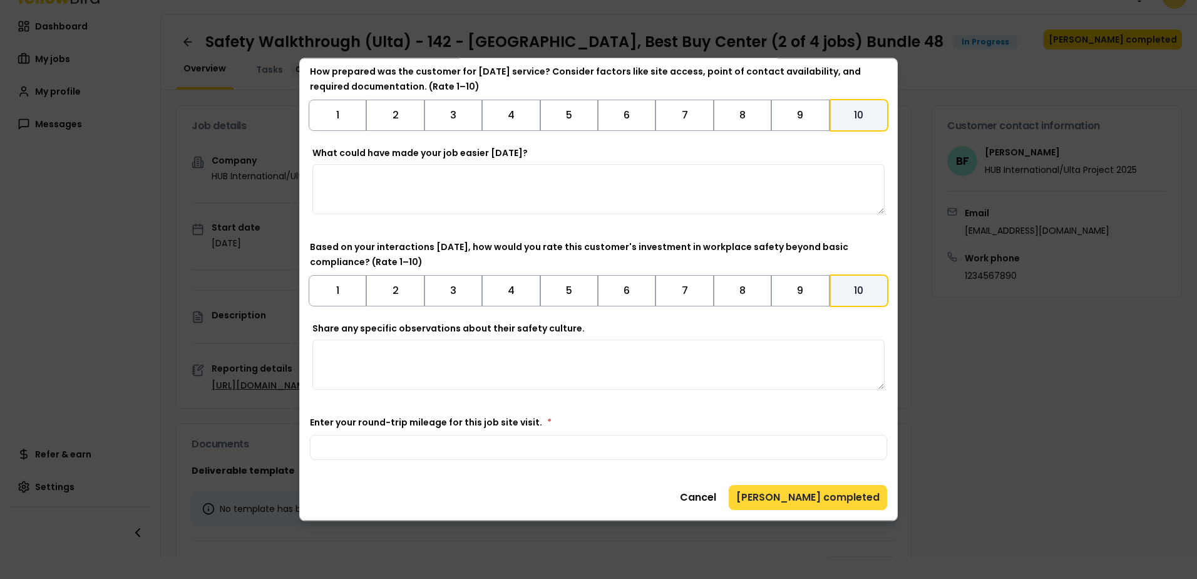
click at [790, 494] on button "[PERSON_NAME] completed" at bounding box center [808, 497] width 158 height 25
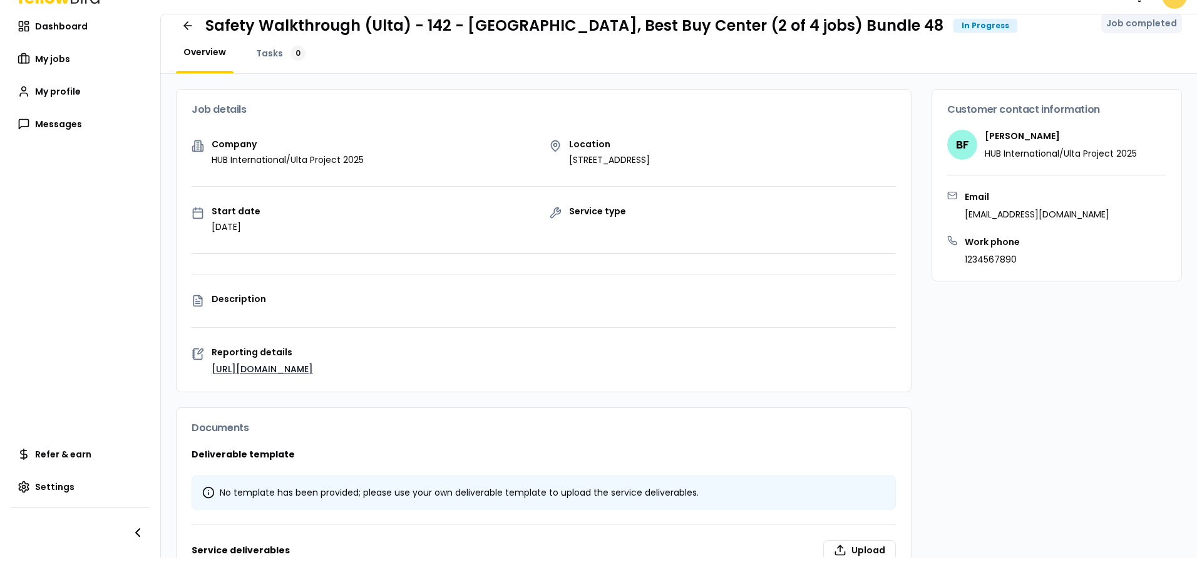
scroll to position [0, 0]
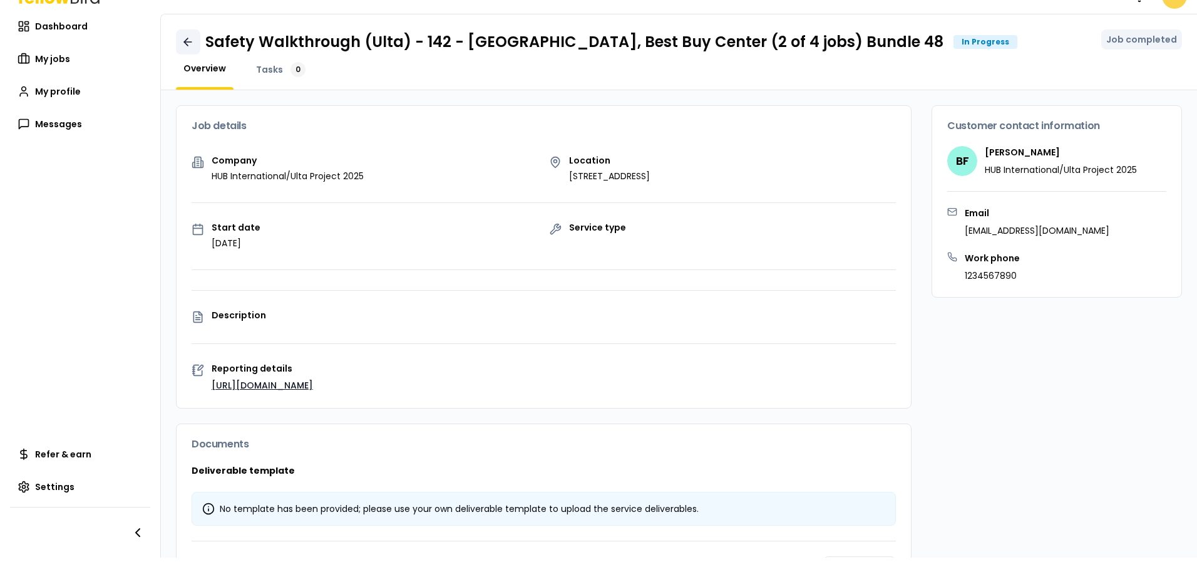
click at [190, 36] on icon at bounding box center [188, 42] width 13 height 13
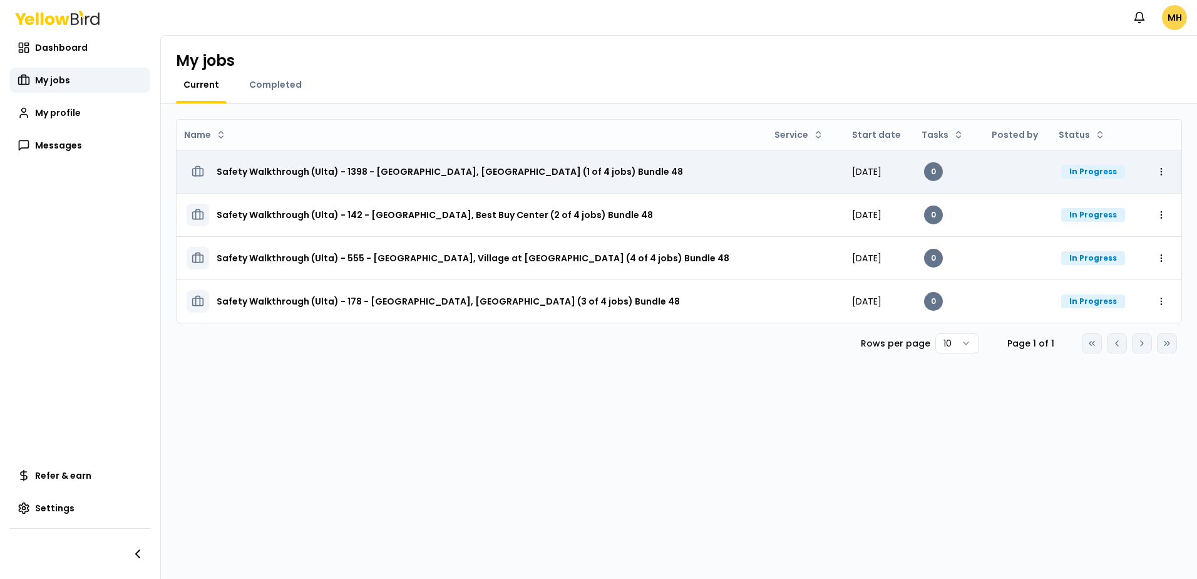
click at [490, 170] on h3 "Safety Walkthrough (Ulta) - 1398 - Arlington, Pentagon Row (1 of 4 jobs) Bundle…" at bounding box center [450, 171] width 466 height 23
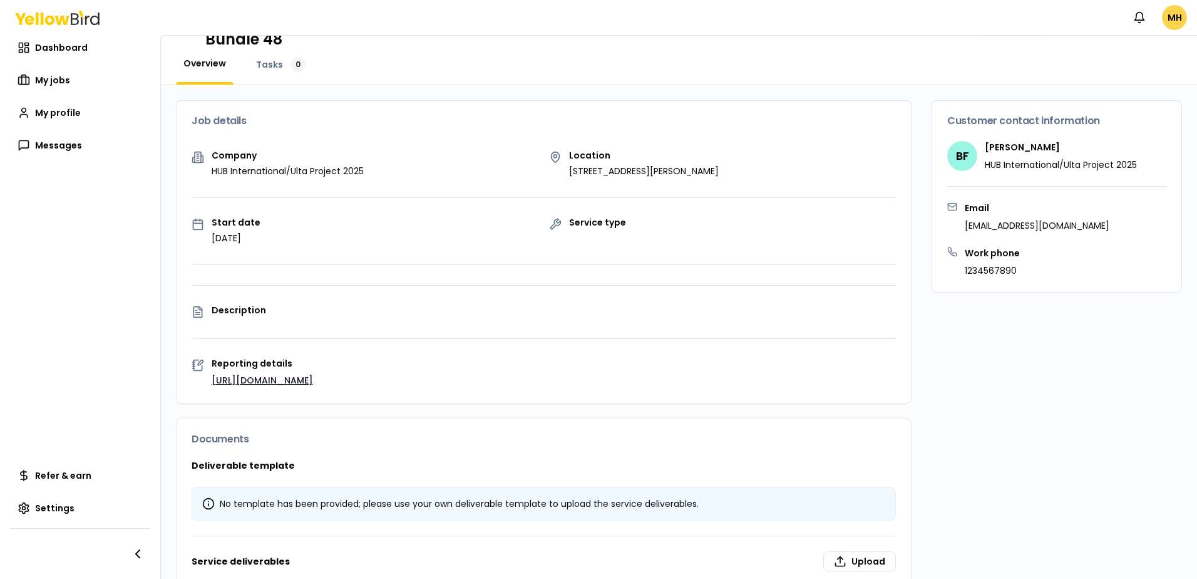
scroll to position [142, 0]
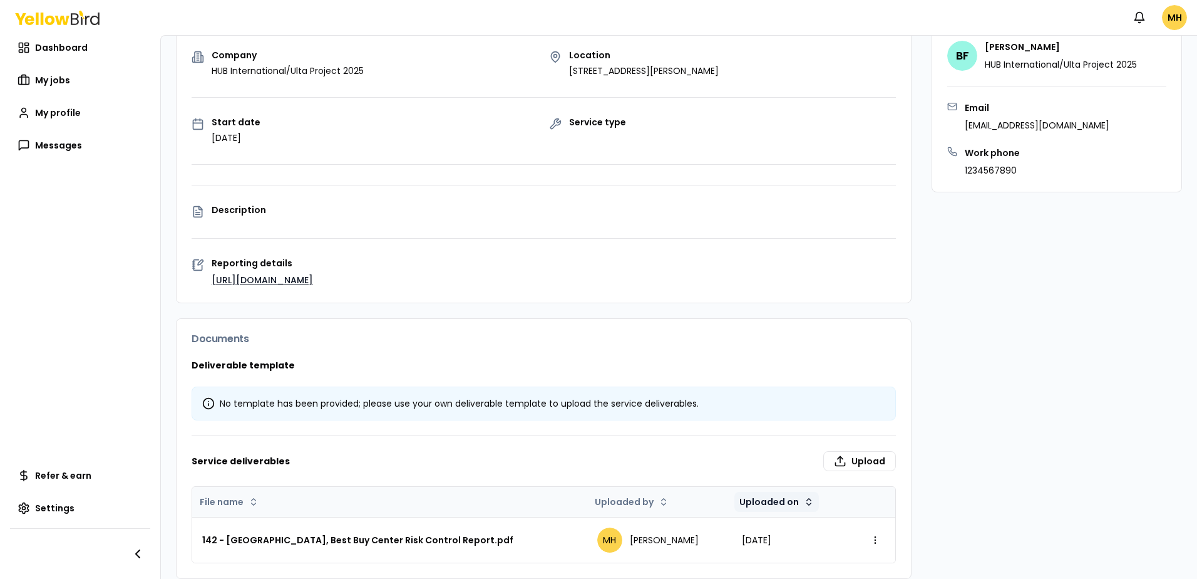
click at [755, 488] on html "Notifications MH Dashboard My jobs My profile Messages Refer & earn Settings Sa…" at bounding box center [598, 289] width 1197 height 579
click at [574, 487] on html "Notifications MH Dashboard My jobs My profile Messages Refer & earn Settings Sa…" at bounding box center [598, 289] width 1197 height 579
click at [573, 484] on html "Notifications MH Dashboard My jobs My profile Messages Refer & earn Settings Sa…" at bounding box center [598, 289] width 1197 height 579
click at [220, 486] on html "Notifications MH Dashboard My jobs My profile Messages Refer & earn Settings Sa…" at bounding box center [598, 289] width 1197 height 579
click at [251, 490] on html "Notifications MH Dashboard My jobs My profile Messages Refer & earn Settings Sa…" at bounding box center [598, 289] width 1197 height 579
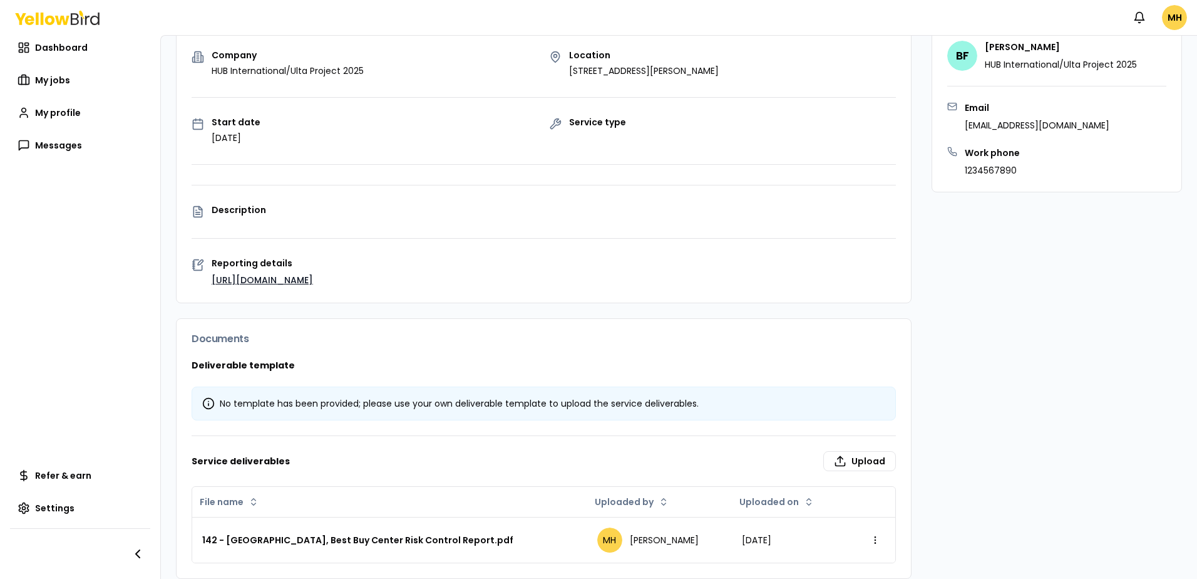
click at [377, 450] on html "Notifications MH Dashboard My jobs My profile Messages Refer & earn Settings Sa…" at bounding box center [598, 289] width 1197 height 579
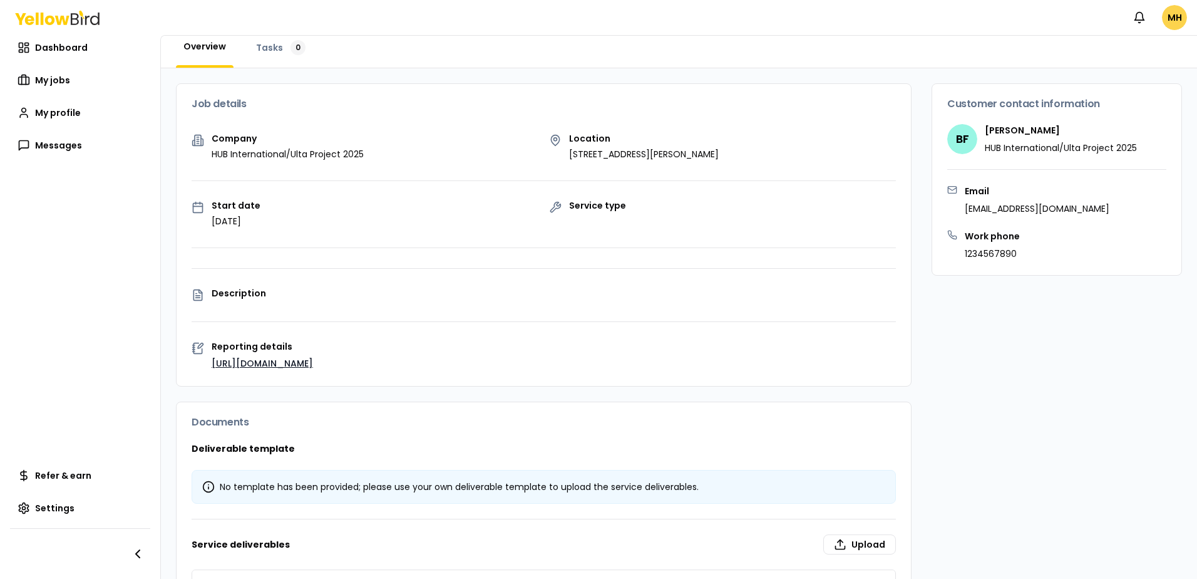
scroll to position [0, 0]
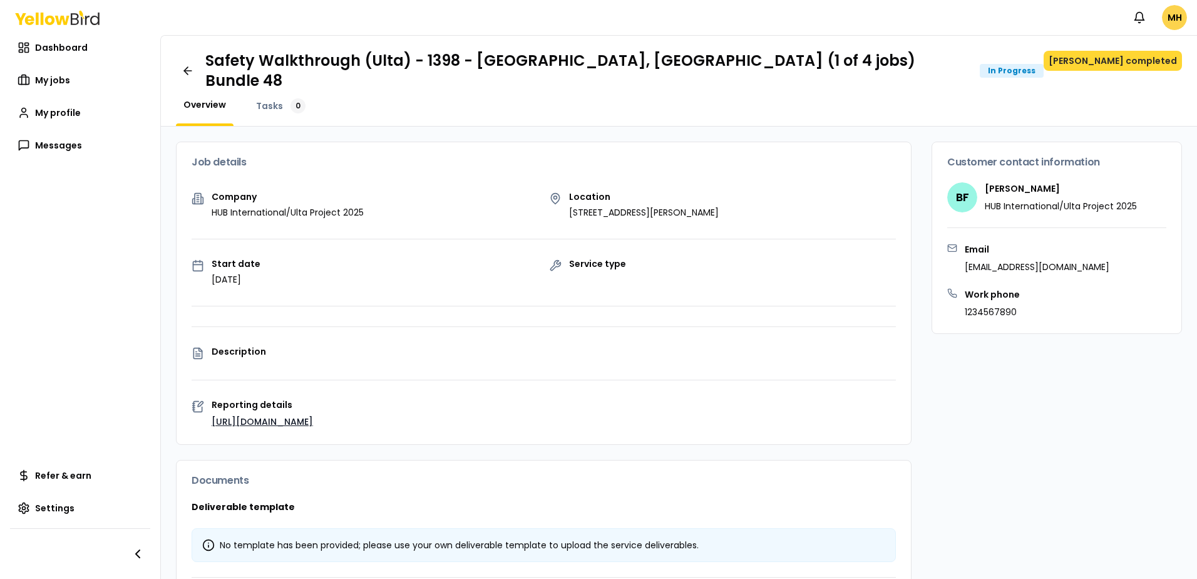
click at [1129, 60] on button "[PERSON_NAME] completed" at bounding box center [1113, 61] width 138 height 20
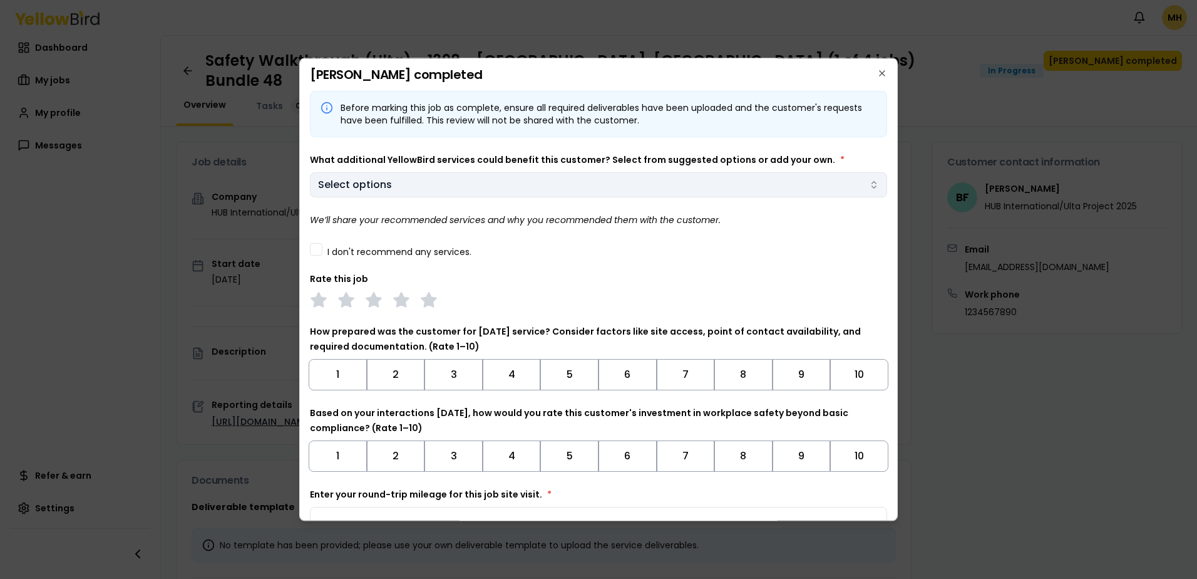
click at [452, 184] on body "Notifications MH Dashboard My jobs My profile Messages Refer & earn Settings Sa…" at bounding box center [598, 289] width 1197 height 579
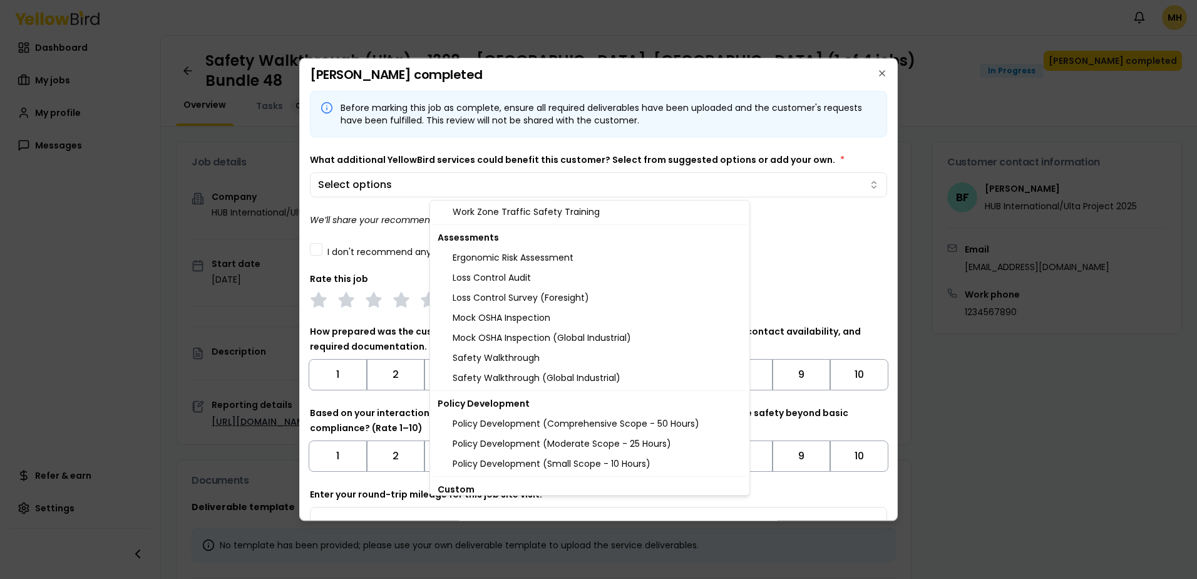
scroll to position [1311, 0]
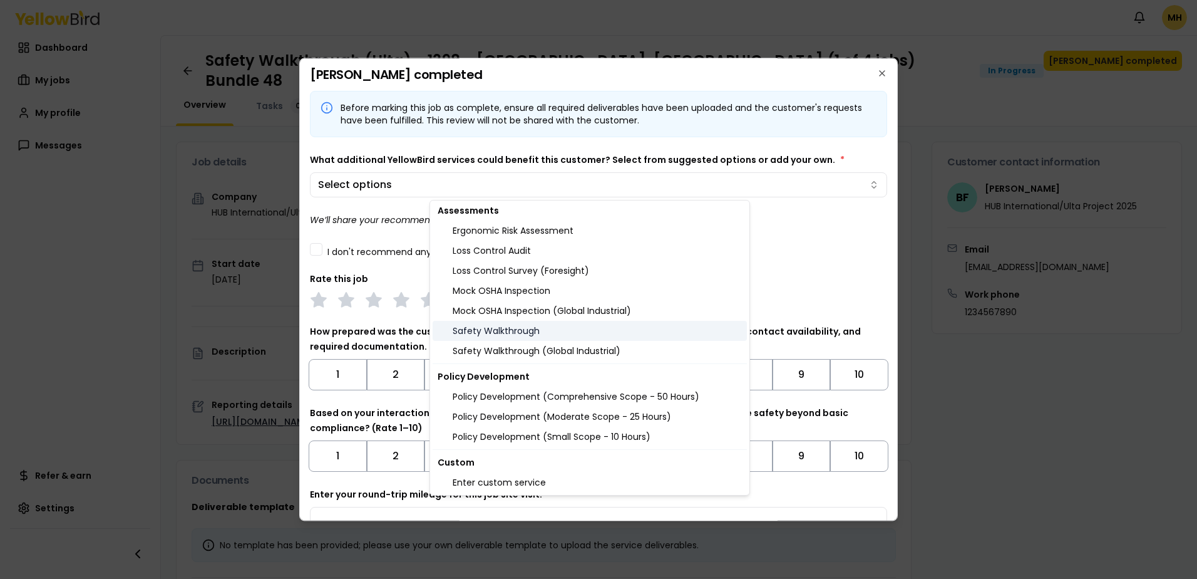
click at [506, 330] on div "Safety Walkthrough" at bounding box center [590, 331] width 314 height 20
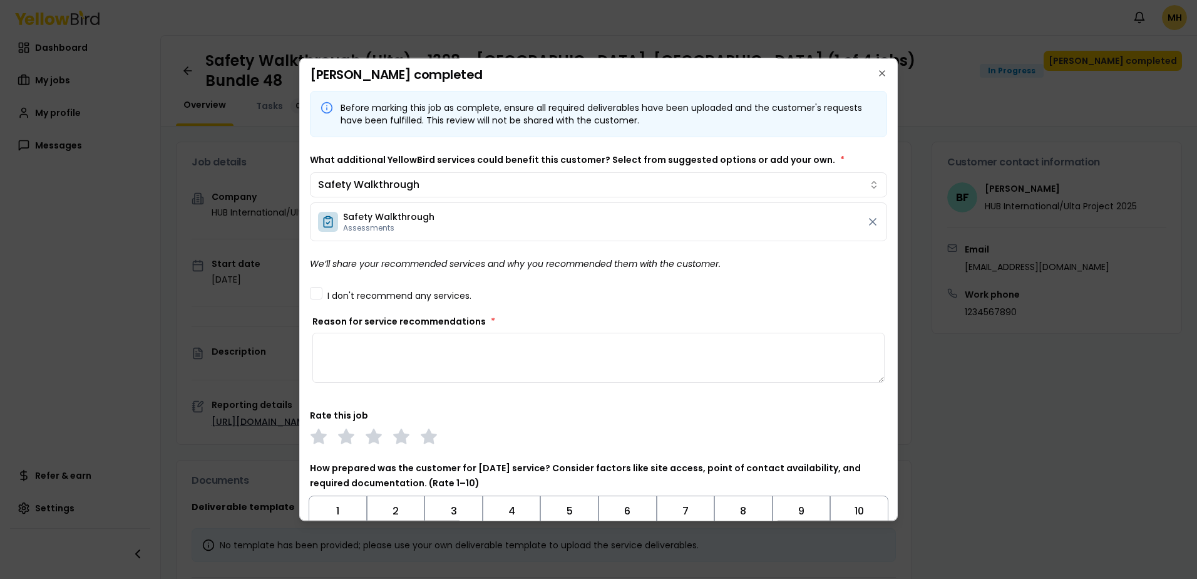
click at [313, 292] on body "Notifications MH Dashboard My jobs My profile Messages Refer & earn Settings Sa…" at bounding box center [598, 289] width 1197 height 579
click at [313, 293] on button "I don't recommend any services." at bounding box center [316, 293] width 13 height 13
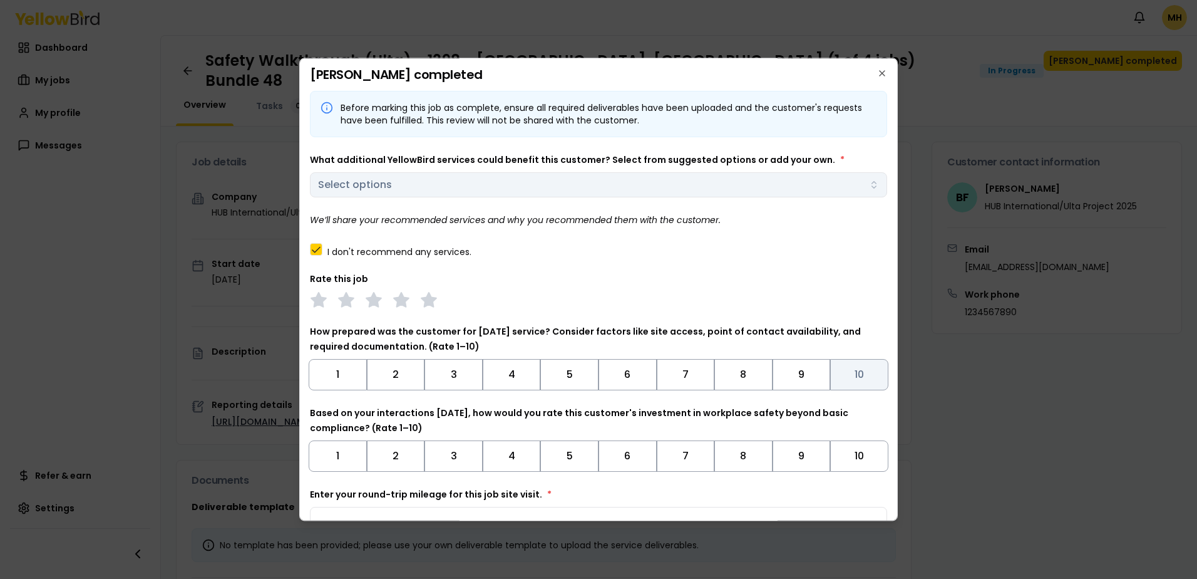
click at [845, 373] on button "10" at bounding box center [859, 374] width 58 height 31
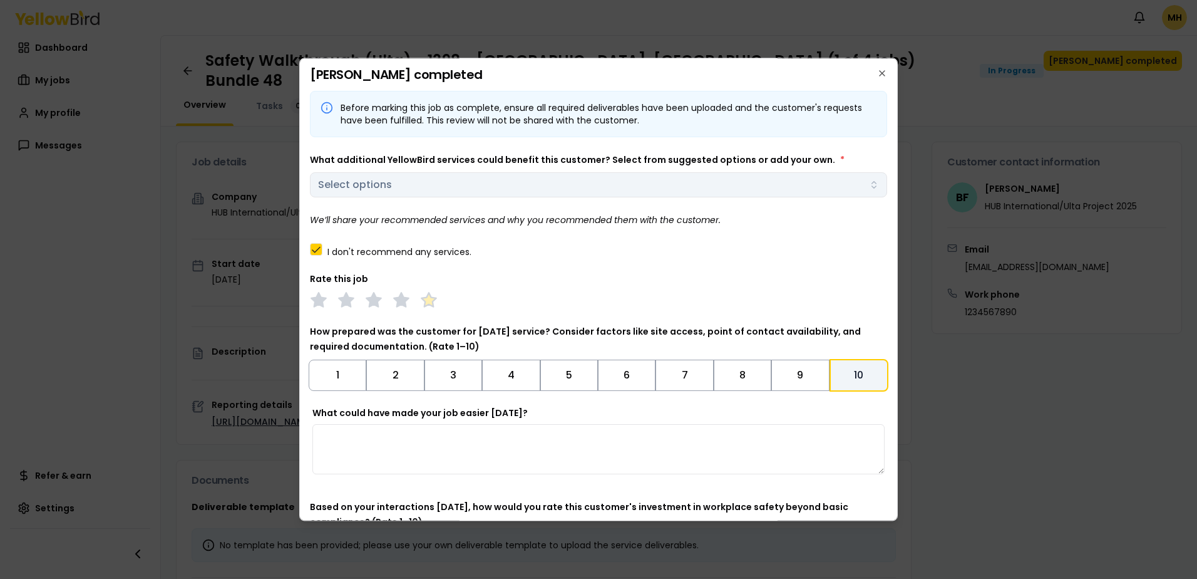
click at [432, 303] on polygon at bounding box center [428, 300] width 14 height 14
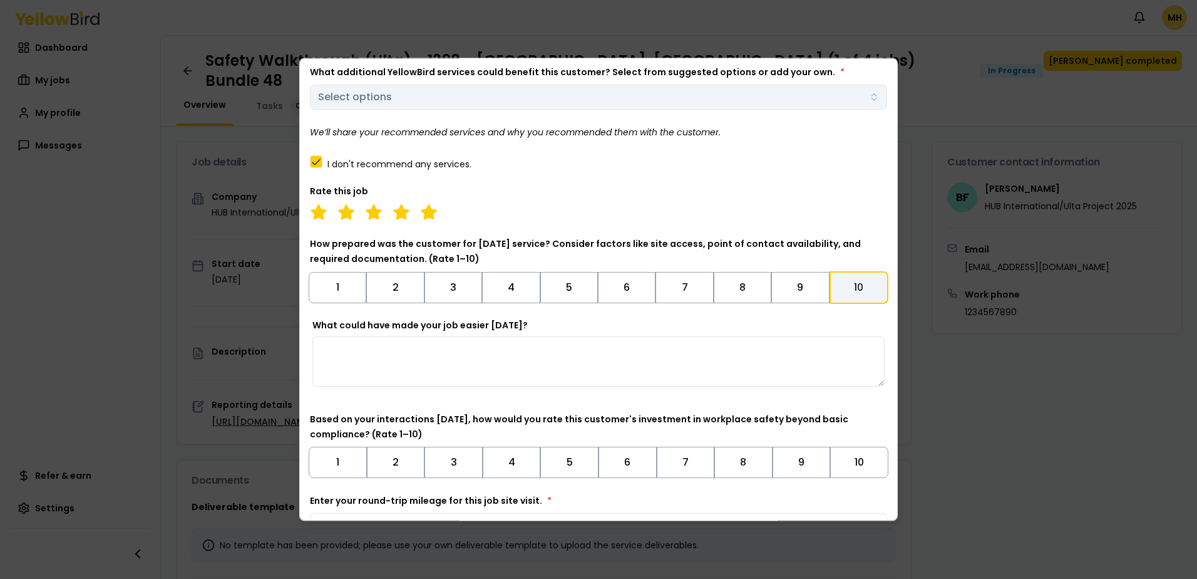
scroll to position [166, 0]
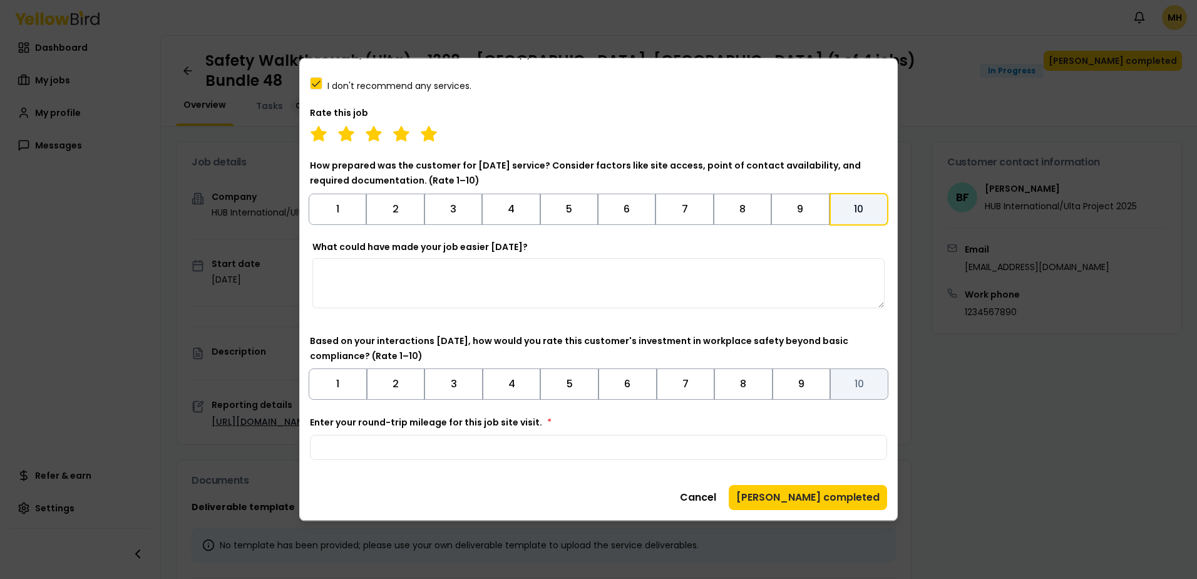
click at [845, 384] on button "10" at bounding box center [859, 383] width 58 height 31
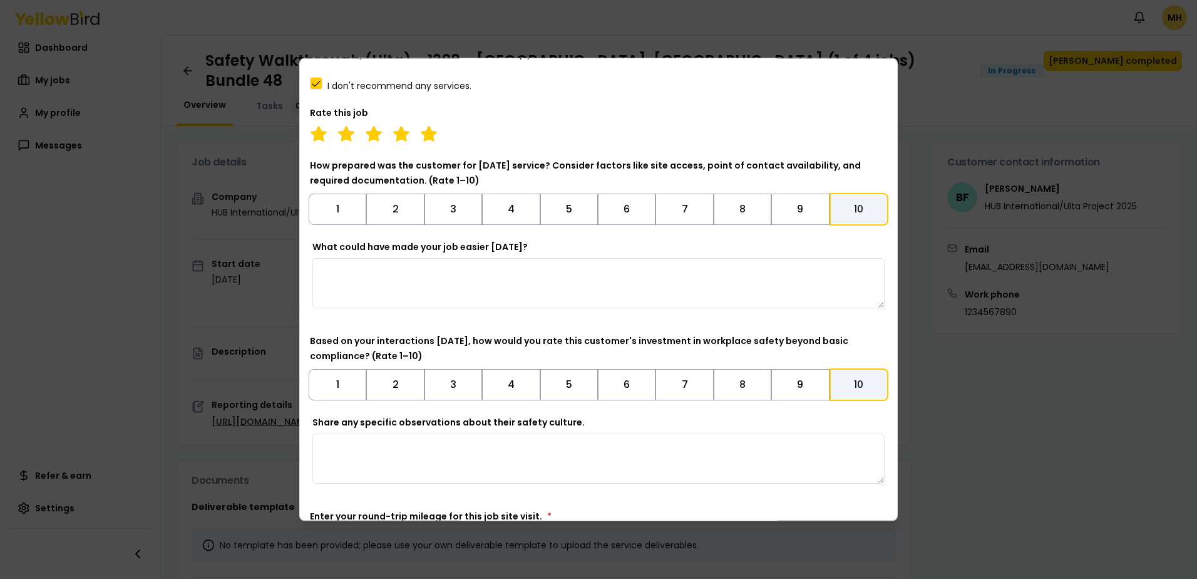
click at [780, 418] on div "Share any specific observations about their safety culture." at bounding box center [598, 450] width 572 height 68
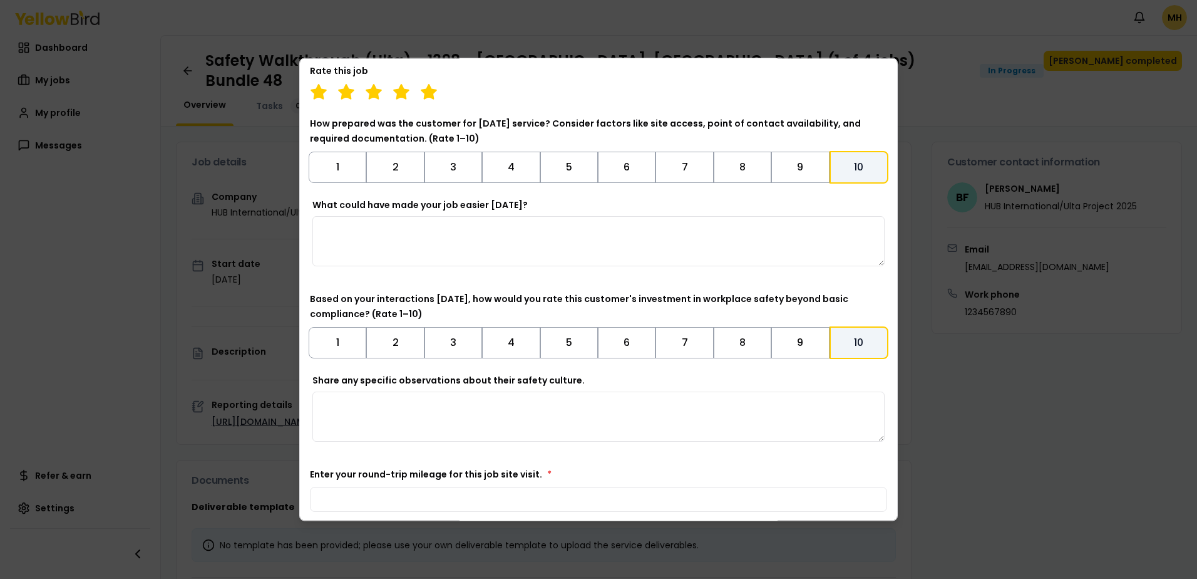
scroll to position [260, 0]
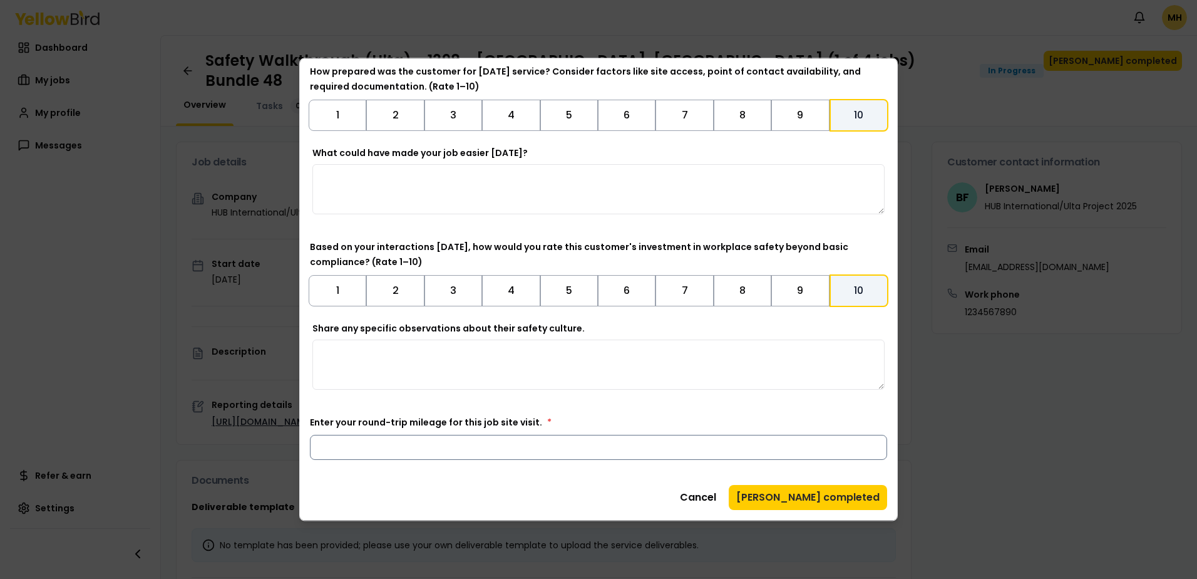
click at [498, 451] on input "Enter your round-trip mileage for this job site visit. *" at bounding box center [598, 447] width 577 height 25
click at [384, 440] on input "Enter your round-trip mileage for this job site visit. *" at bounding box center [598, 447] width 577 height 25
type input "**"
click at [485, 479] on div "Before marking this job as complete, ensure all required deliverables have been…" at bounding box center [598, 170] width 577 height 679
click at [799, 491] on button "[PERSON_NAME] completed" at bounding box center [808, 497] width 158 height 25
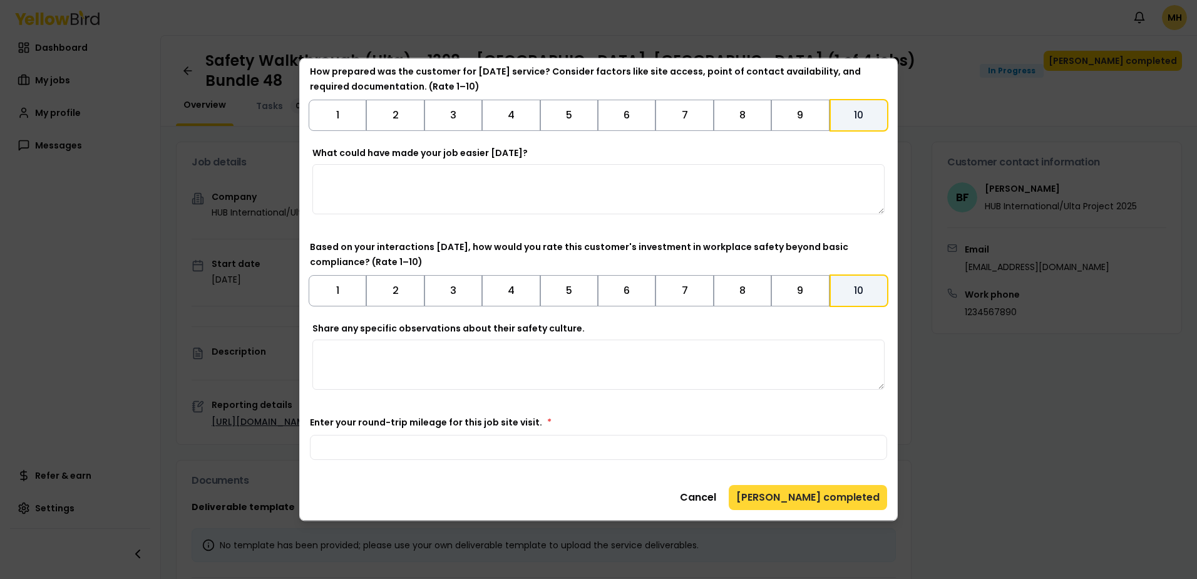
scroll to position [0, 0]
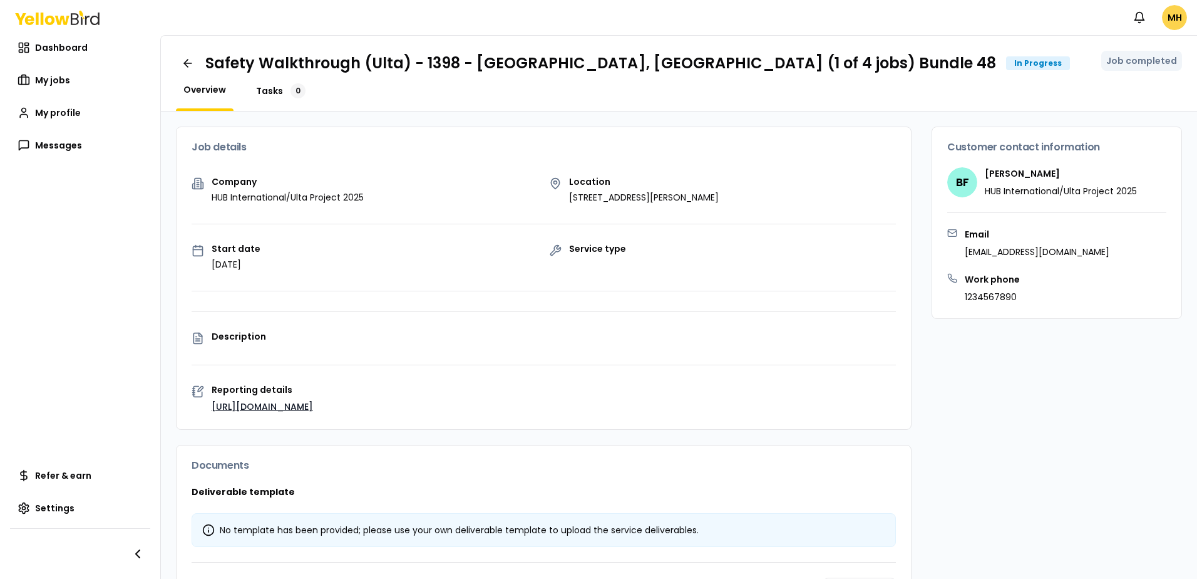
click at [265, 90] on span "Tasks" at bounding box center [269, 91] width 27 height 13
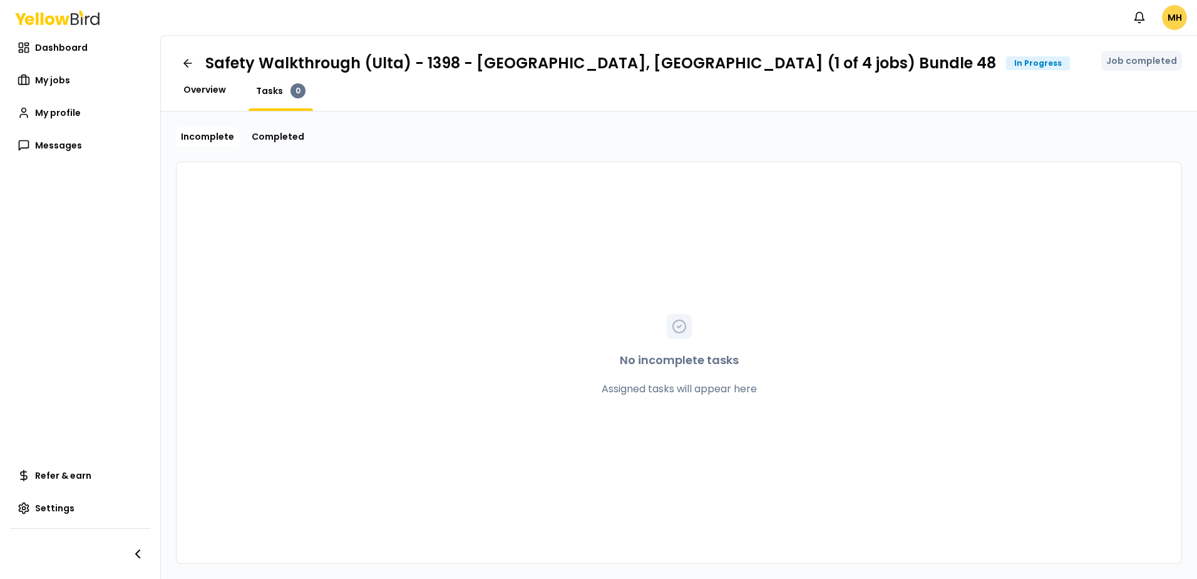
click at [205, 88] on span "Overview" at bounding box center [204, 89] width 43 height 13
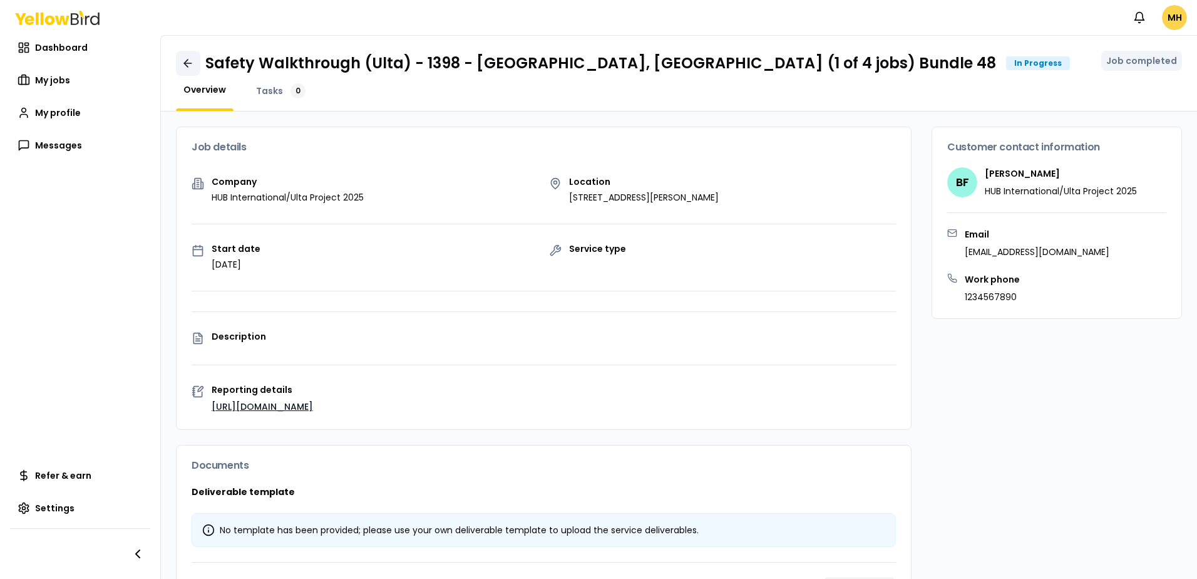
click at [190, 65] on icon at bounding box center [188, 63] width 13 height 13
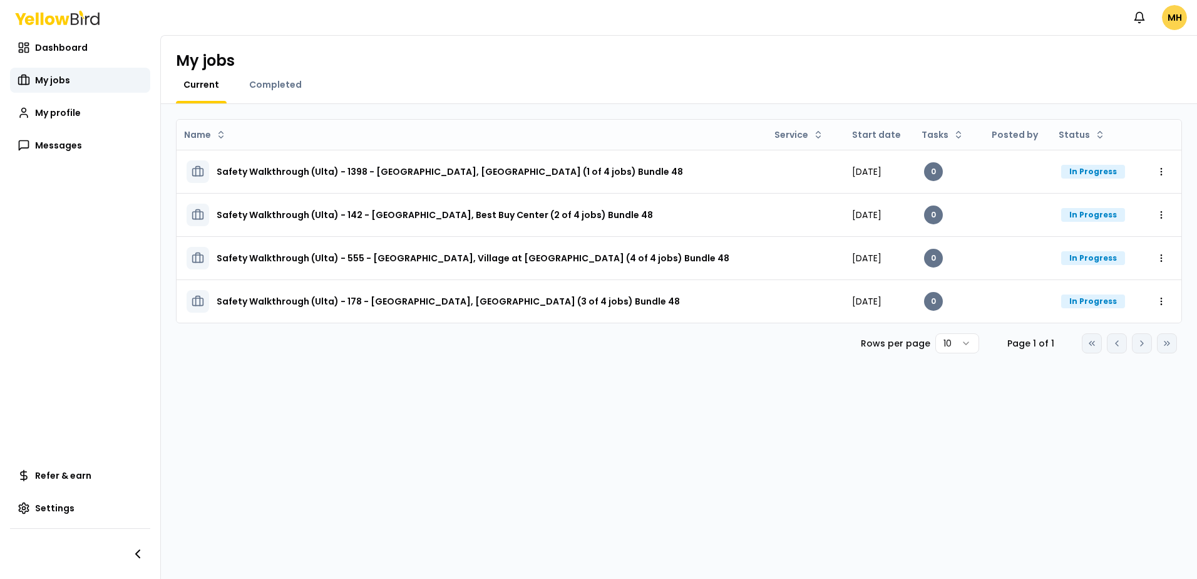
click at [1140, 341] on div "Go to first page Go to previous page Go to next page Go to last page" at bounding box center [1129, 343] width 95 height 20
click at [863, 442] on div "Name Service Start date Tasks Posted by Status Safety Walkthrough (Ulta) - 1398…" at bounding box center [679, 341] width 1036 height 475
click at [969, 343] on html "Notifications MH Dashboard My jobs My profile Messages Refer & earn Settings My…" at bounding box center [598, 289] width 1197 height 579
click at [622, 440] on html "Notifications MH Dashboard My jobs My profile Messages Refer & earn Settings My…" at bounding box center [598, 289] width 1197 height 579
click at [616, 446] on div "Name Service Start date Tasks Posted by Status Safety Walkthrough (Ulta) - 1398…" at bounding box center [679, 341] width 1036 height 475
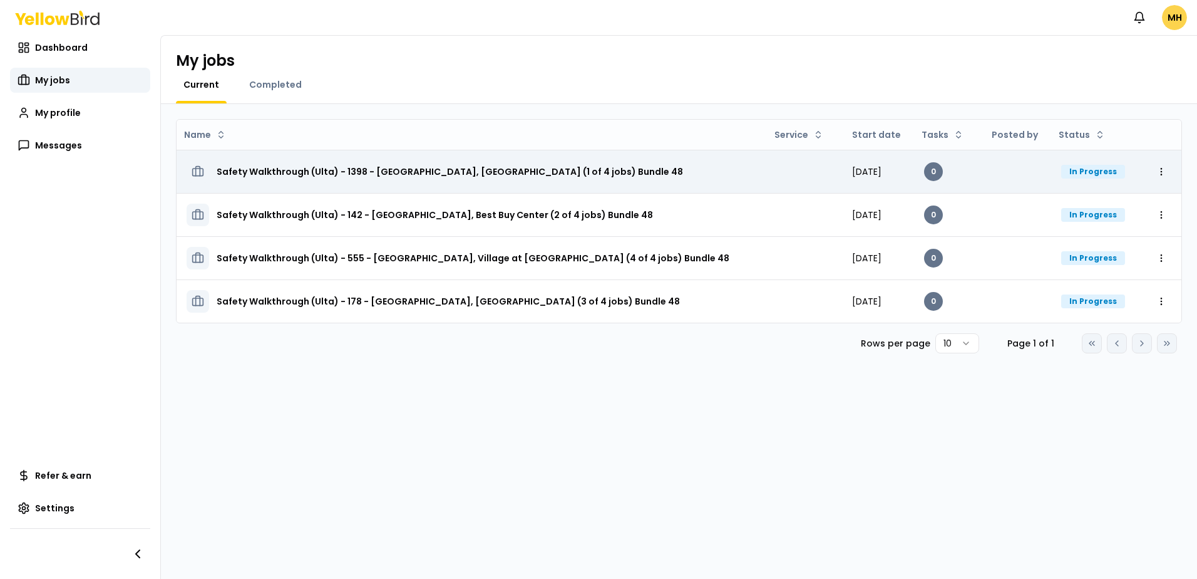
click at [381, 170] on h3 "Safety Walkthrough (Ulta) - 1398 - Arlington, Pentagon Row (1 of 4 jobs) Bundle…" at bounding box center [450, 171] width 466 height 23
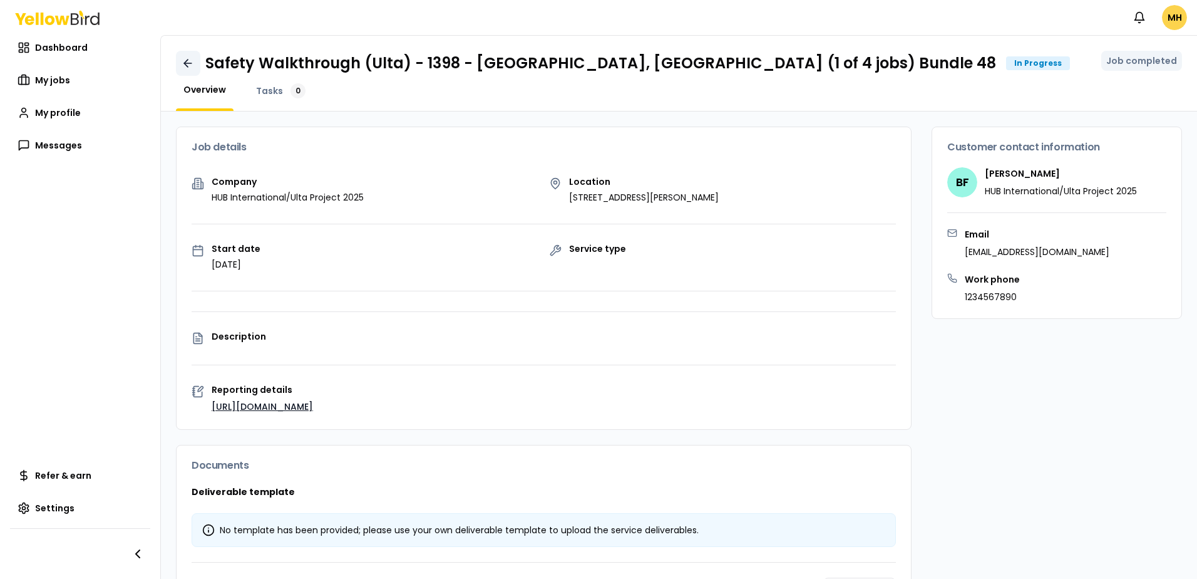
click at [192, 64] on icon at bounding box center [188, 63] width 13 height 13
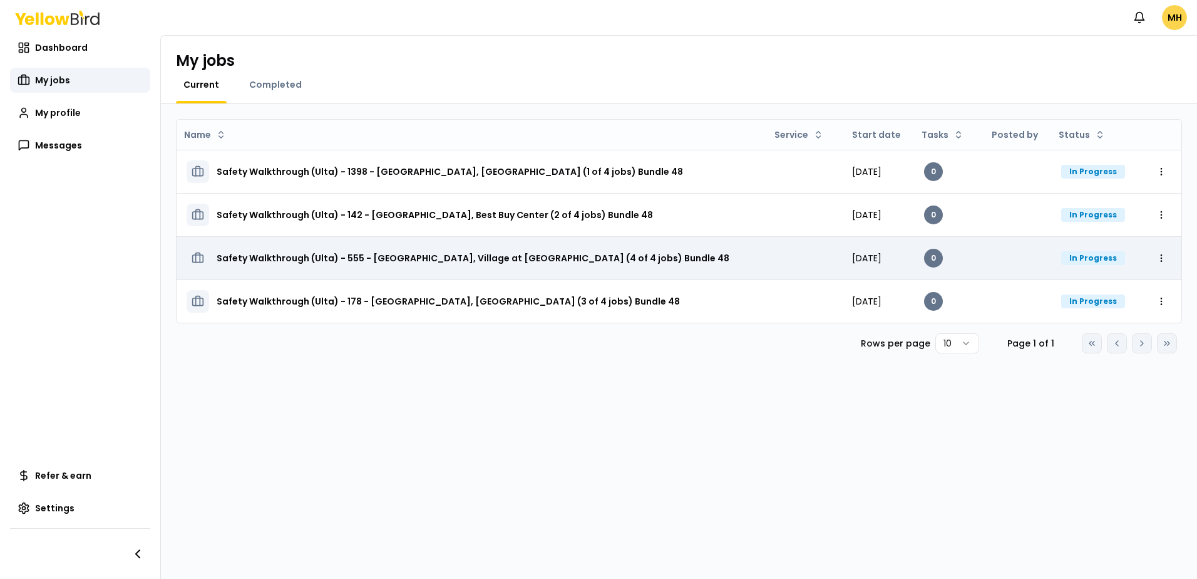
click at [389, 267] on h3 "Safety Walkthrough (Ulta) - 555 - [GEOGRAPHIC_DATA], Village at [GEOGRAPHIC_DAT…" at bounding box center [473, 258] width 513 height 23
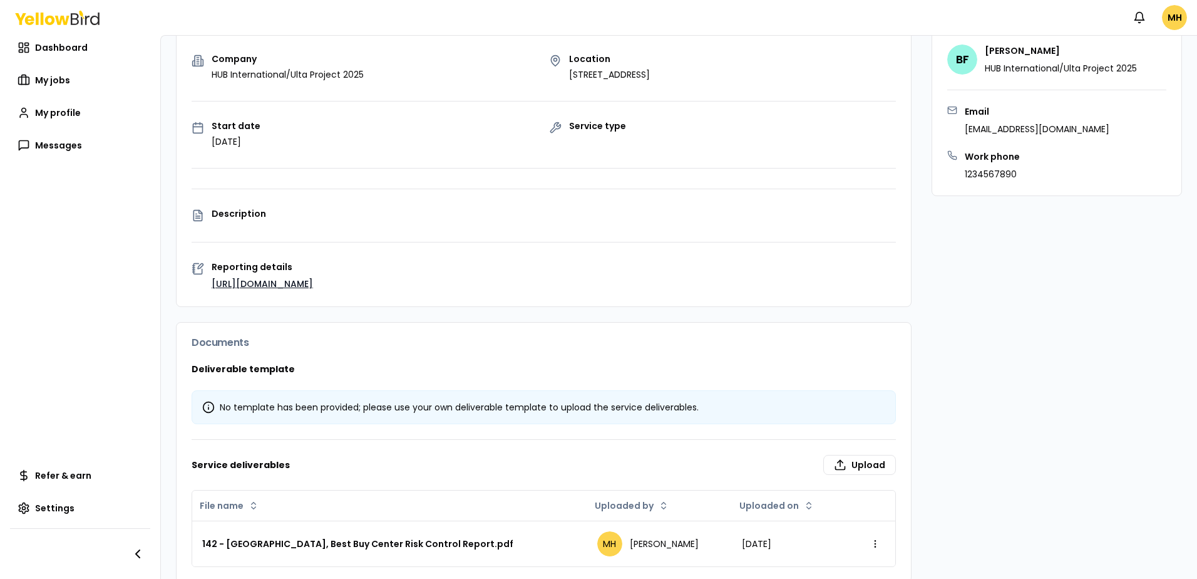
scroll to position [142, 0]
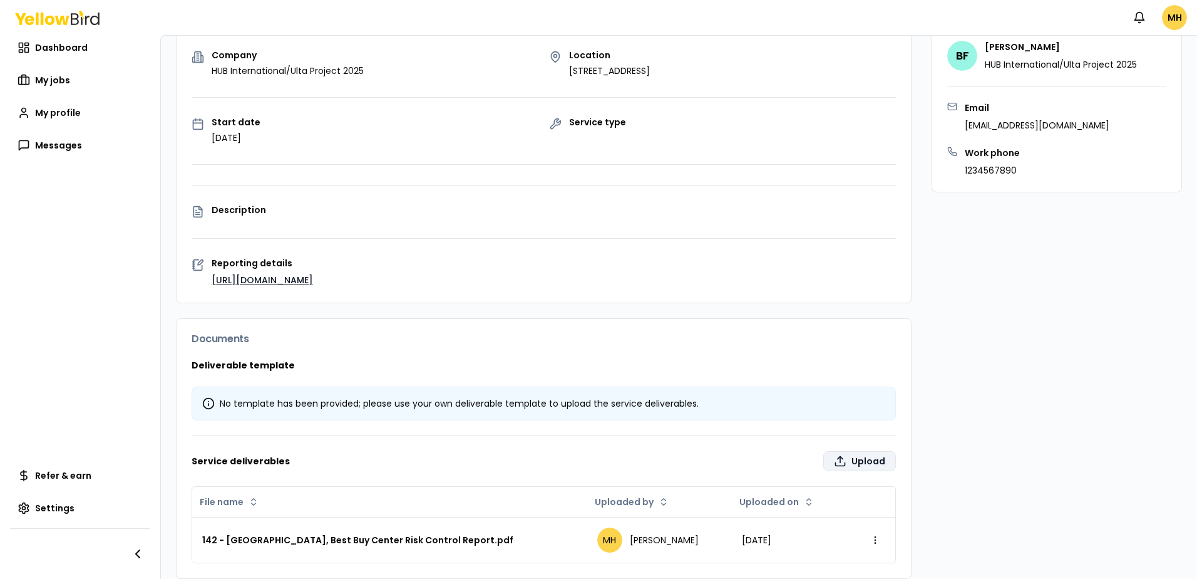
click at [858, 451] on label "Upload" at bounding box center [859, 461] width 73 height 20
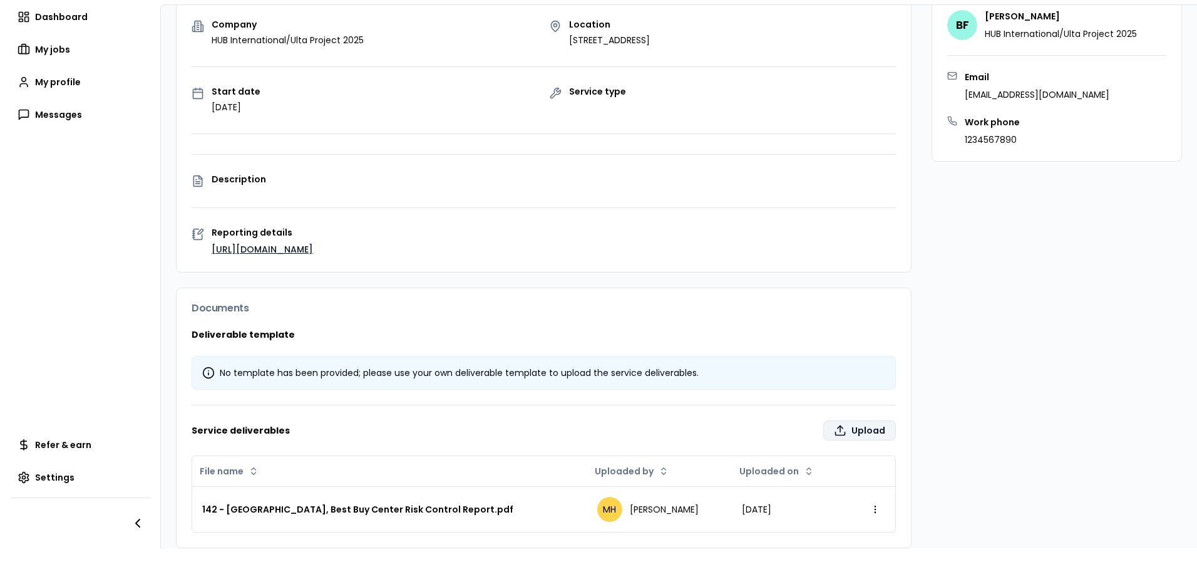
type input "**********"
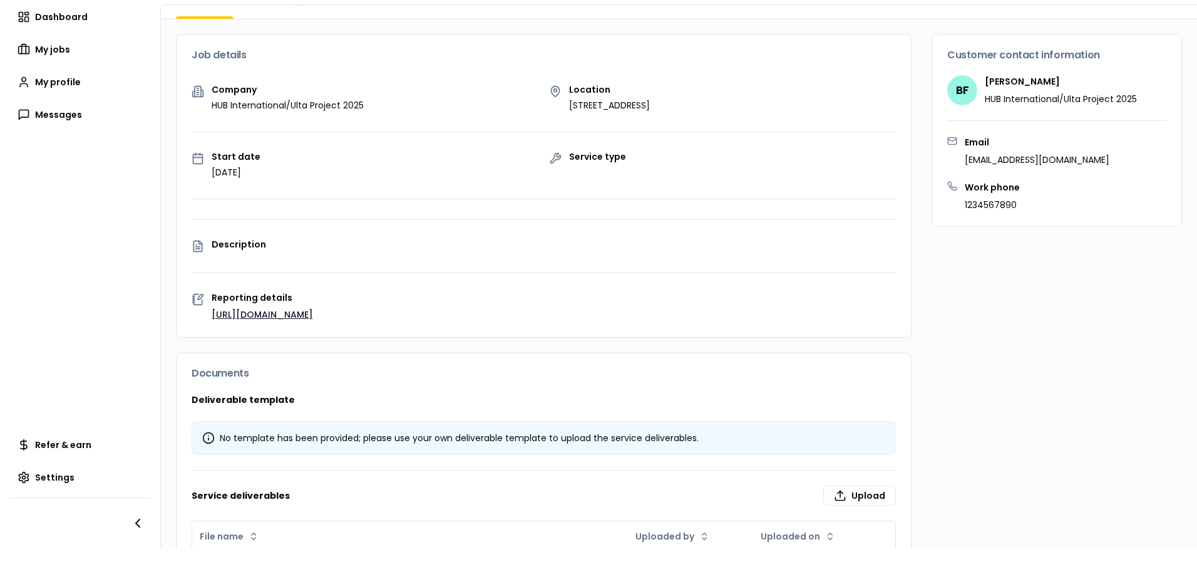
scroll to position [187, 0]
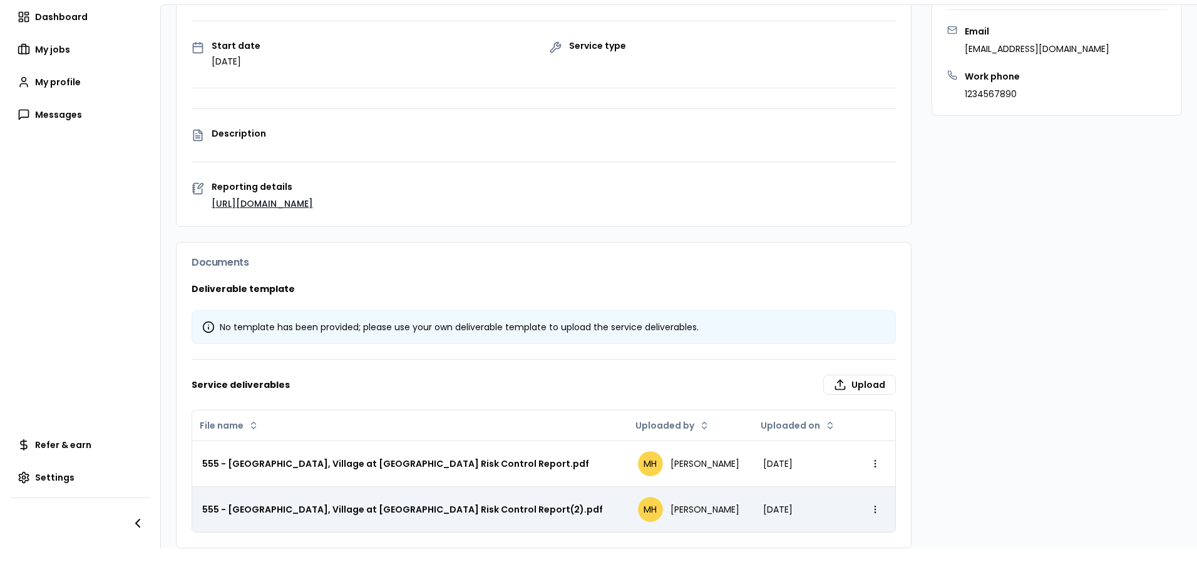
click at [865, 492] on html "Notifications MH Dashboard My jobs My profile Messages Refer & earn Settings Sa…" at bounding box center [598, 289] width 1197 height 579
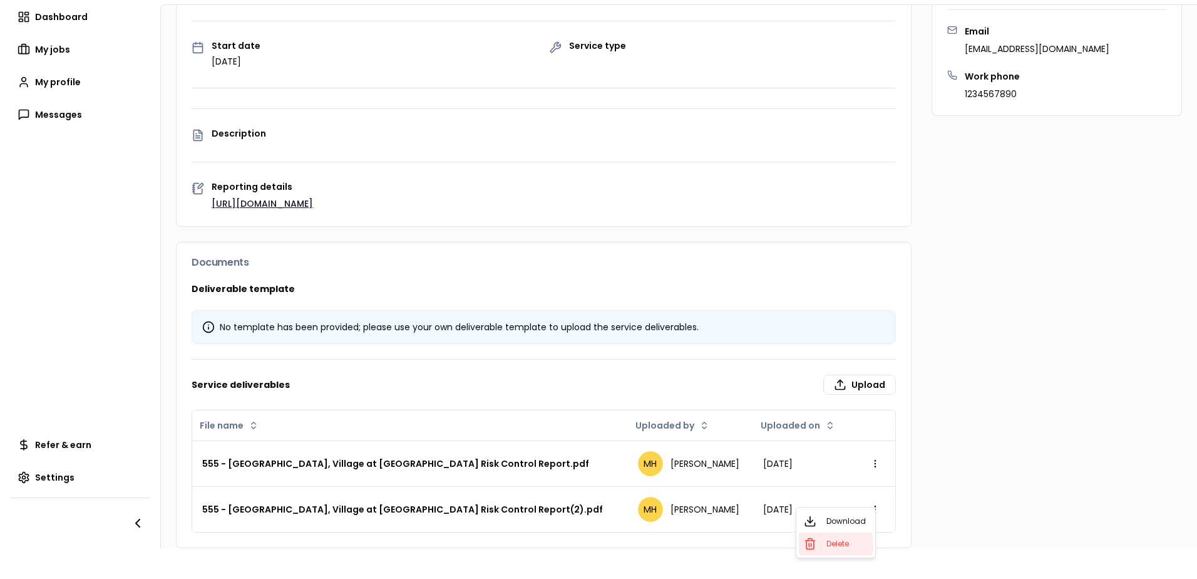
click at [837, 549] on div "Delete" at bounding box center [836, 543] width 74 height 23
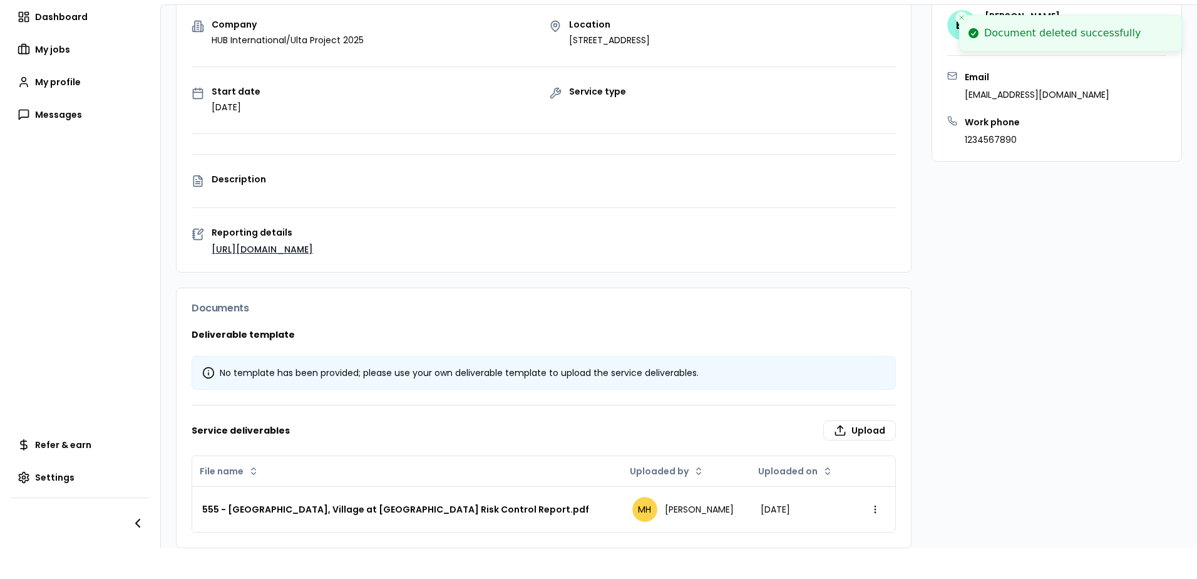
scroll to position [0, 0]
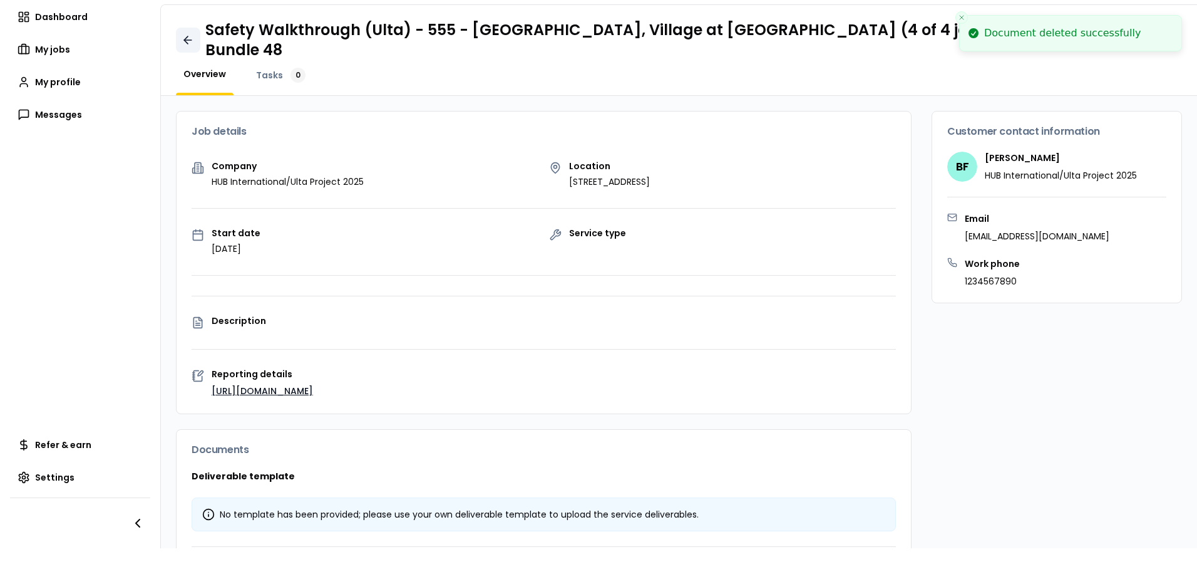
click at [184, 34] on icon at bounding box center [188, 40] width 13 height 13
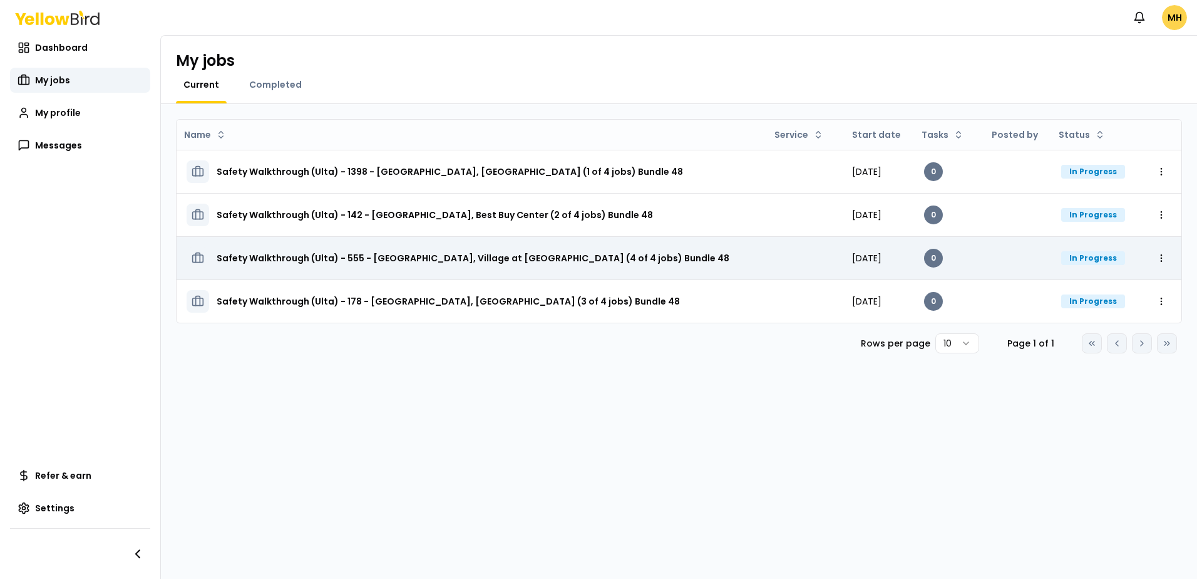
click at [394, 257] on h3 "Safety Walkthrough (Ulta) - 555 - [GEOGRAPHIC_DATA], Village at [GEOGRAPHIC_DAT…" at bounding box center [473, 258] width 513 height 23
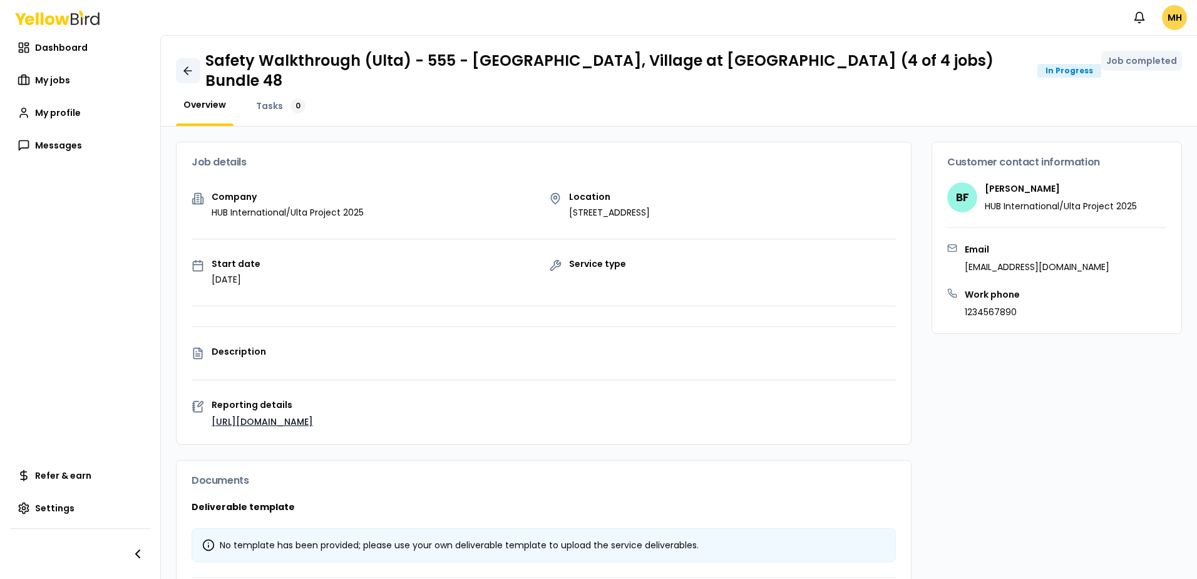
click at [185, 71] on icon at bounding box center [189, 71] width 8 height 0
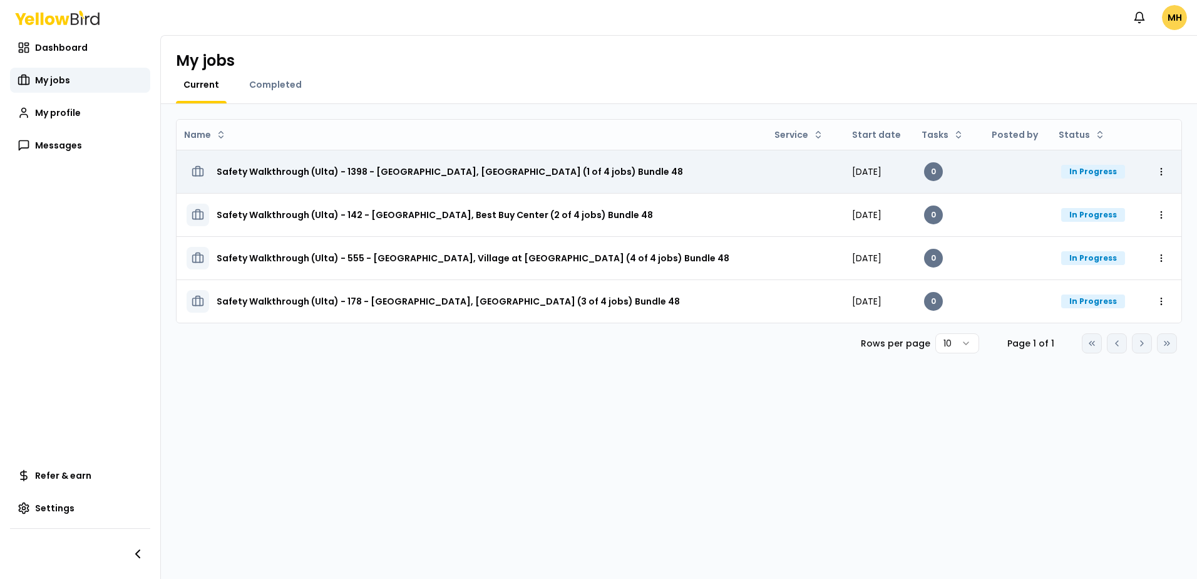
click at [401, 174] on h3 "Safety Walkthrough (Ulta) - 1398 - Arlington, Pentagon Row (1 of 4 jobs) Bundle…" at bounding box center [450, 171] width 466 height 23
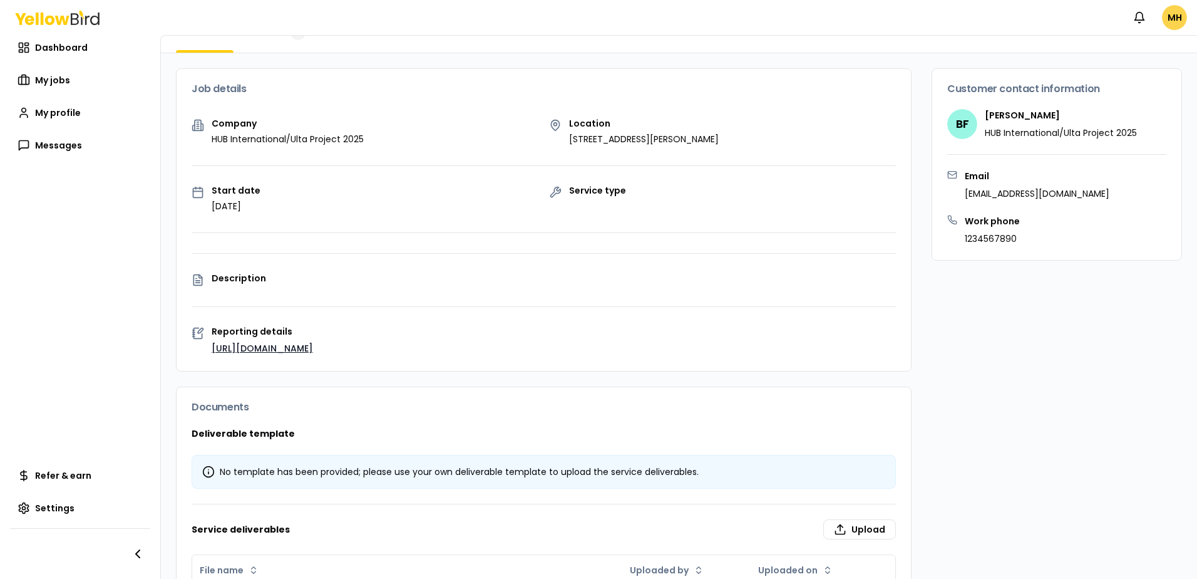
scroll to position [142, 0]
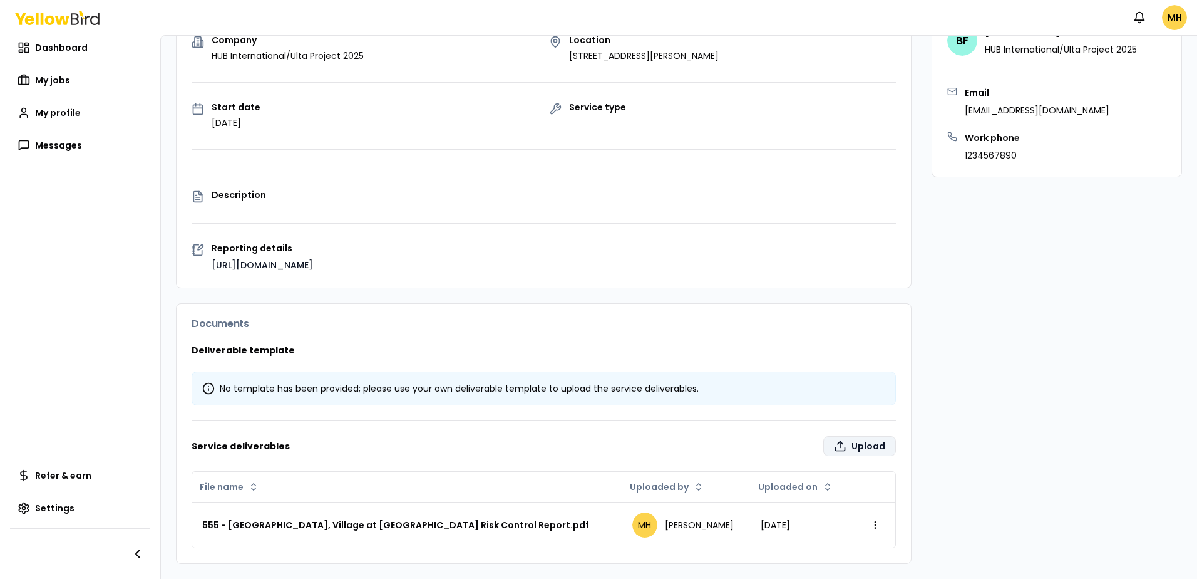
click at [867, 451] on label "Upload" at bounding box center [859, 446] width 73 height 20
click at [867, 575] on input "Upload" at bounding box center [789, 587] width 1197 height 25
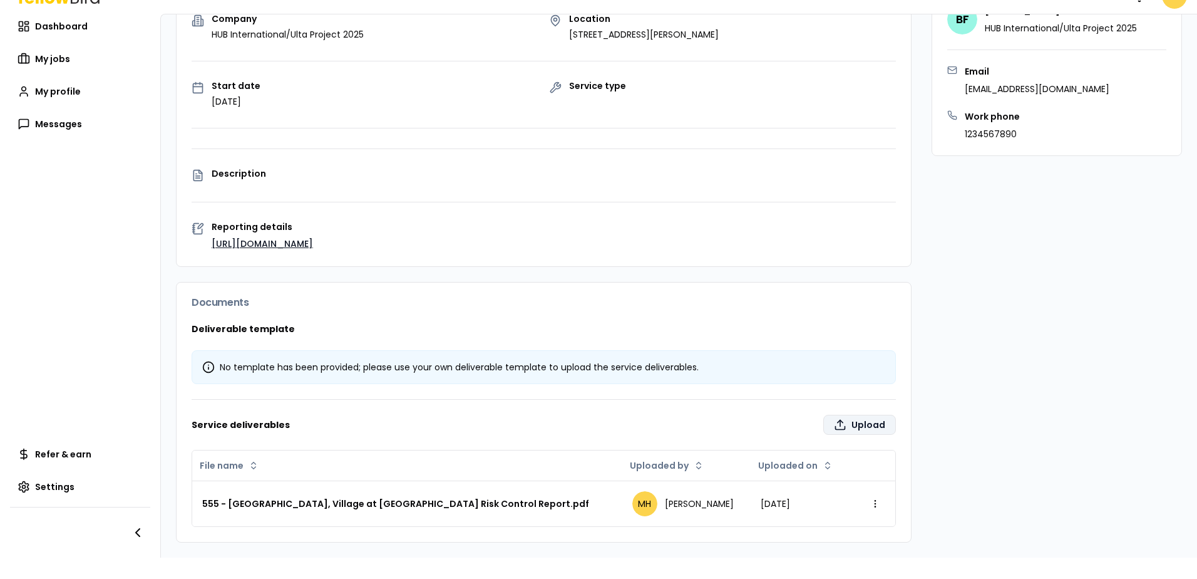
type input "**********"
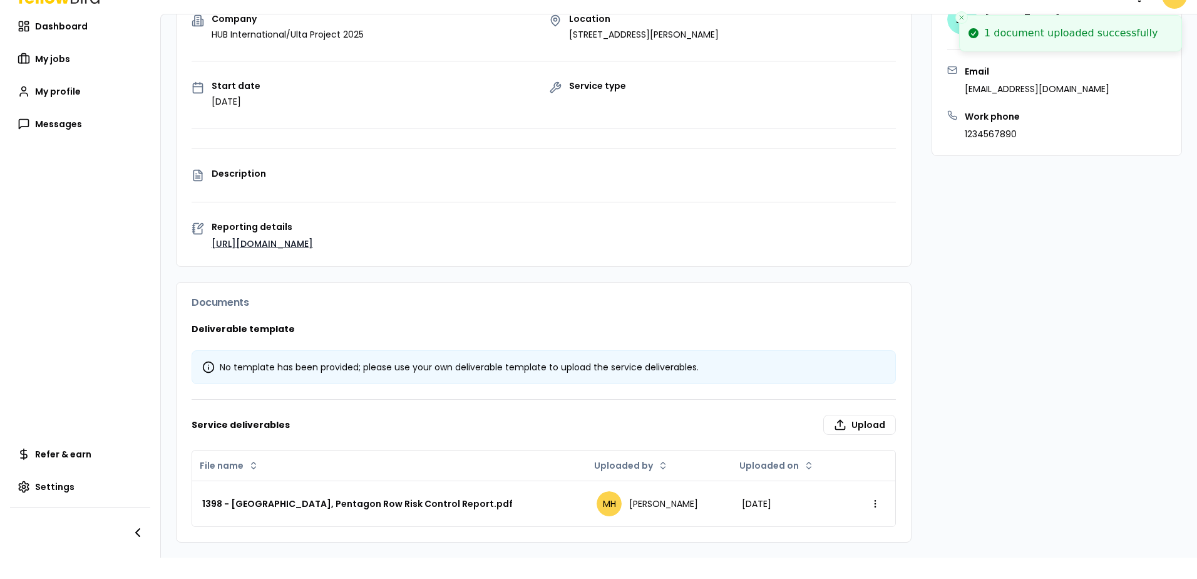
click at [1012, 356] on div "Customer contact information BF [PERSON_NAME][GEOGRAPHIC_DATA] HUB Internationa…" at bounding box center [1057, 253] width 250 height 579
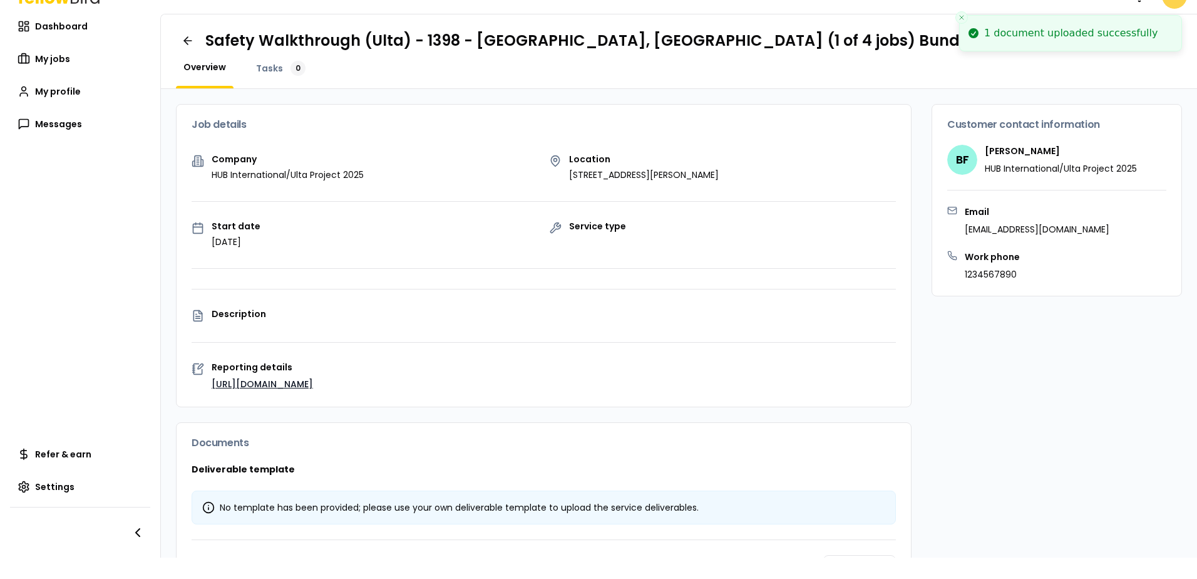
scroll to position [0, 0]
click at [185, 42] on icon at bounding box center [189, 42] width 8 height 0
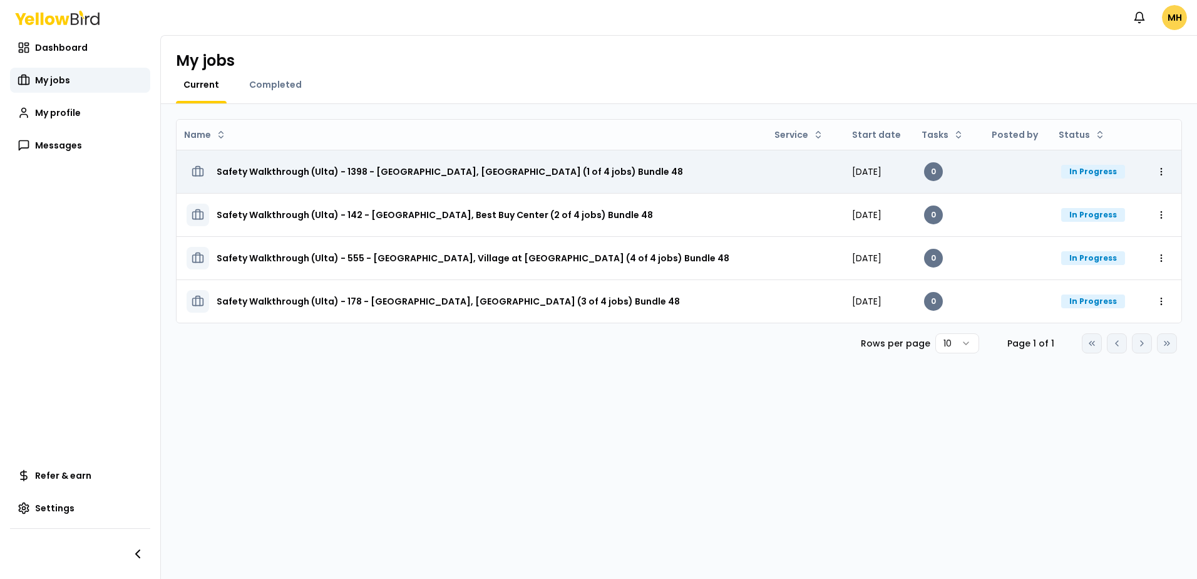
click at [397, 173] on h3 "Safety Walkthrough (Ulta) - 1398 - Arlington, Pentagon Row (1 of 4 jobs) Bundle…" at bounding box center [450, 171] width 466 height 23
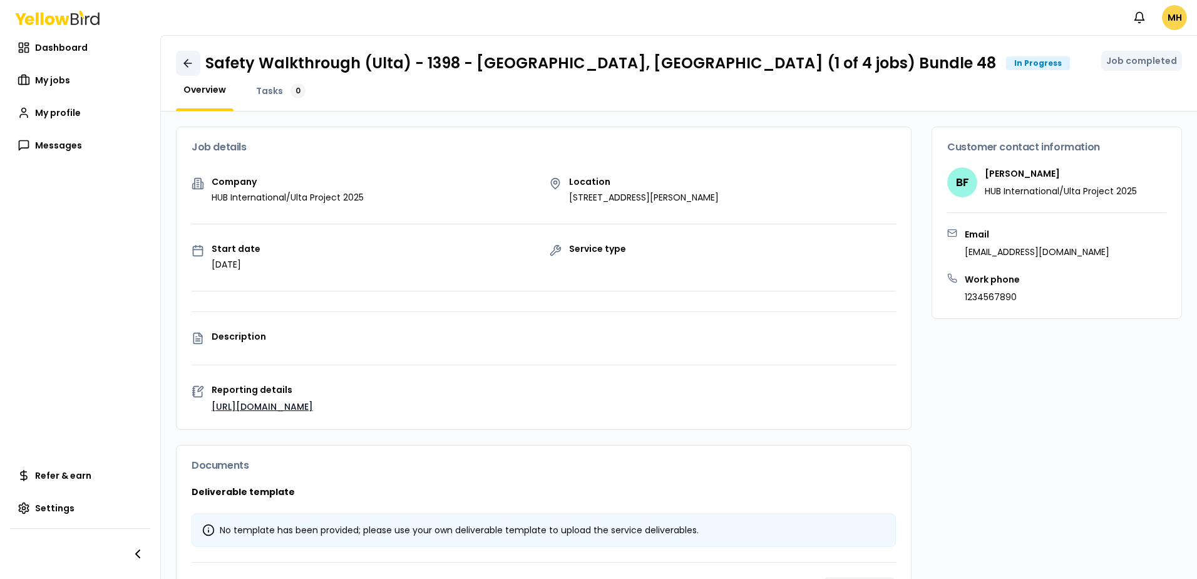
click at [188, 60] on icon at bounding box center [188, 63] width 13 height 13
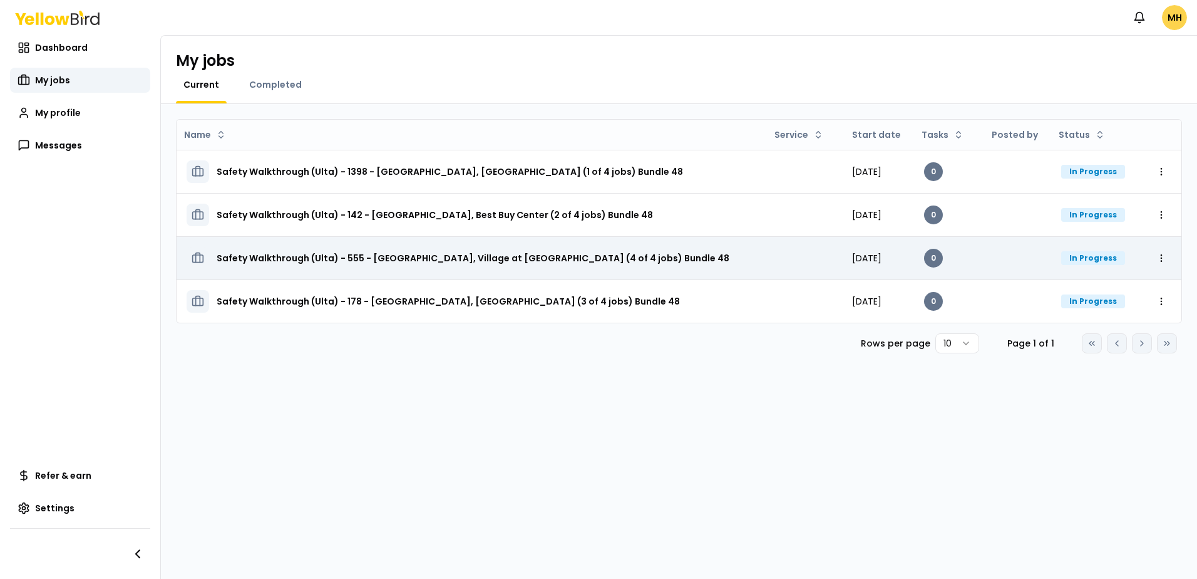
click at [394, 257] on h3 "Safety Walkthrough (Ulta) - 555 - [GEOGRAPHIC_DATA], Village at [GEOGRAPHIC_DAT…" at bounding box center [473, 258] width 513 height 23
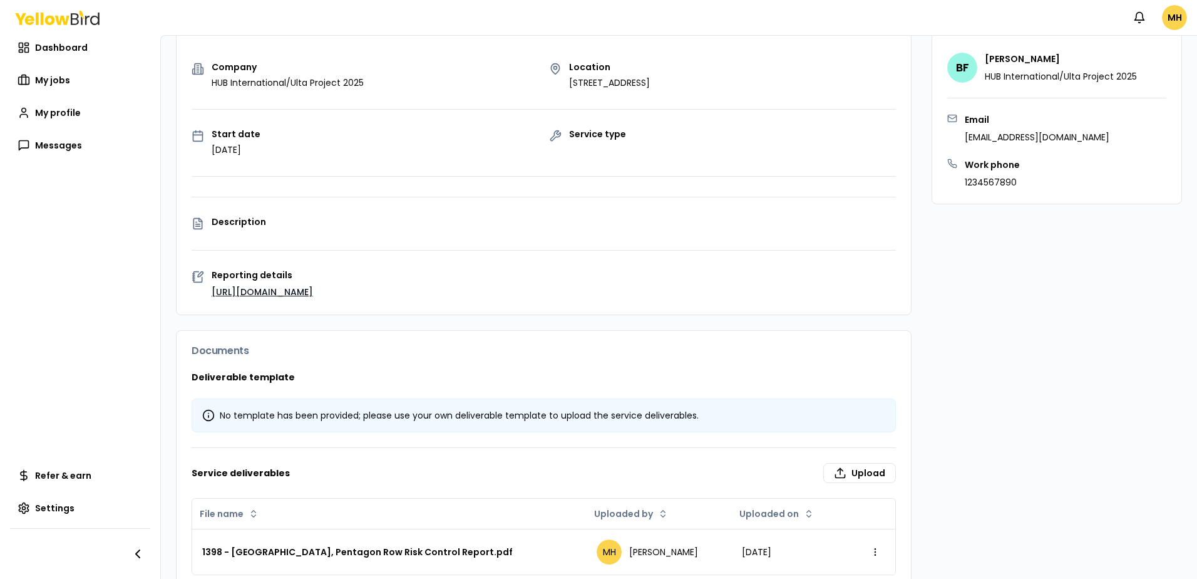
scroll to position [142, 0]
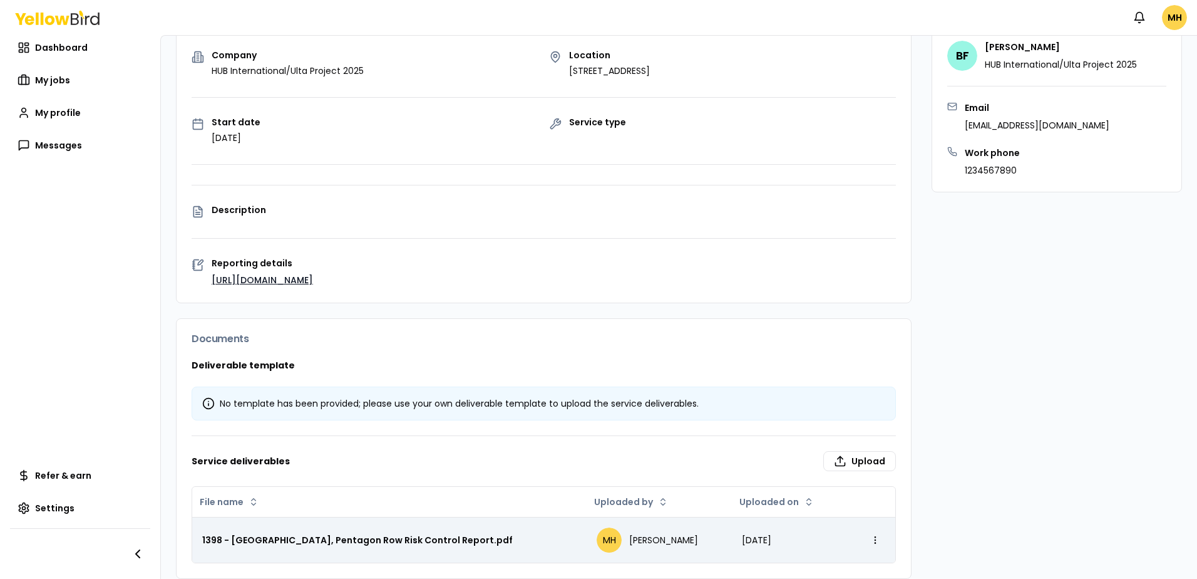
click at [743, 533] on div "[DATE]" at bounding box center [790, 539] width 96 height 13
click at [418, 533] on div "1398 - Arlington, Pentagon Row Risk Control Report.pdf" at bounding box center [389, 539] width 374 height 13
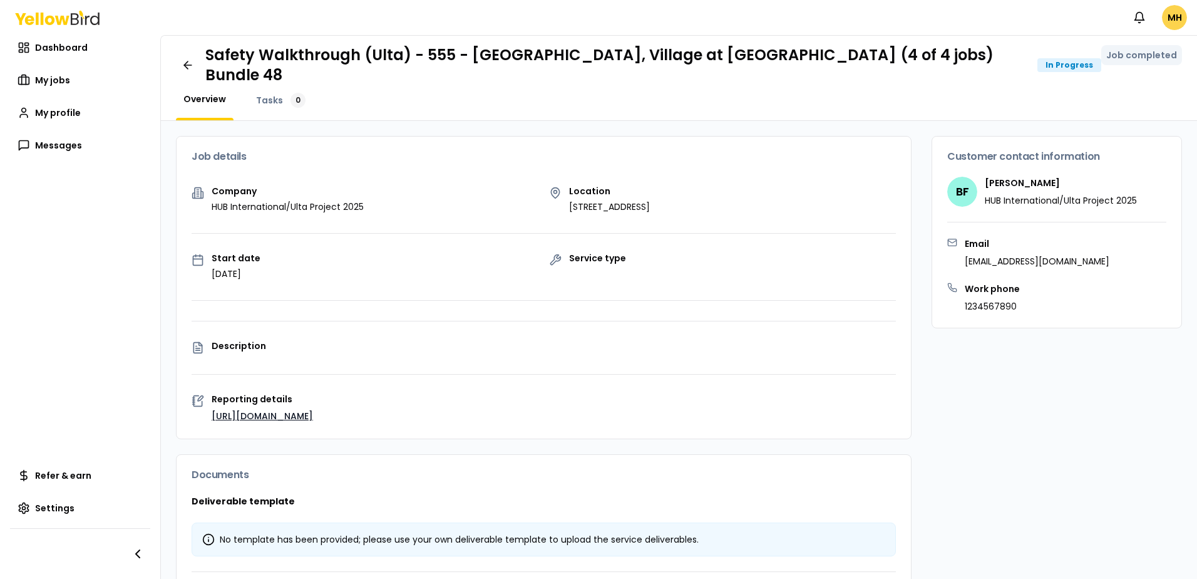
scroll to position [0, 0]
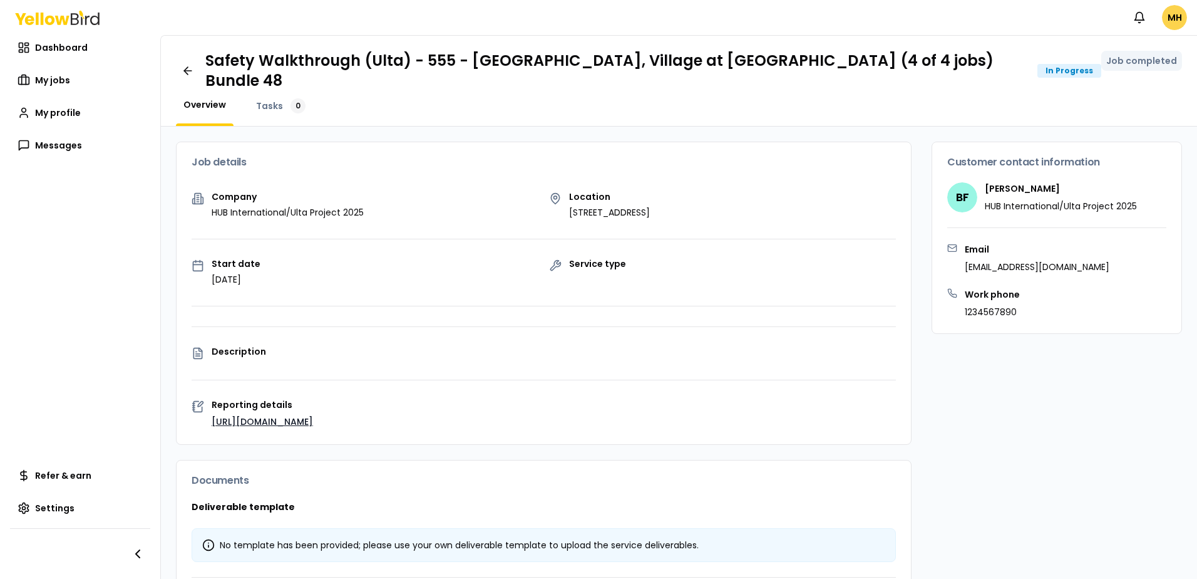
click at [1002, 433] on div "Customer contact information BF [PERSON_NAME][GEOGRAPHIC_DATA] HUB Internationa…" at bounding box center [1057, 431] width 250 height 579
click at [185, 64] on icon at bounding box center [188, 70] width 13 height 13
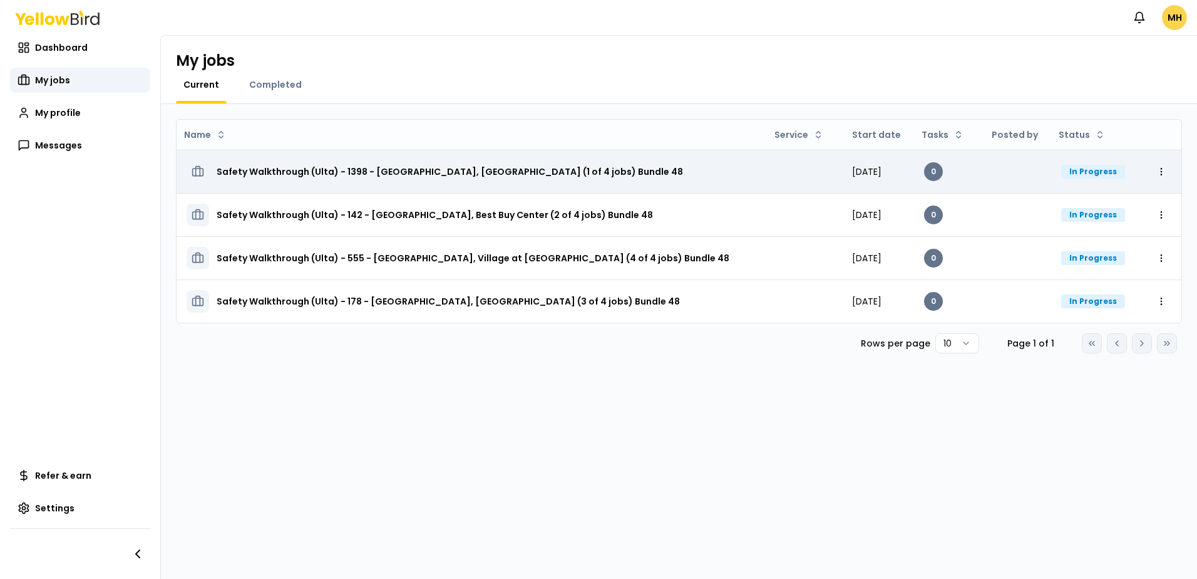
click at [1068, 174] on div "In Progress" at bounding box center [1093, 172] width 64 height 14
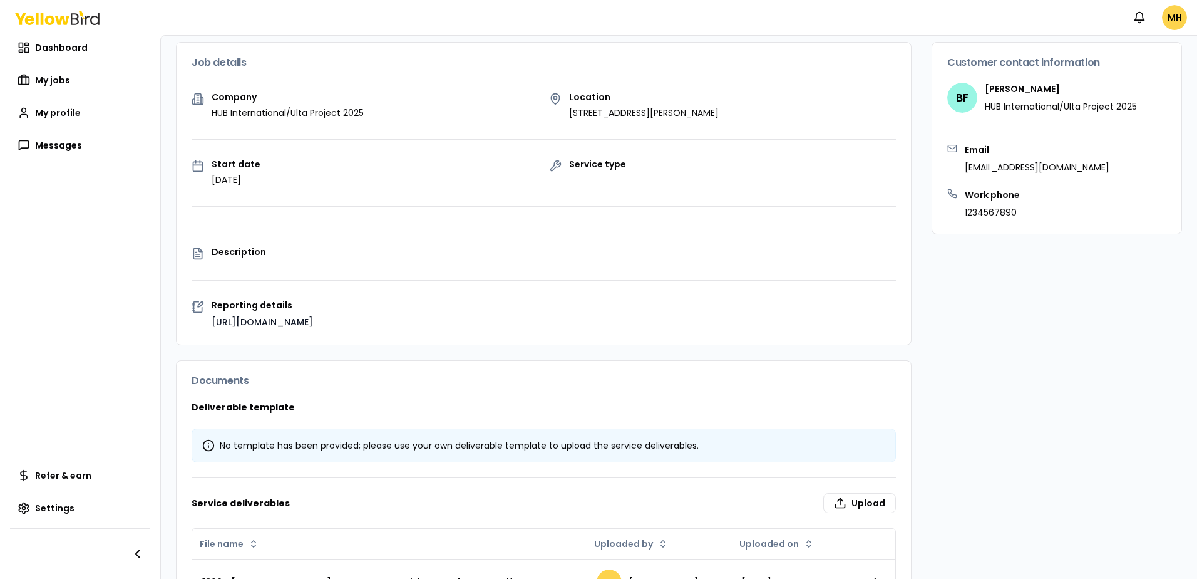
scroll to position [105, 0]
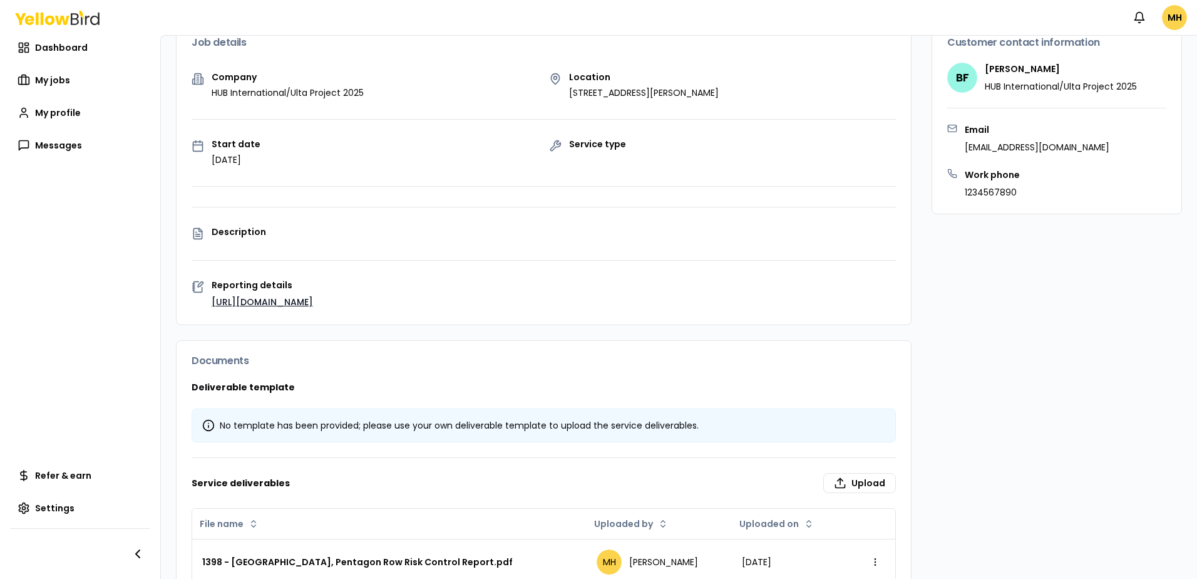
click at [302, 301] on link "[URL][DOMAIN_NAME]" at bounding box center [262, 302] width 101 height 13
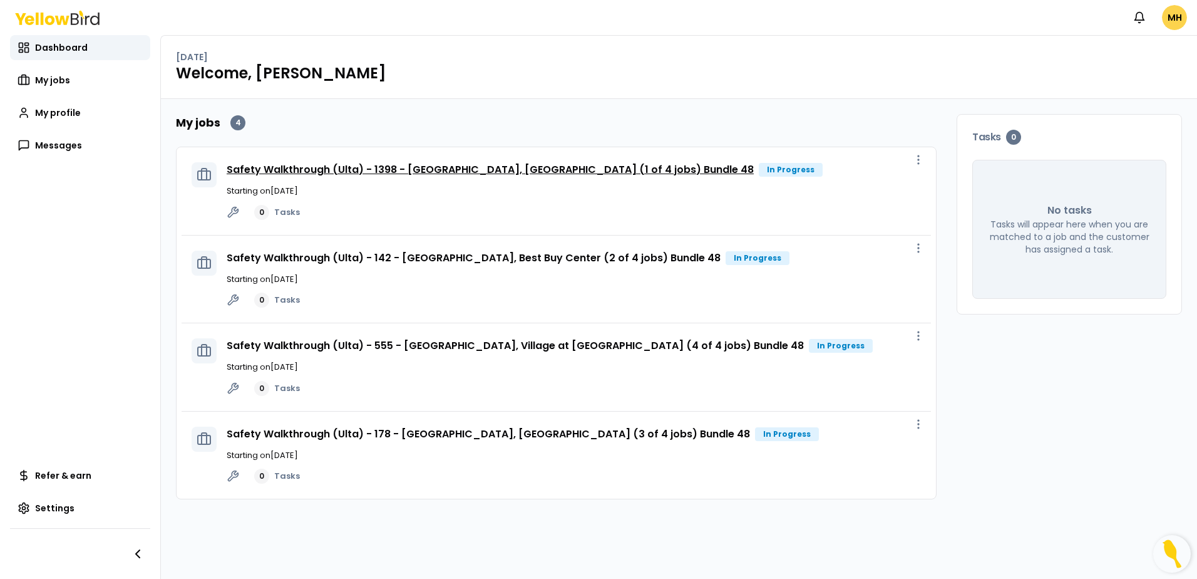
click at [460, 170] on link "Safety Walkthrough (Ulta) - 1398 - [GEOGRAPHIC_DATA], [GEOGRAPHIC_DATA] (1 of 4…" at bounding box center [490, 169] width 527 height 14
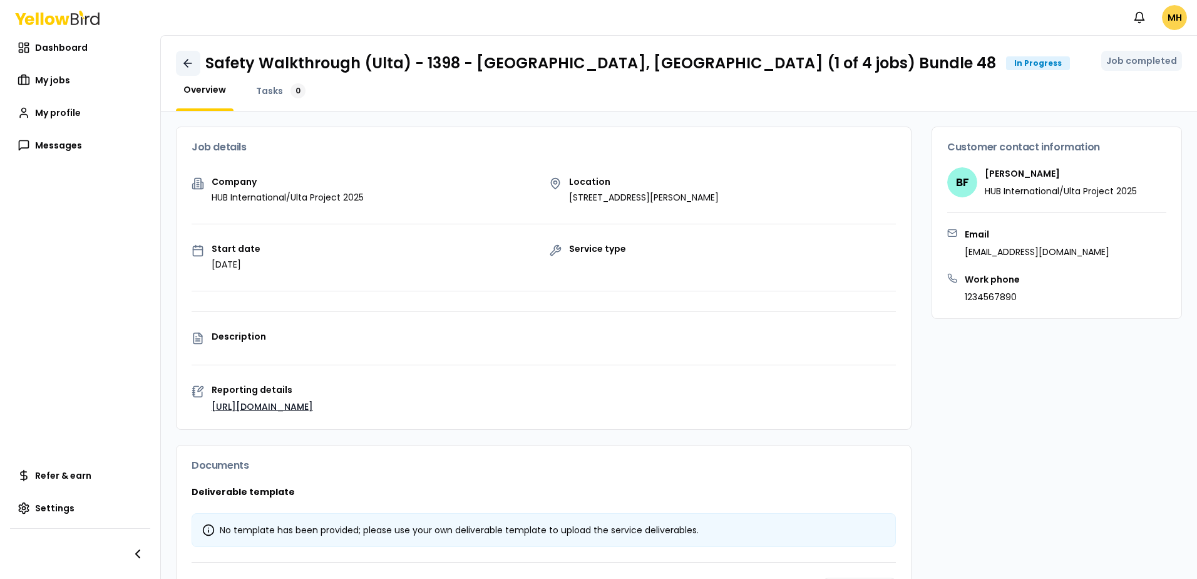
click at [187, 64] on icon at bounding box center [188, 63] width 13 height 13
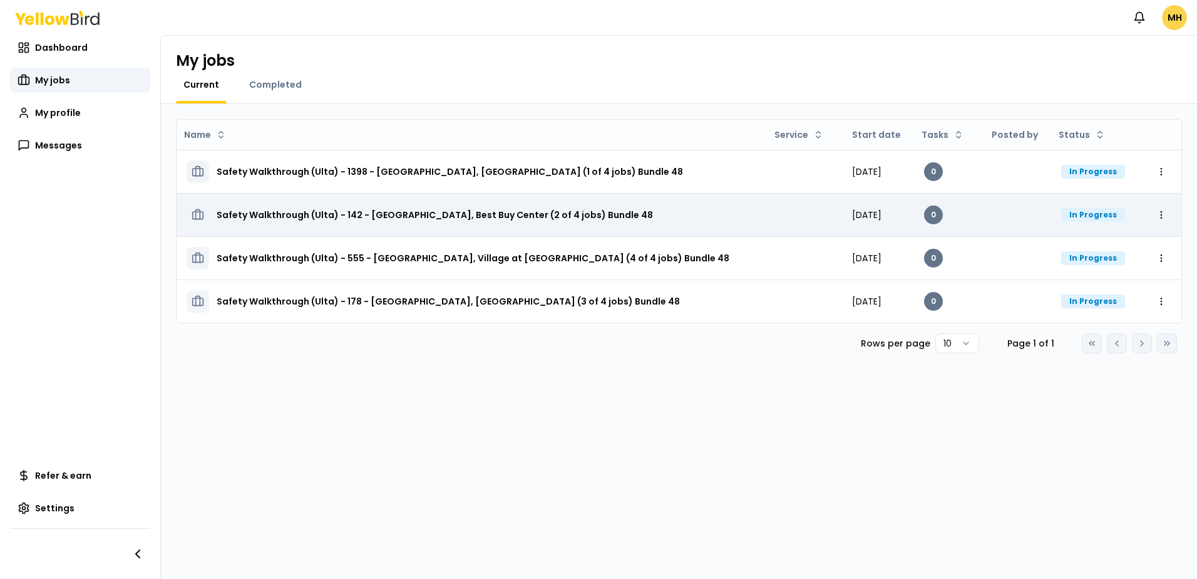
click at [331, 209] on h3 "Safety Walkthrough (Ulta) - 142 - [GEOGRAPHIC_DATA], Best Buy Center (2 of 4 jo…" at bounding box center [435, 214] width 436 height 23
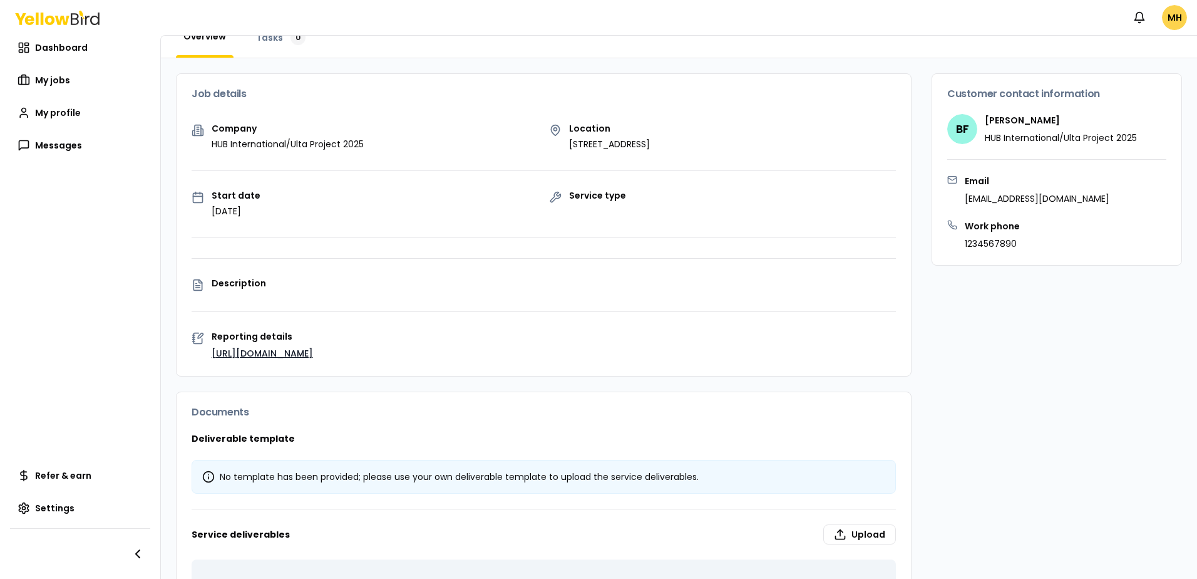
scroll to position [117, 0]
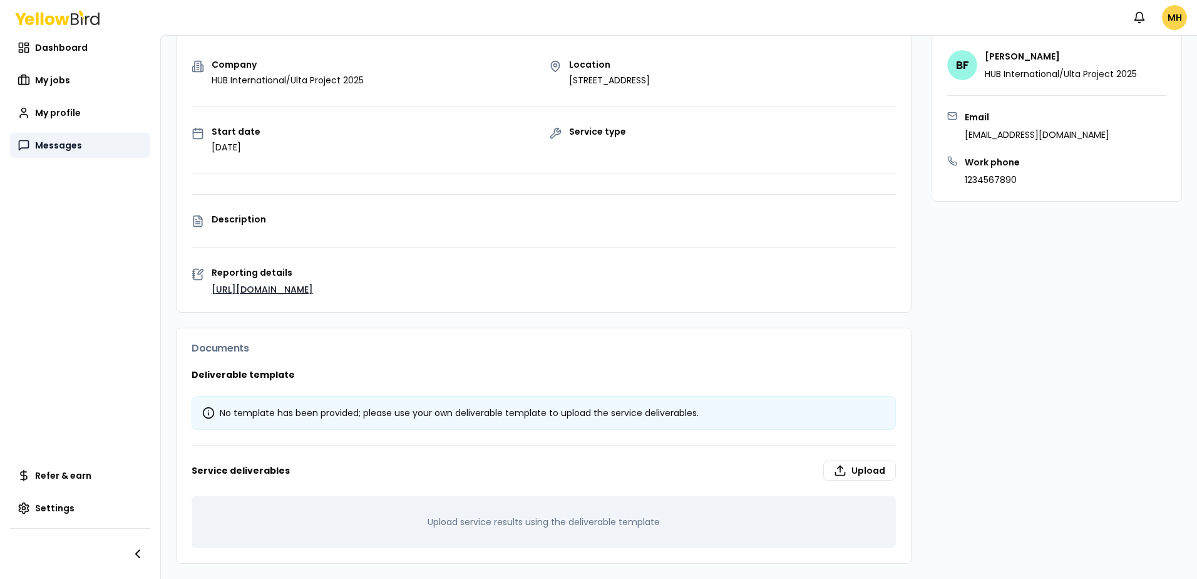
click at [55, 146] on span "Messages" at bounding box center [58, 145] width 47 height 13
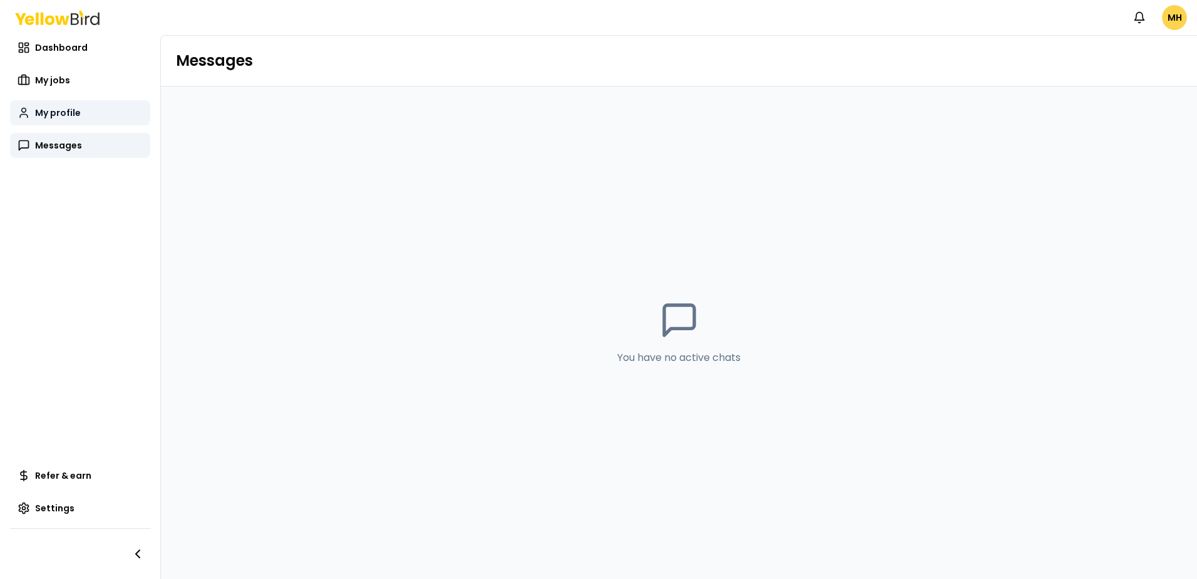
click at [64, 114] on span "My profile" at bounding box center [58, 112] width 46 height 13
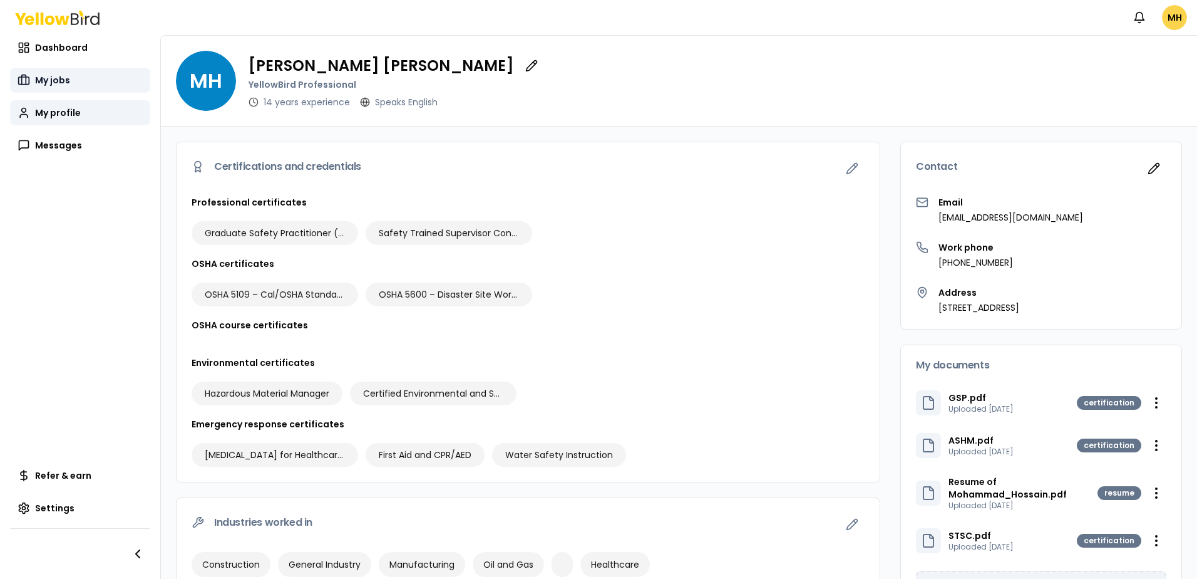
click at [51, 77] on span "My jobs" at bounding box center [52, 80] width 35 height 13
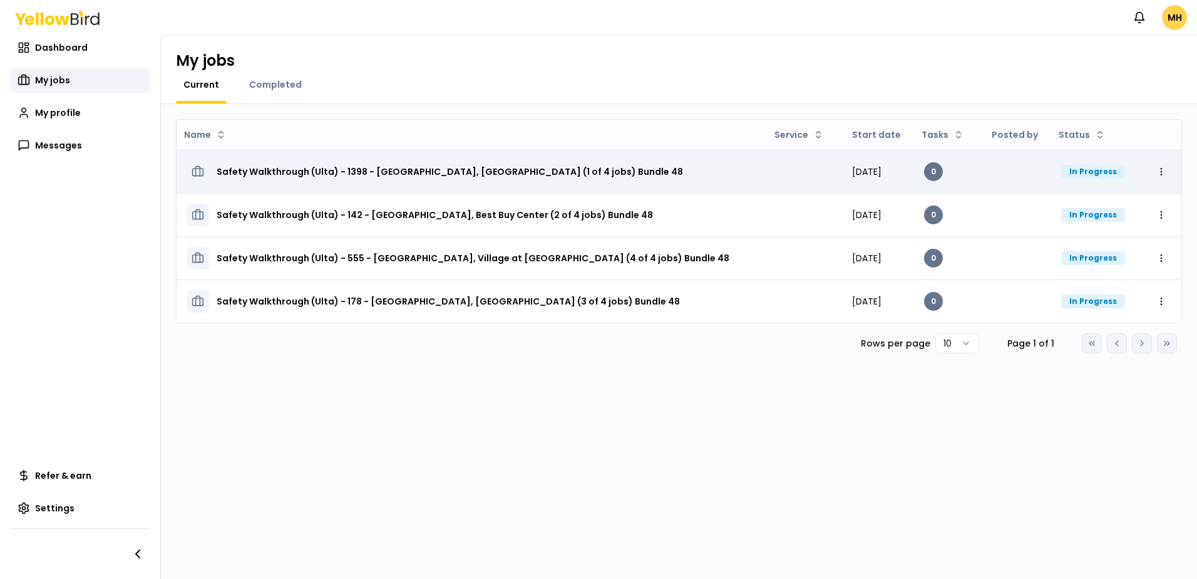
click at [1077, 177] on div "In Progress" at bounding box center [1093, 172] width 64 height 14
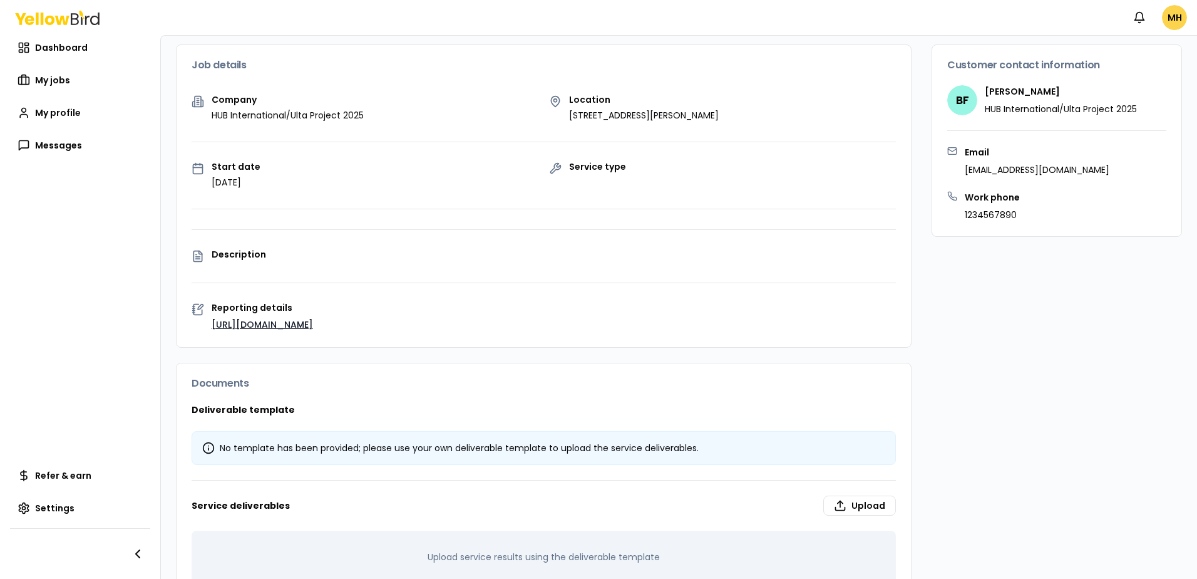
scroll to position [34, 0]
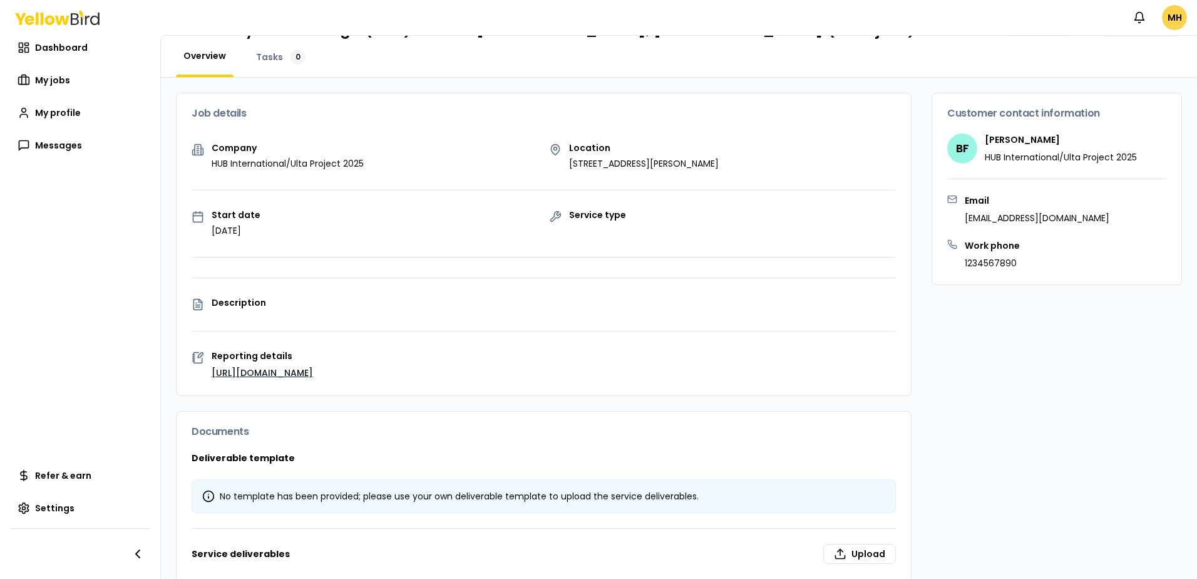
click at [227, 305] on p "Description" at bounding box center [554, 302] width 684 height 9
click at [207, 309] on div "Description" at bounding box center [544, 304] width 704 height 13
click at [193, 307] on icon at bounding box center [197, 304] width 8 height 11
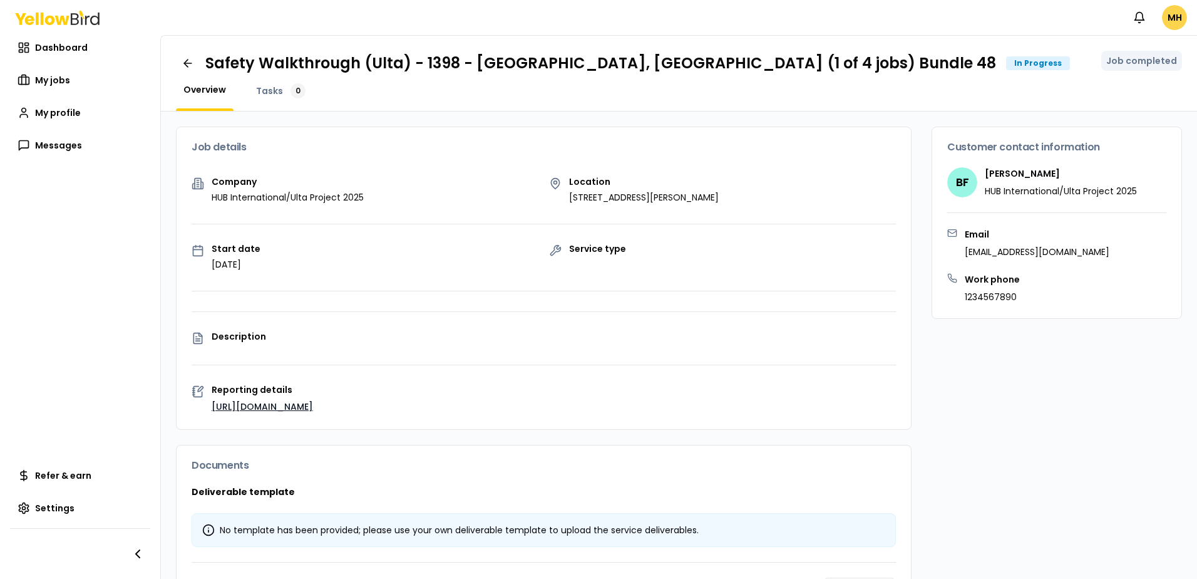
click at [583, 245] on p "Service type" at bounding box center [597, 248] width 57 height 9
click at [54, 51] on span "Dashboard" at bounding box center [61, 47] width 53 height 13
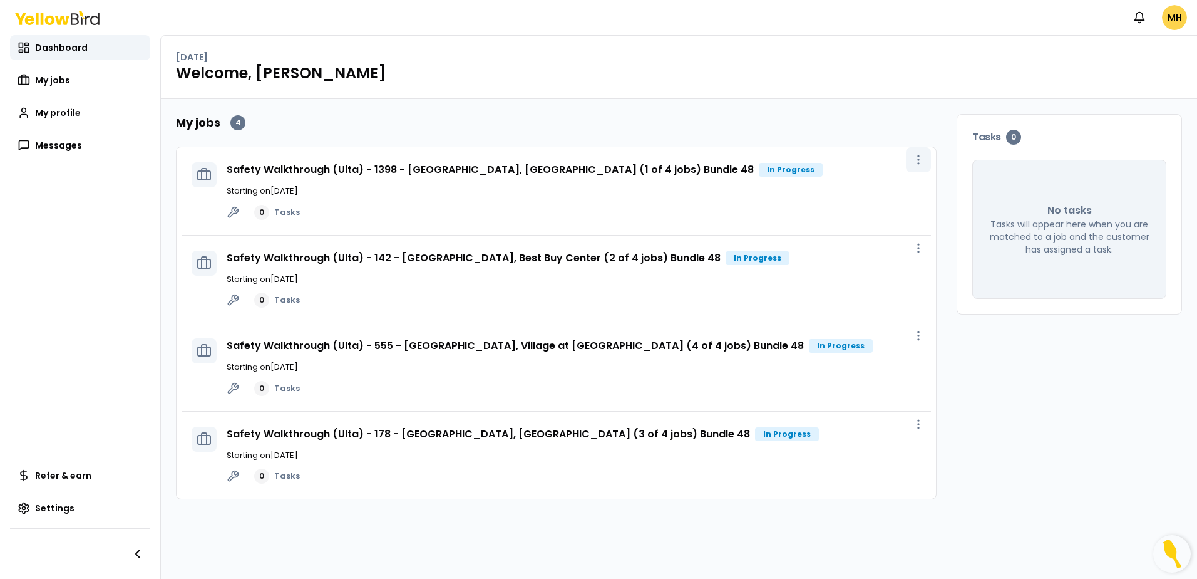
click at [920, 162] on icon "button" at bounding box center [918, 159] width 13 height 13
click at [285, 212] on link "0 Tasks" at bounding box center [277, 212] width 46 height 15
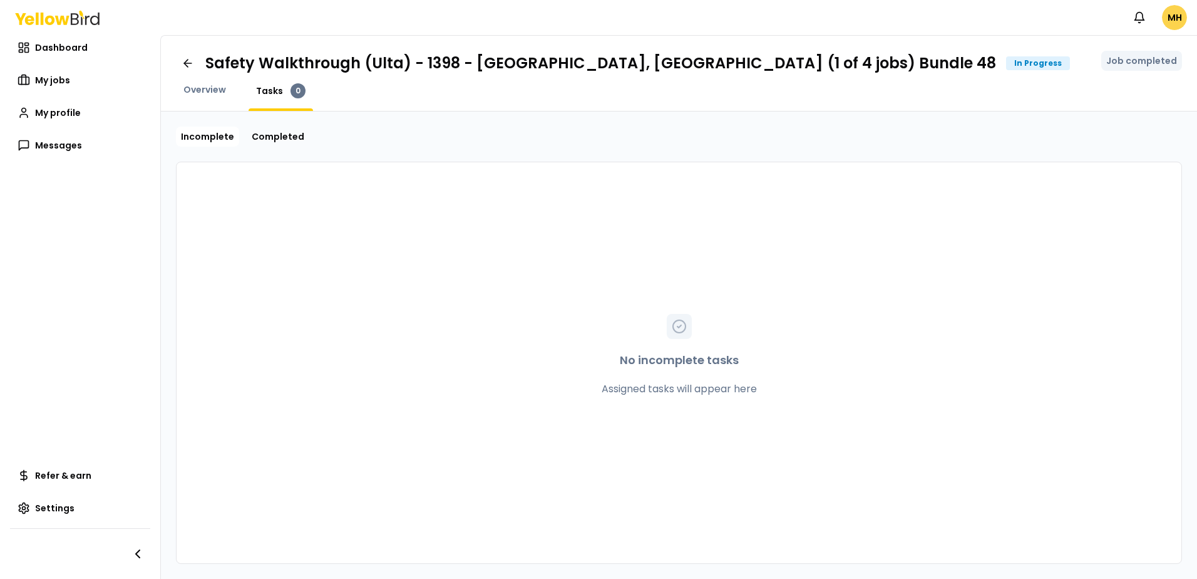
click at [671, 335] on div at bounding box center [679, 326] width 25 height 25
click at [669, 360] on p "No incomplete tasks" at bounding box center [679, 360] width 119 height 18
click at [666, 396] on p "Assigned tasks will appear here" at bounding box center [679, 388] width 155 height 15
drag, startPoint x: 664, startPoint y: 384, endPoint x: 460, endPoint y: 273, distance: 231.7
click at [662, 383] on p "Assigned tasks will appear here" at bounding box center [679, 388] width 155 height 15
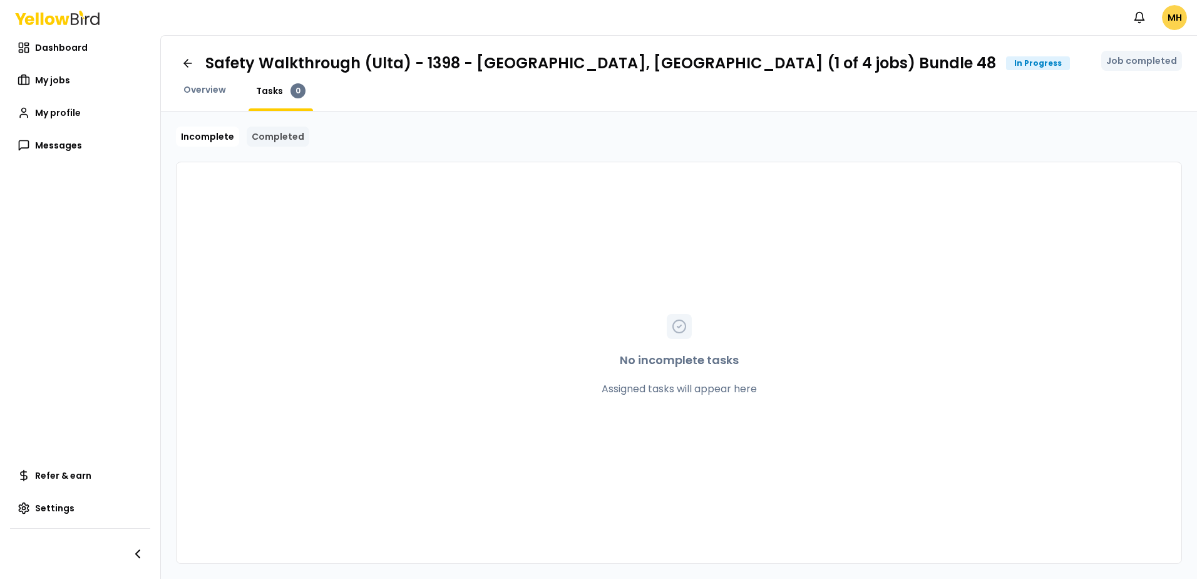
click at [276, 136] on link "Completed" at bounding box center [278, 136] width 63 height 20
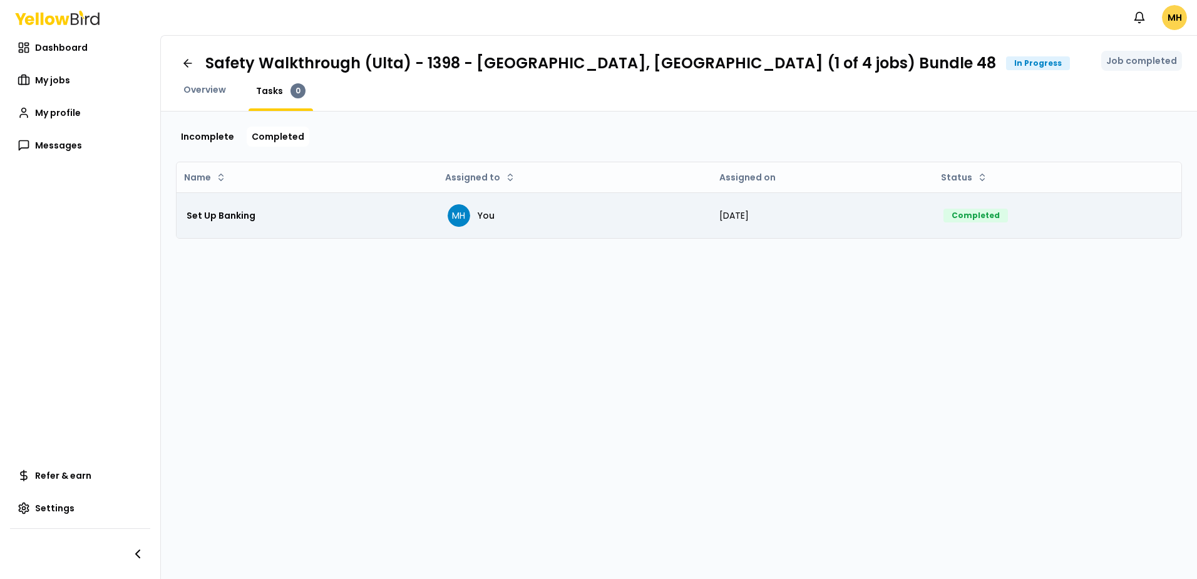
click at [1014, 217] on td "Completed" at bounding box center [1058, 215] width 248 height 46
click at [991, 219] on div "Completed" at bounding box center [976, 216] width 64 height 14
click at [460, 213] on span "MH" at bounding box center [459, 215] width 23 height 23
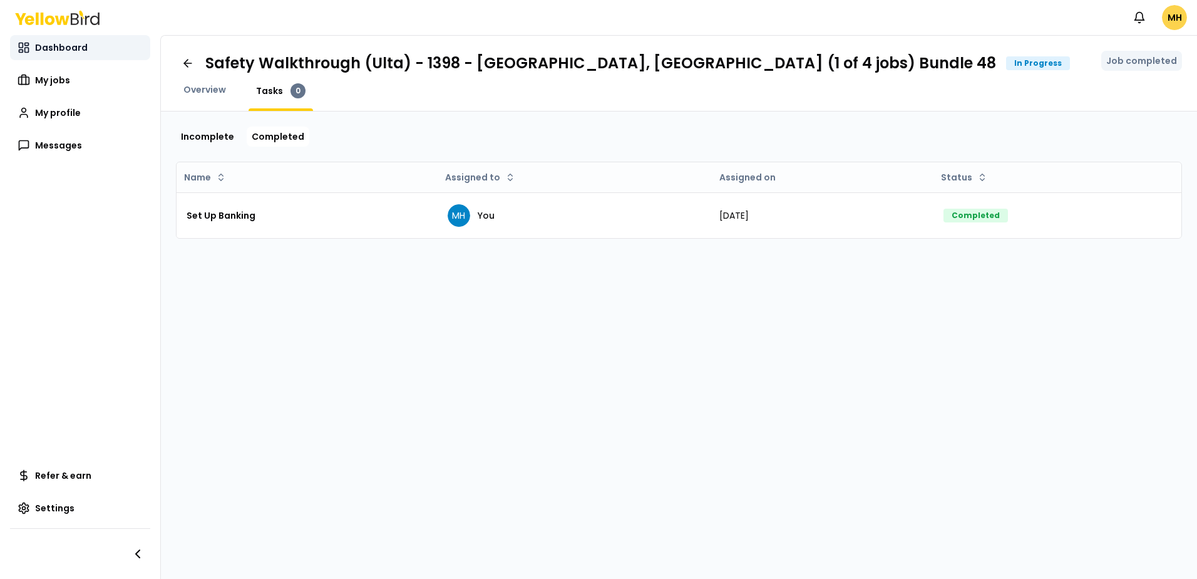
click at [54, 48] on span "Dashboard" at bounding box center [61, 47] width 53 height 13
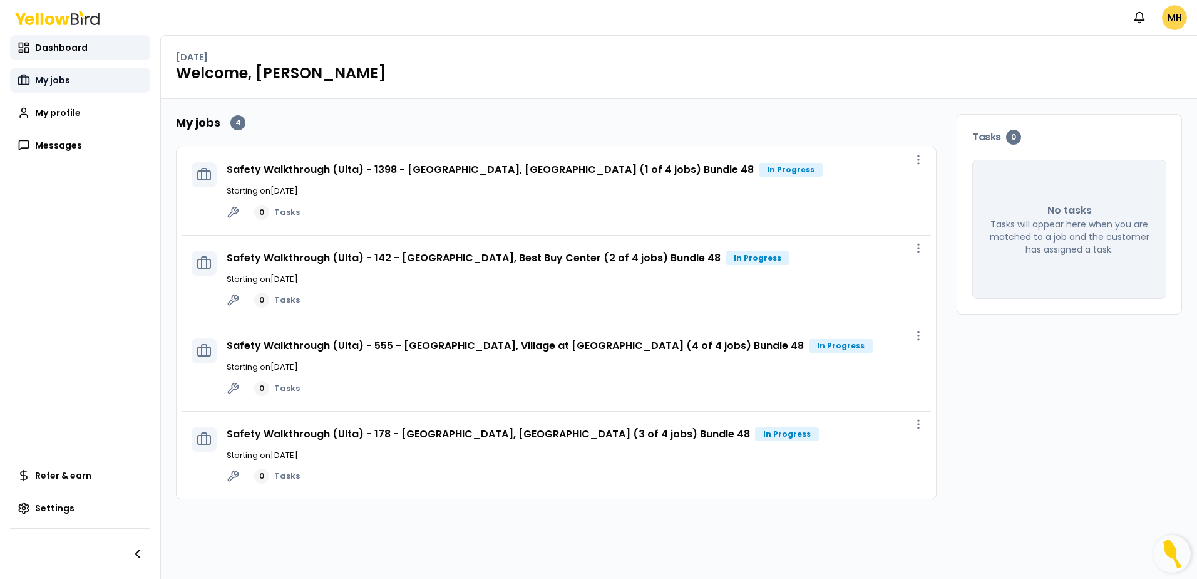
click at [46, 81] on span "My jobs" at bounding box center [52, 80] width 35 height 13
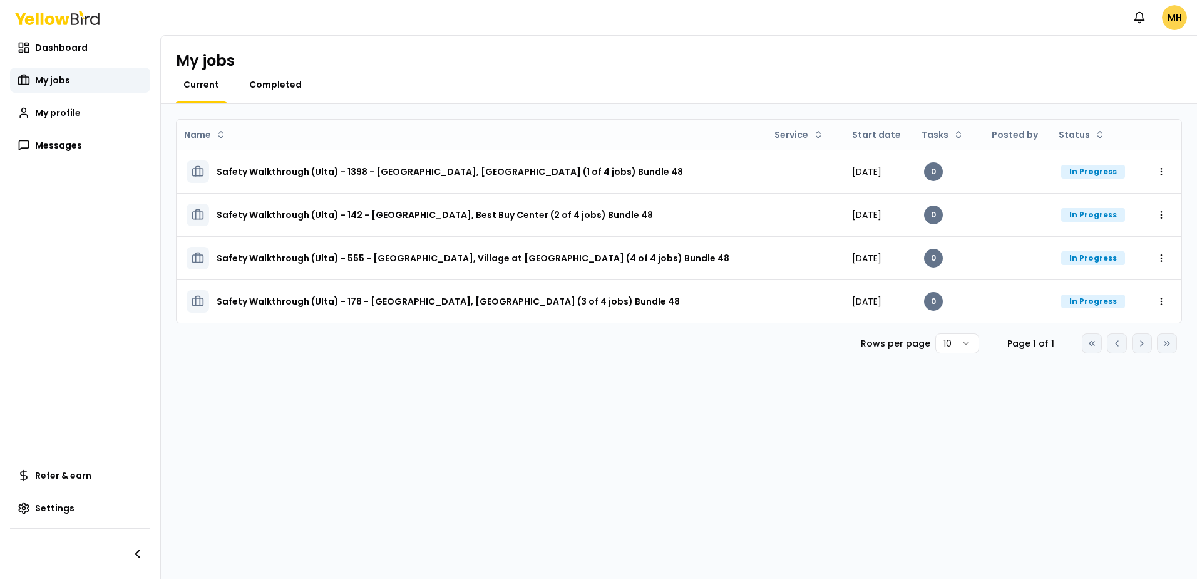
click at [277, 86] on span "Completed" at bounding box center [275, 84] width 53 height 13
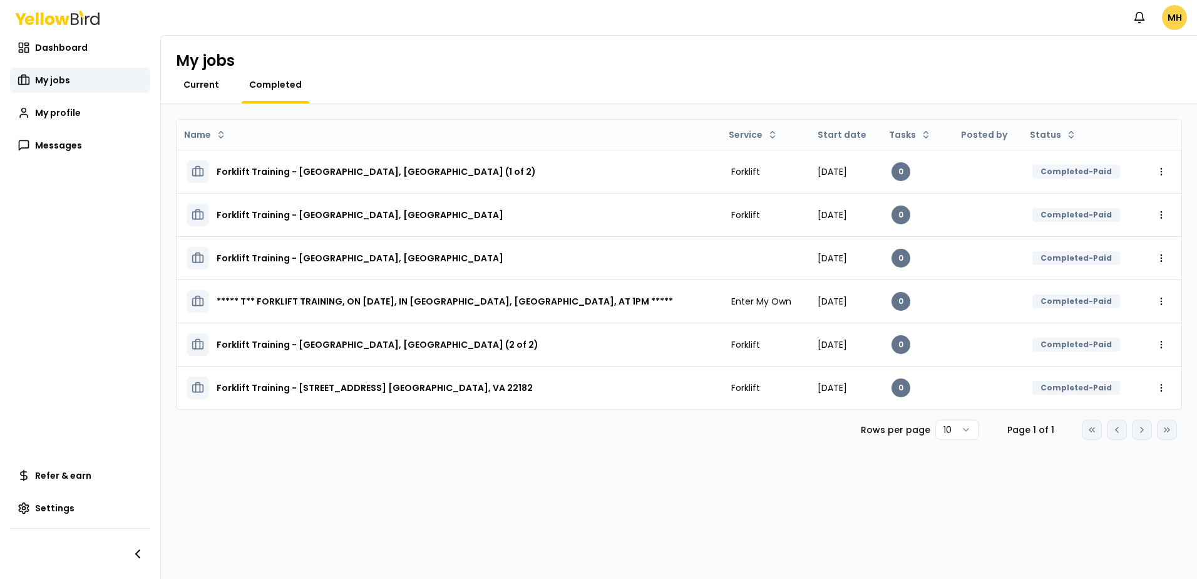
click at [198, 90] on span "Current" at bounding box center [201, 84] width 36 height 13
